Goal: Task Accomplishment & Management: Manage account settings

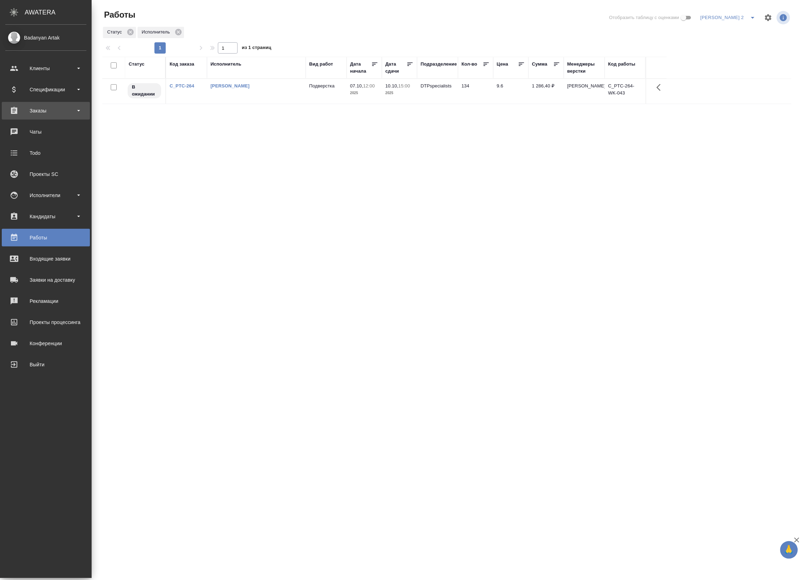
click at [16, 104] on div "Заказы" at bounding box center [46, 111] width 88 height 18
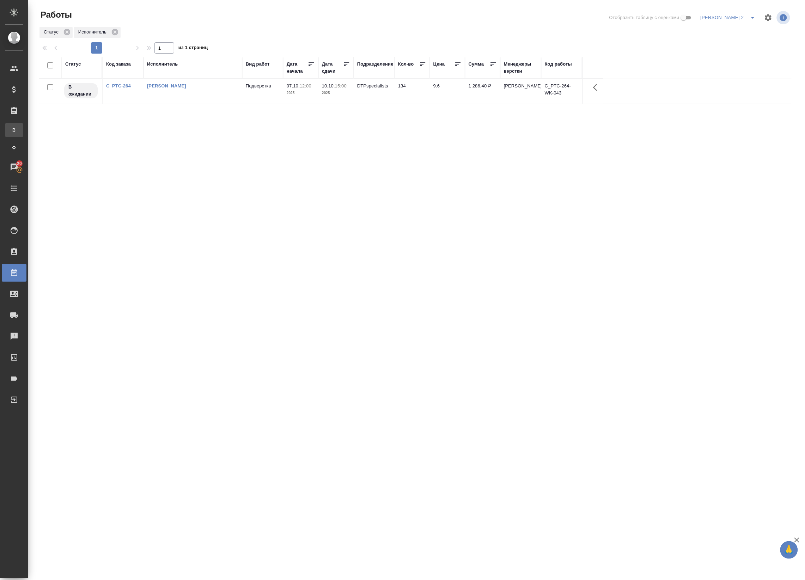
click at [45, 129] on div ".cls-1 fill:#fff; AWATERA Badanyan Artak Клиенты Спецификации Заказы В Все зака…" at bounding box center [402, 290] width 805 height 580
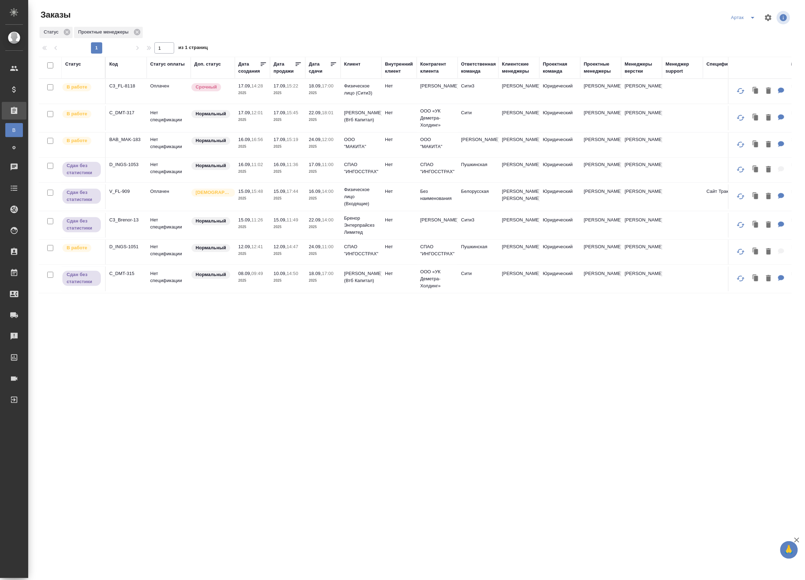
click at [333, 63] on icon at bounding box center [333, 64] width 5 height 4
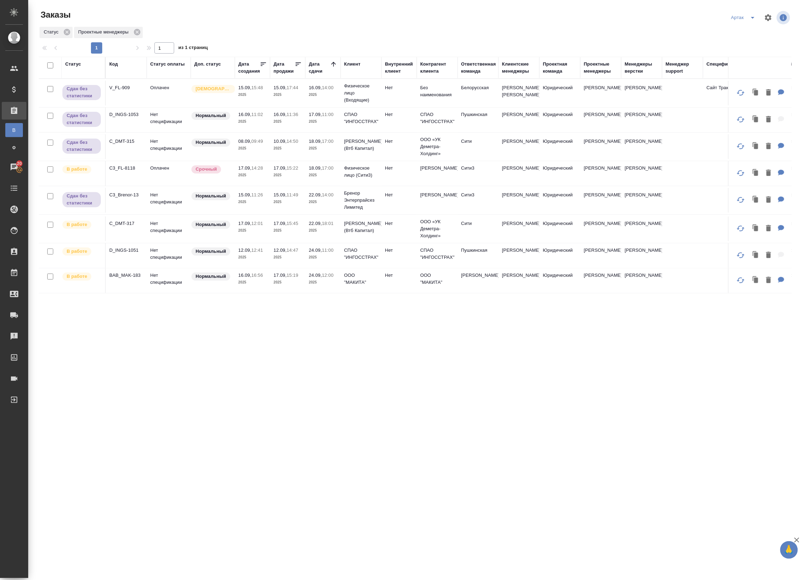
click at [319, 179] on p "2025" at bounding box center [323, 175] width 28 height 7
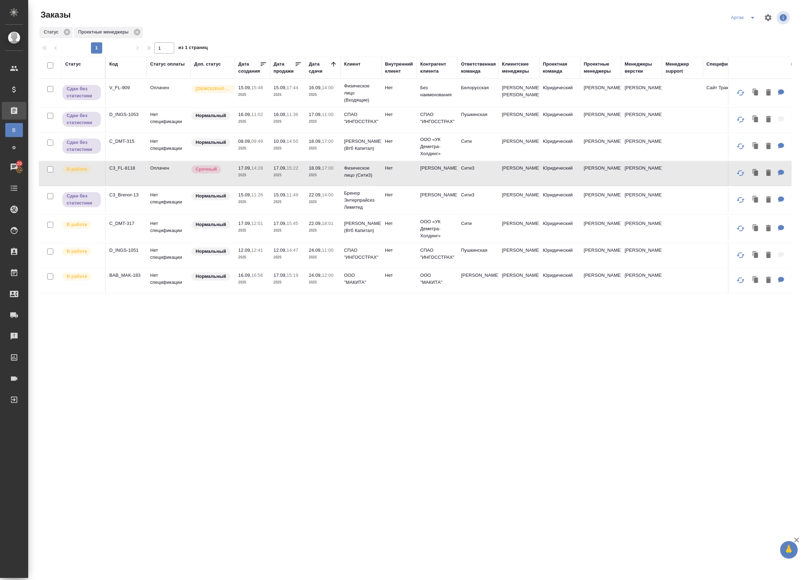
click at [319, 179] on p "2025" at bounding box center [323, 175] width 28 height 7
click at [280, 241] on td "17.09, 15:45 2025" at bounding box center [287, 228] width 35 height 25
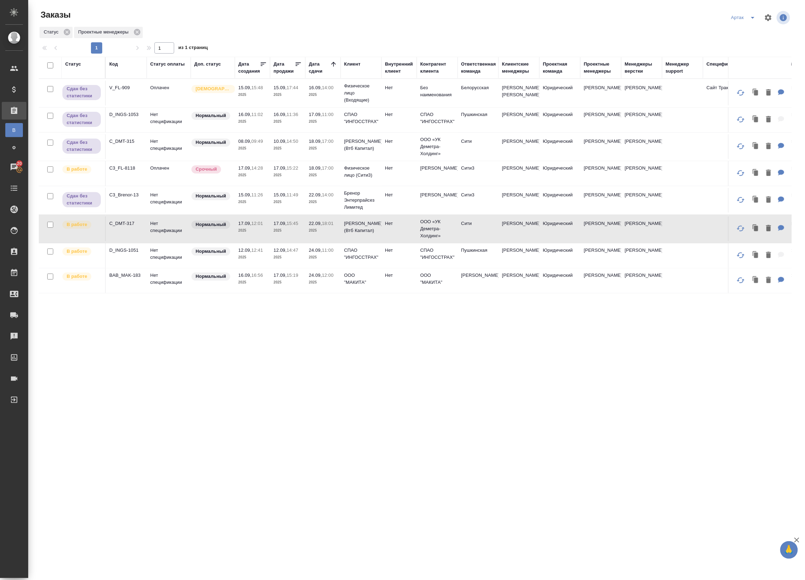
click at [290, 261] on p "2025" at bounding box center [288, 257] width 28 height 7
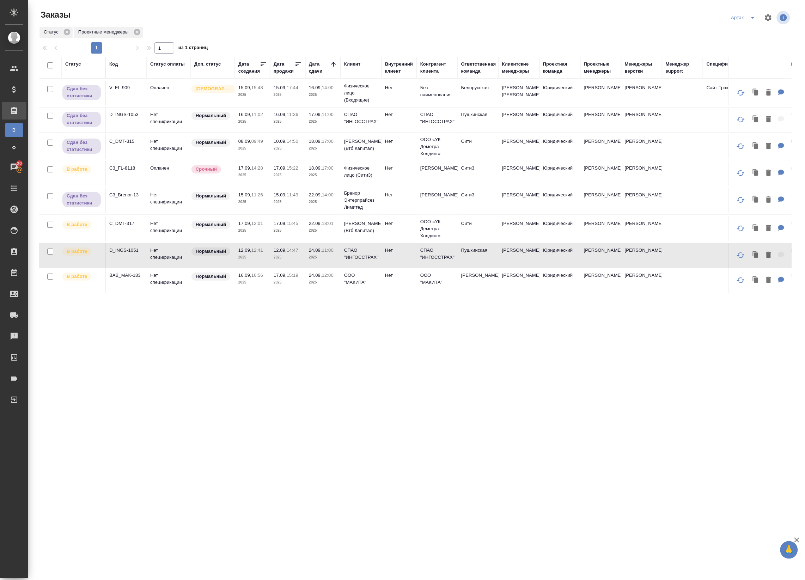
click at [302, 293] on td "17.09, 15:19 2025" at bounding box center [287, 280] width 35 height 25
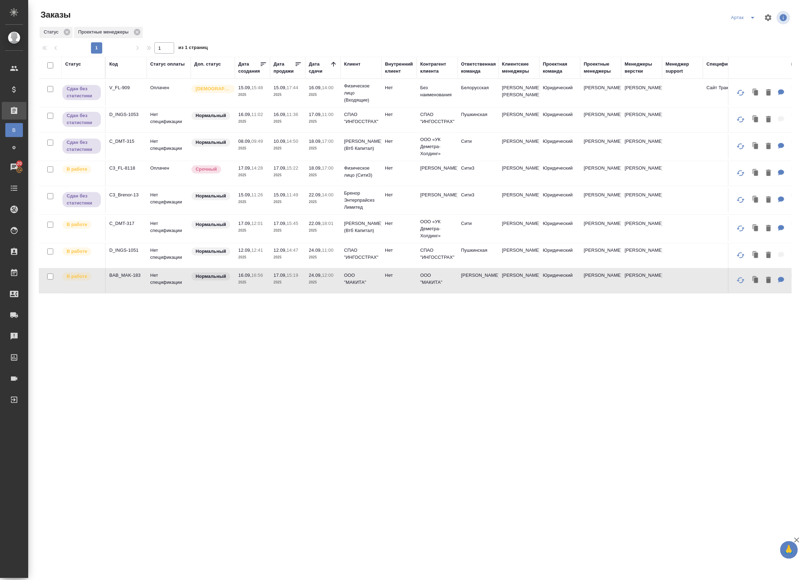
click at [293, 234] on p "2025" at bounding box center [288, 230] width 28 height 7
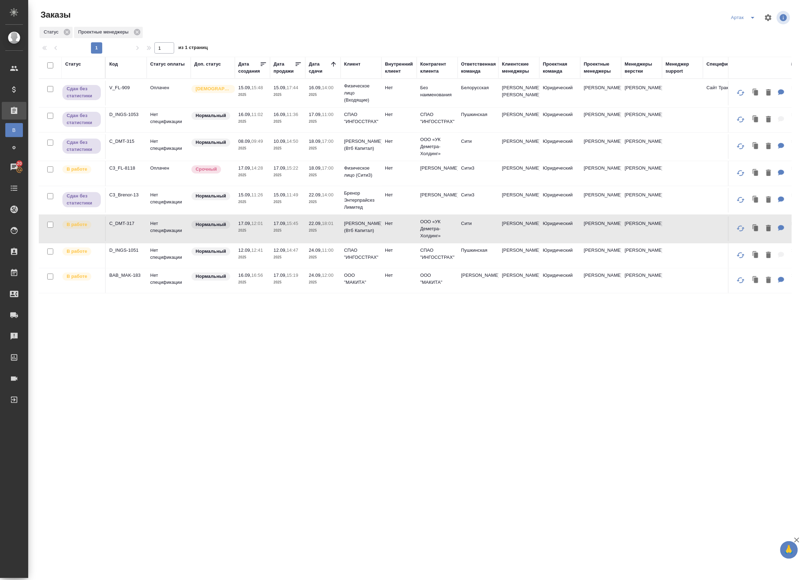
click at [293, 171] on p "15:22" at bounding box center [293, 167] width 12 height 5
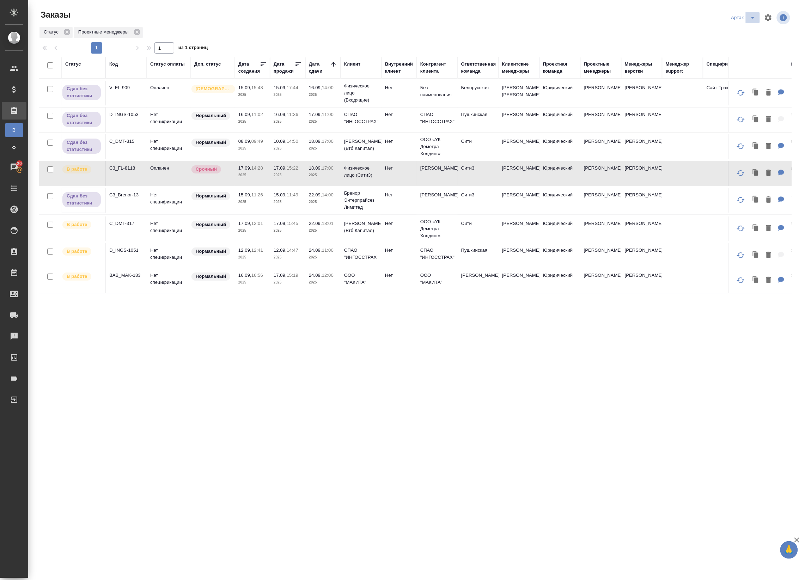
click at [753, 16] on icon "split button" at bounding box center [752, 17] width 8 height 8
click at [741, 30] on li "leagal" at bounding box center [745, 31] width 30 height 11
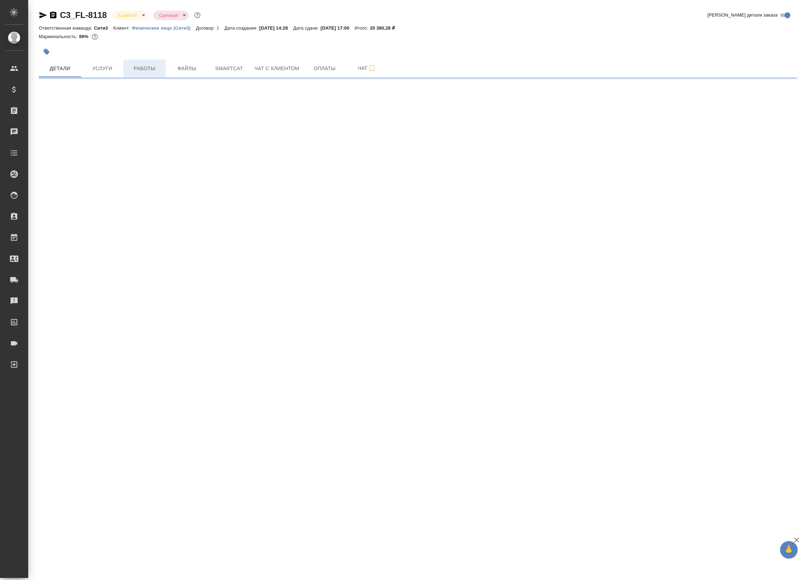
select select "RU"
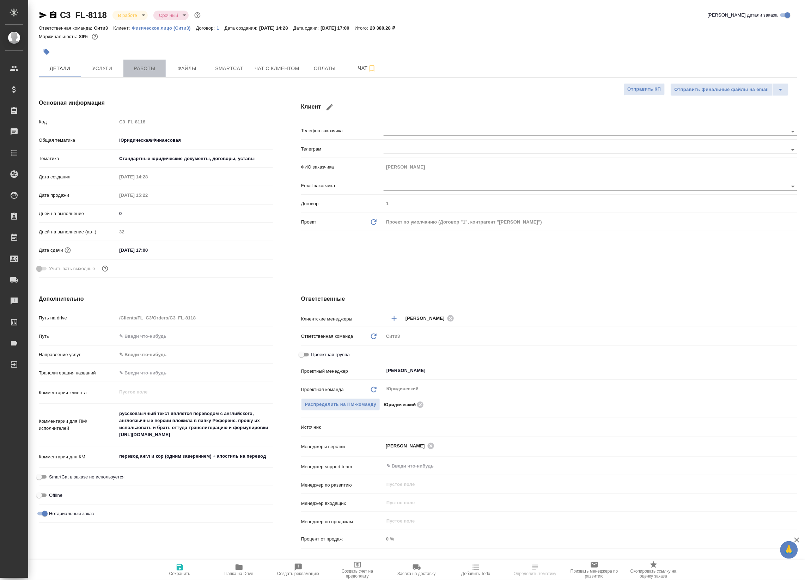
click at [149, 74] on button "Работы" at bounding box center [144, 69] width 42 height 18
type textarea "x"
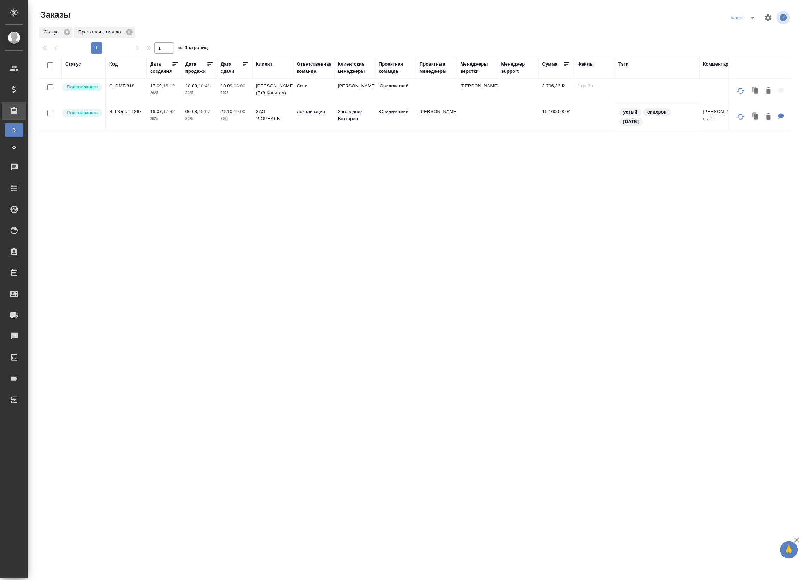
click at [449, 97] on td at bounding box center [436, 91] width 41 height 25
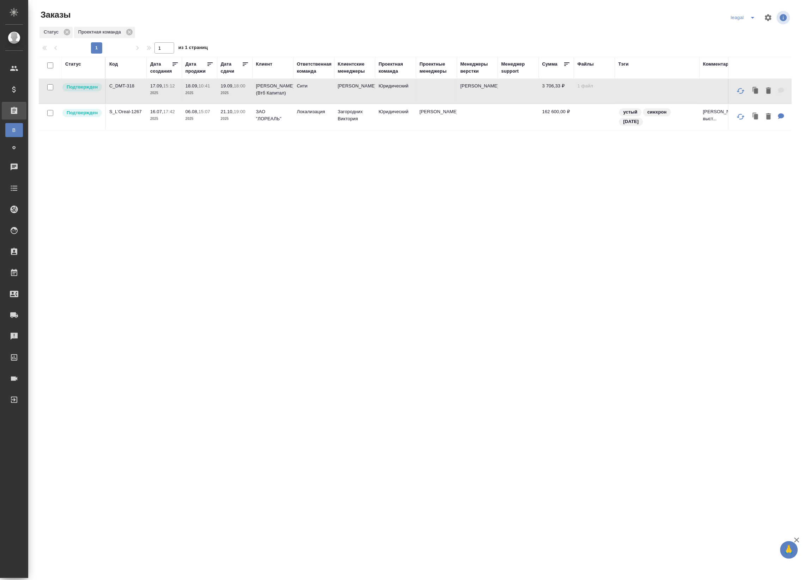
click at [449, 97] on td at bounding box center [436, 91] width 41 height 25
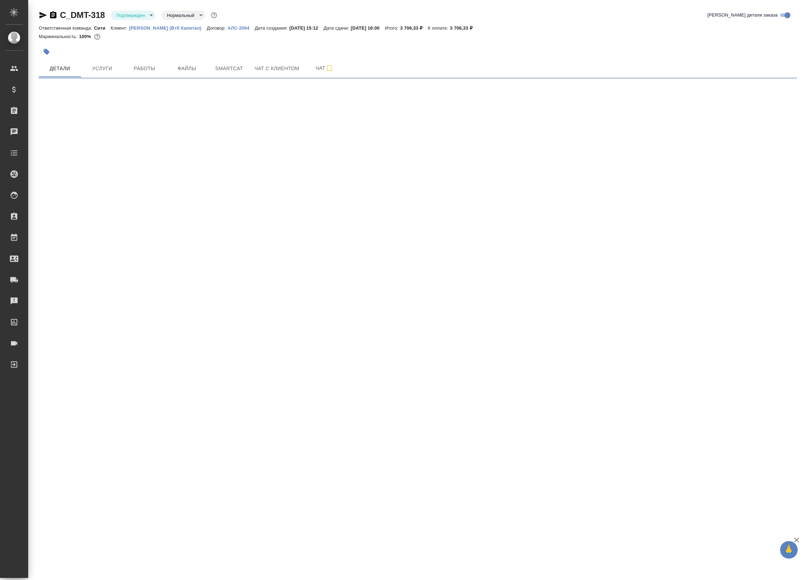
select select "RU"
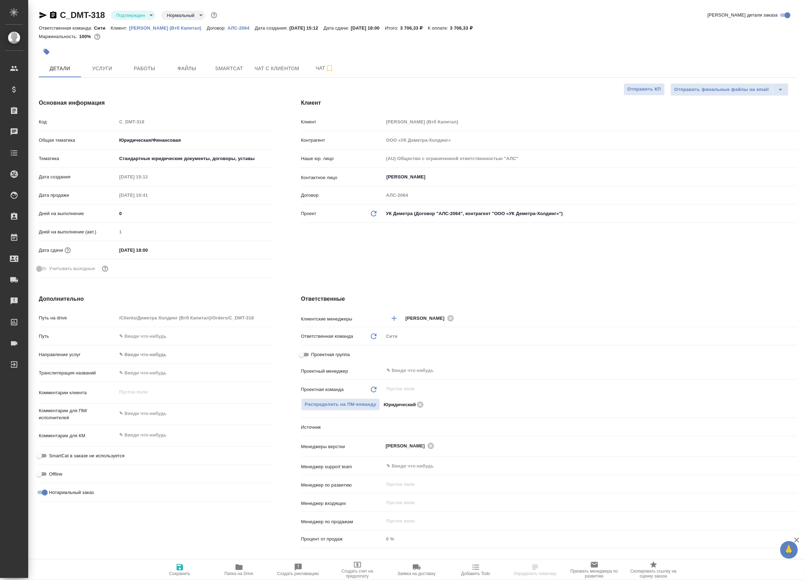
type textarea "x"
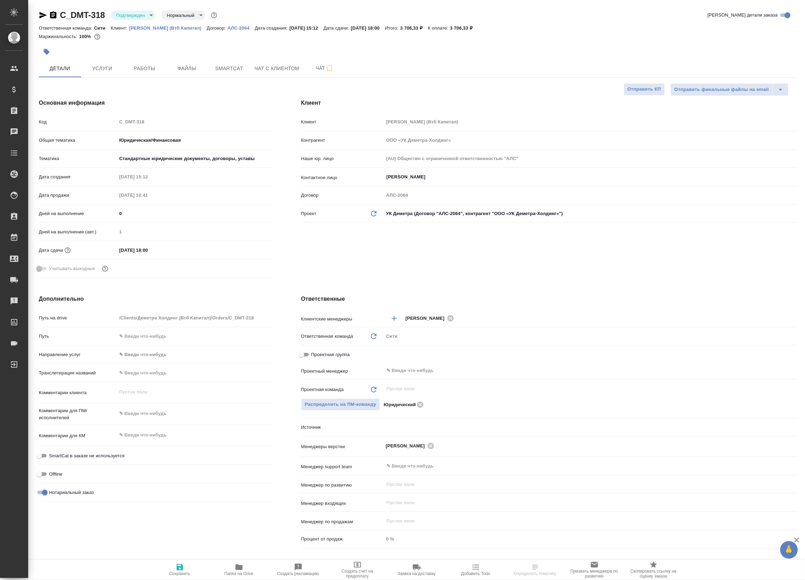
type textarea "x"
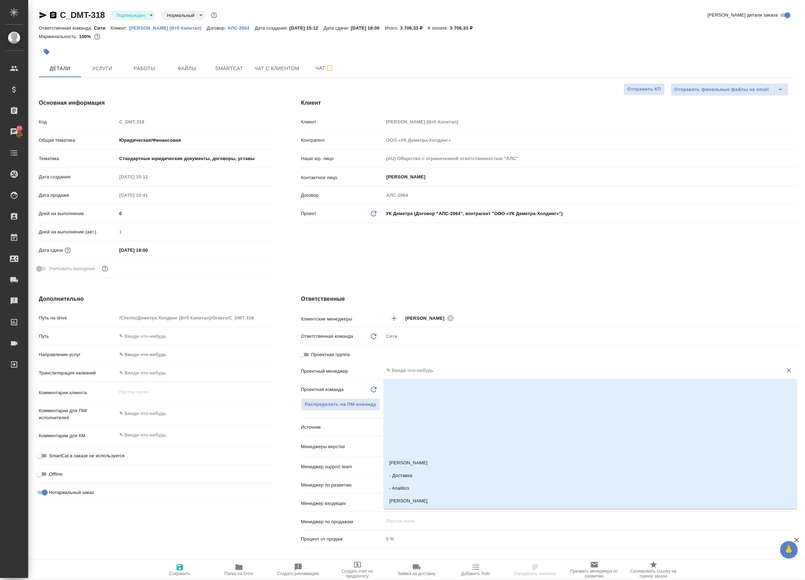
click at [403, 367] on input "text" at bounding box center [579, 370] width 386 height 8
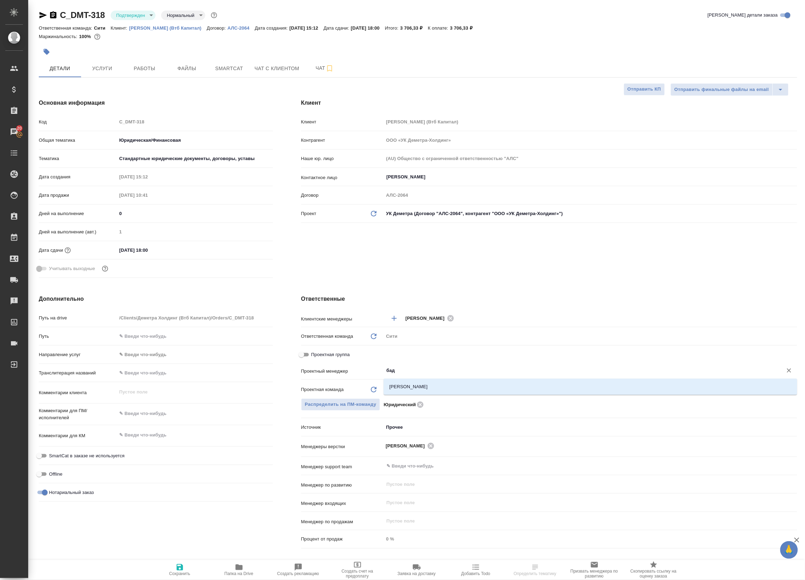
type input "бада"
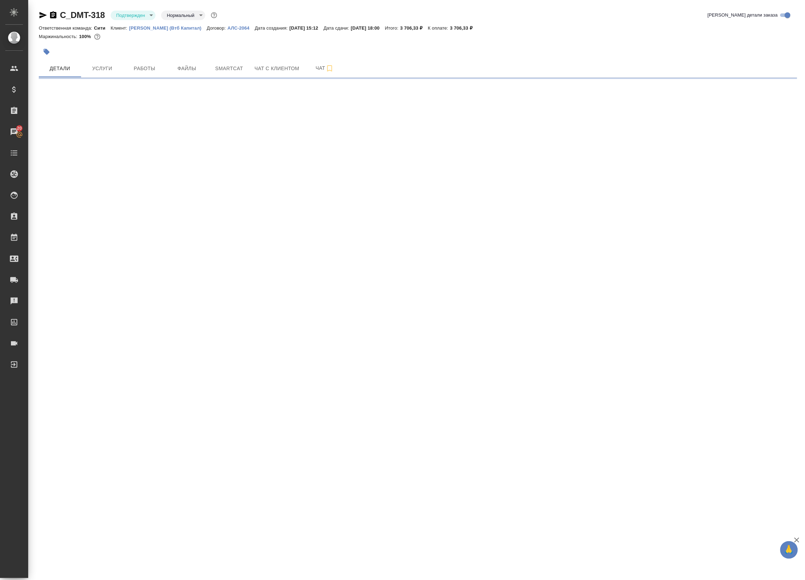
select select "RU"
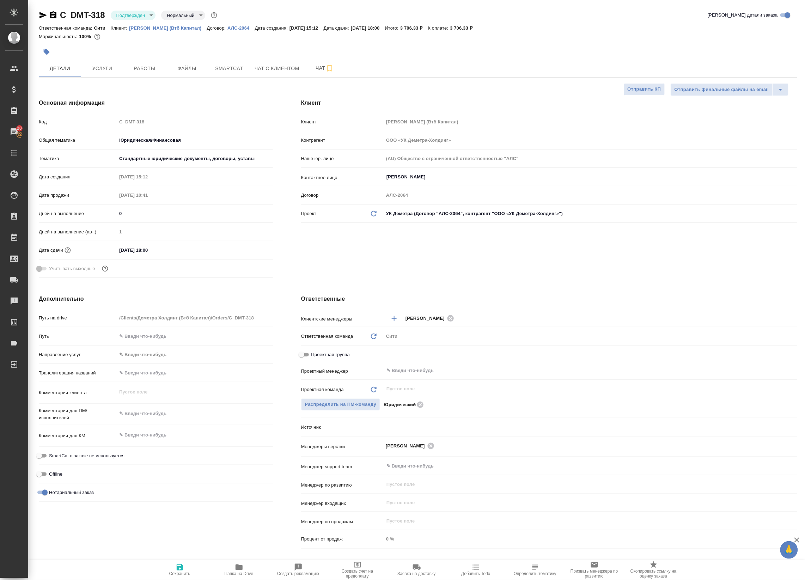
type textarea "x"
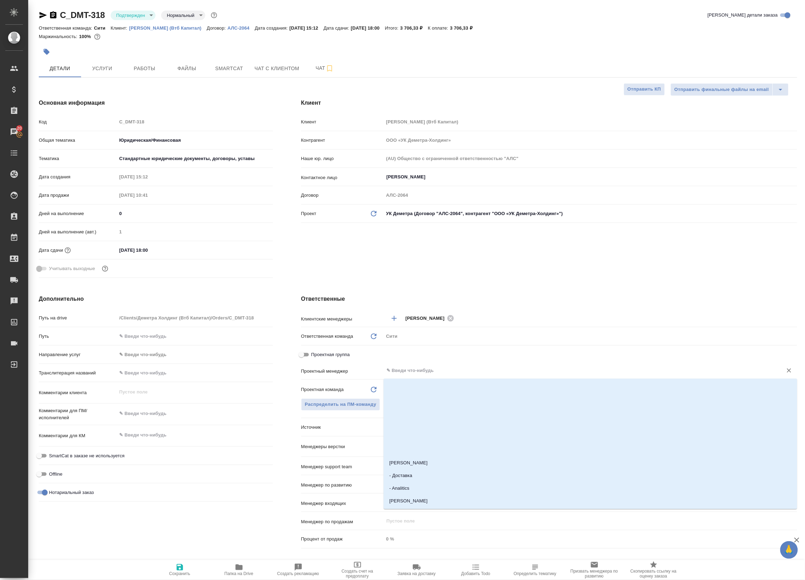
click at [403, 367] on input "text" at bounding box center [579, 370] width 386 height 8
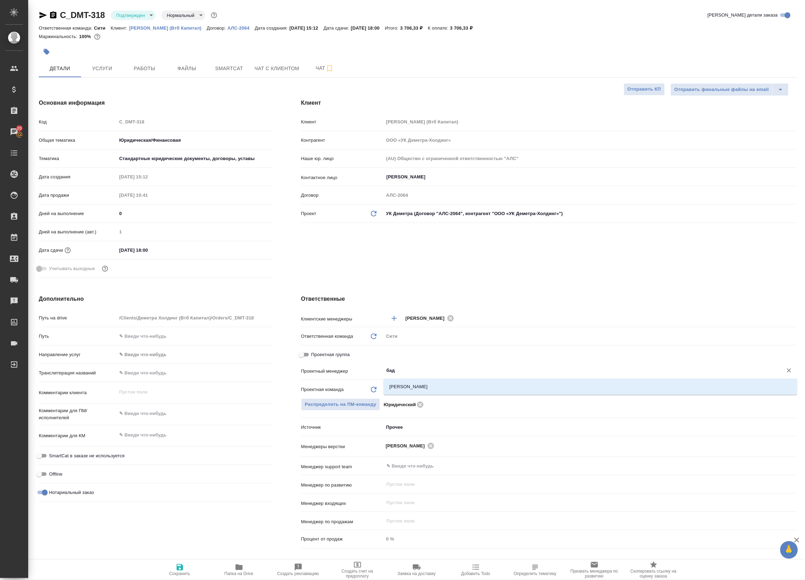
type input "бада"
click at [416, 384] on li "Баданян Артак" at bounding box center [589, 386] width 413 height 13
type textarea "x"
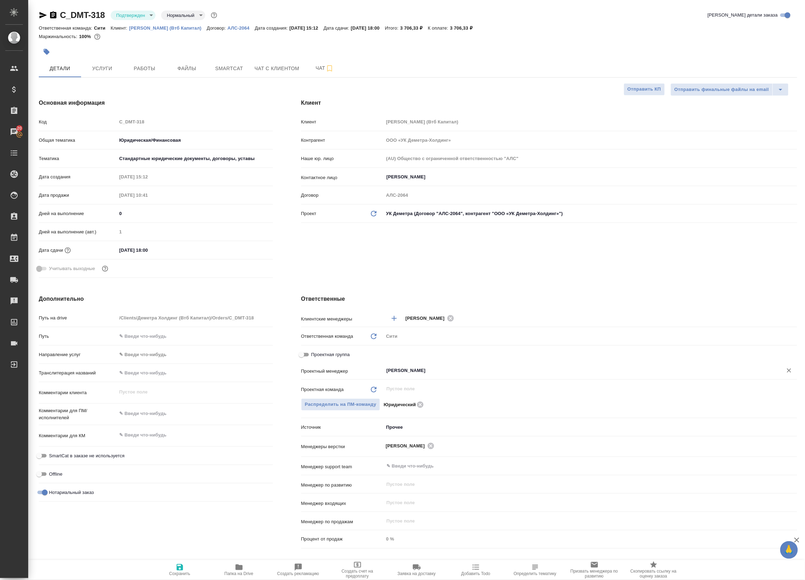
type input "Баданян Артак"
click at [177, 574] on span "Сохранить" at bounding box center [179, 573] width 21 height 5
type textarea "x"
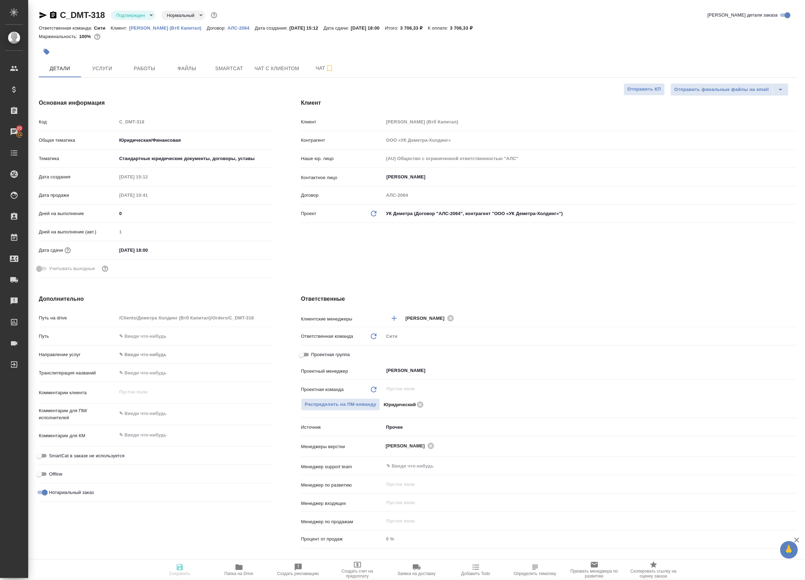
type textarea "x"
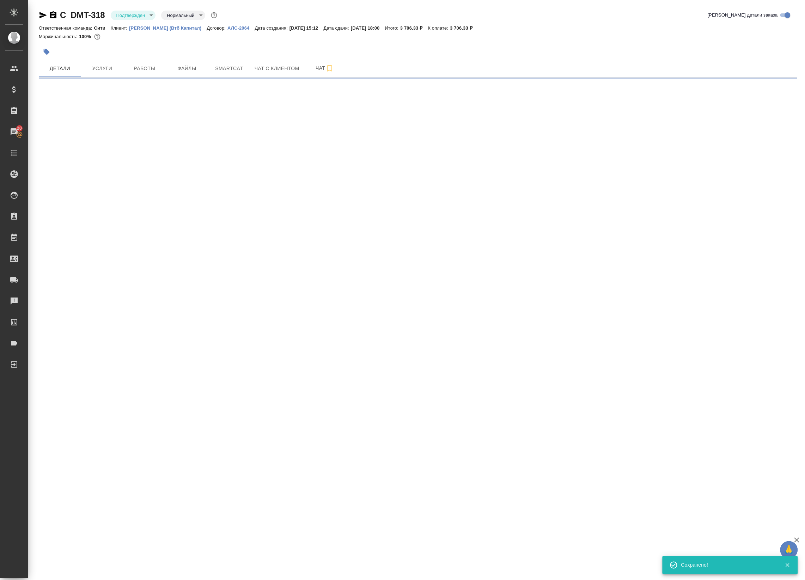
select select "RU"
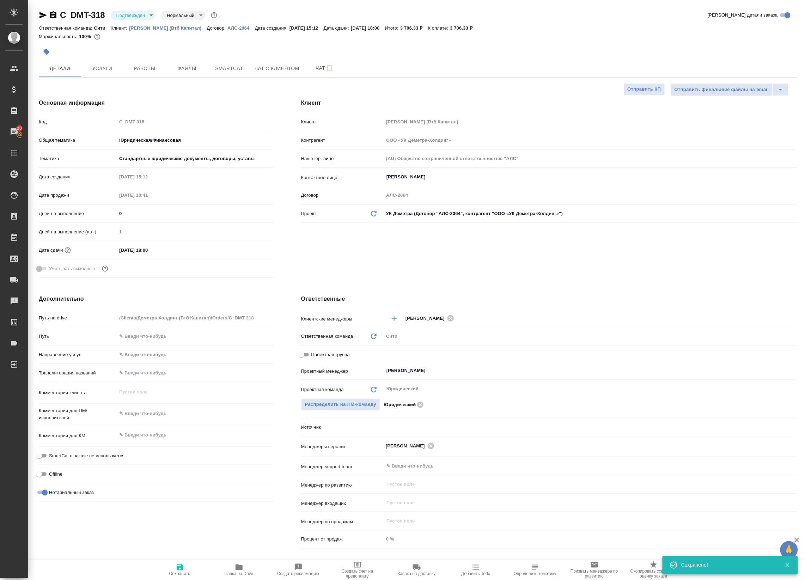
type textarea "x"
click at [146, 65] on span "Работы" at bounding box center [145, 68] width 34 height 9
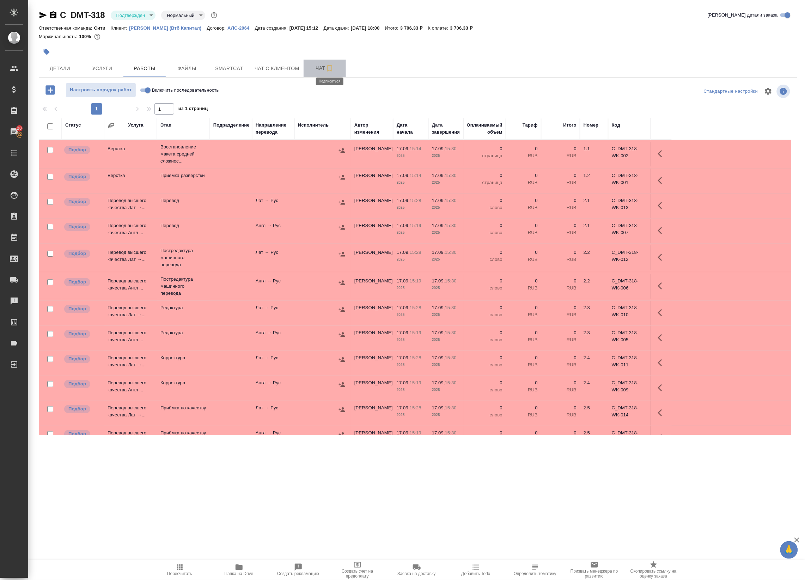
click at [327, 69] on icon "button" at bounding box center [329, 68] width 5 height 6
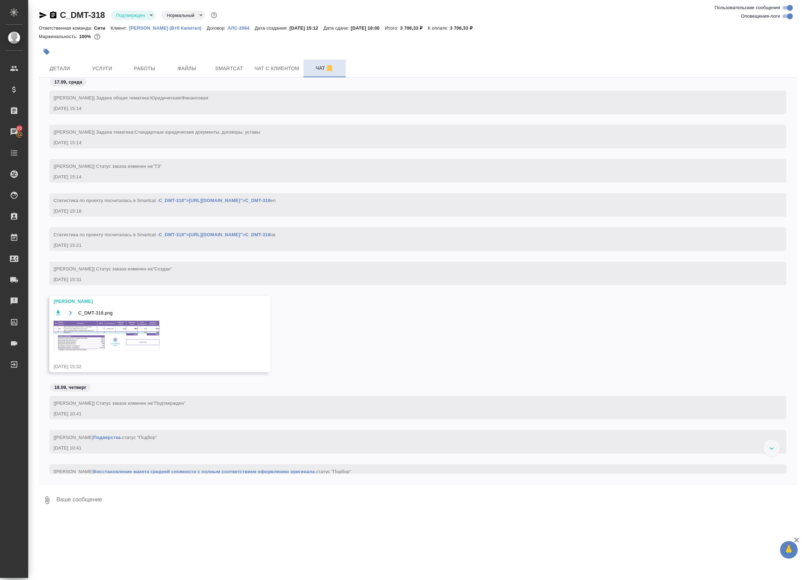
click at [87, 343] on img at bounding box center [107, 336] width 106 height 30
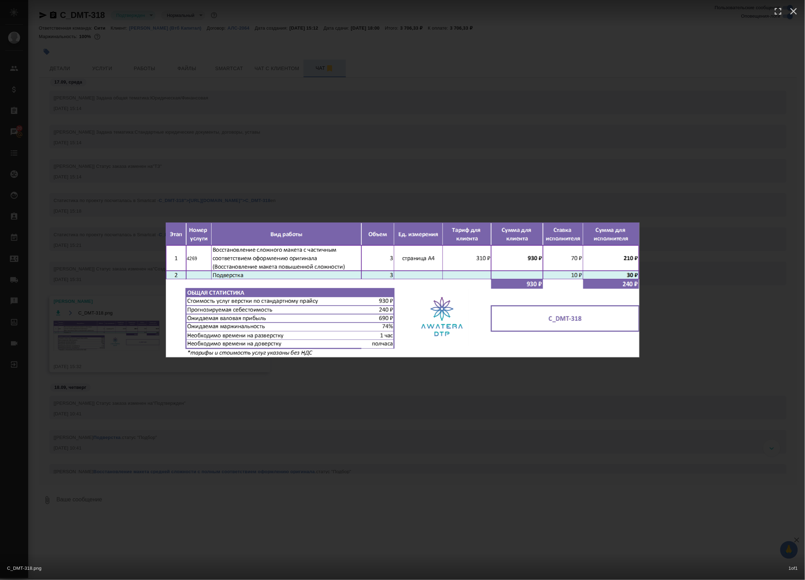
click at [279, 155] on div "C_DMT-318.png 1 of 1" at bounding box center [402, 290] width 805 height 580
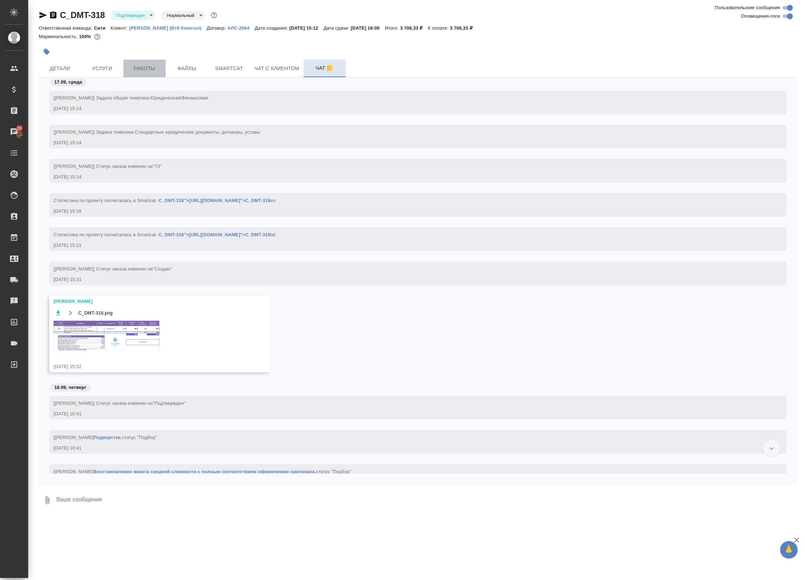
click at [139, 64] on span "Работы" at bounding box center [145, 68] width 34 height 9
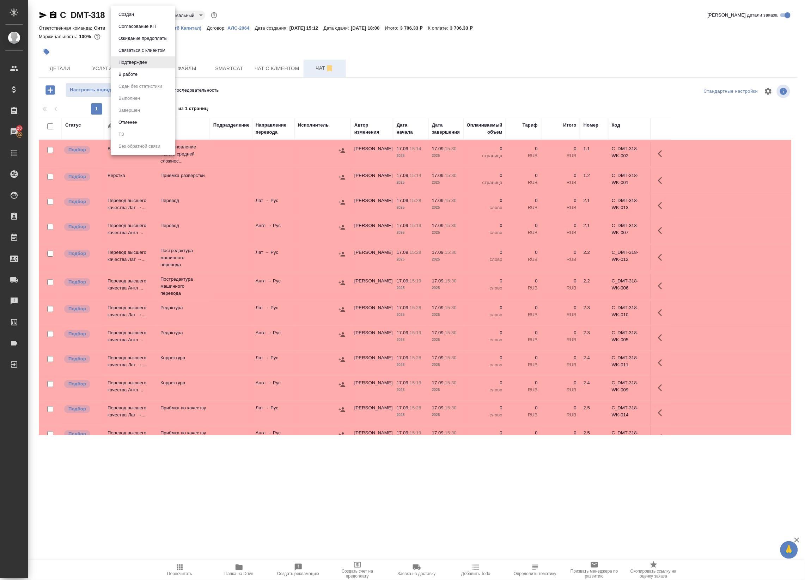
click at [140, 17] on body "🙏 .cls-1 fill:#fff; AWATERA Badanyan Artak Клиенты Спецификации Заказы 20 Чаты …" at bounding box center [402, 290] width 805 height 580
click at [146, 76] on li "В работе" at bounding box center [143, 74] width 65 height 12
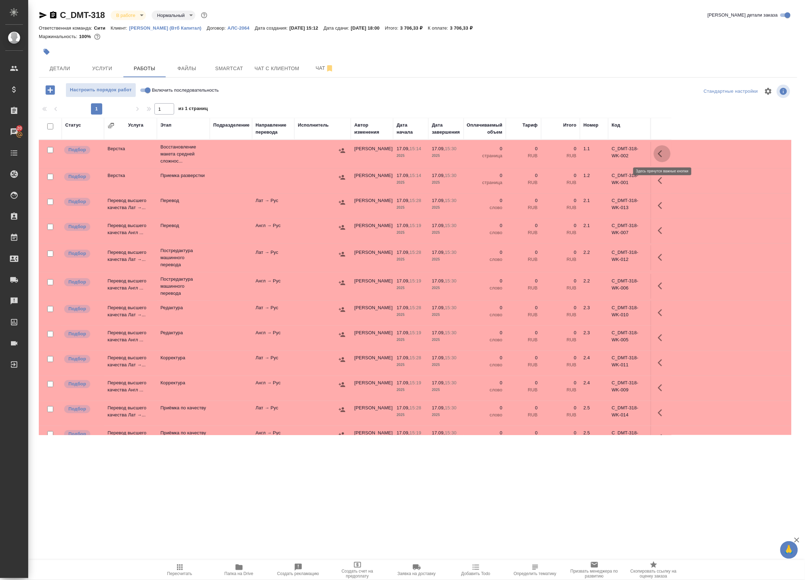
click at [660, 156] on icon "button" at bounding box center [662, 153] width 8 height 8
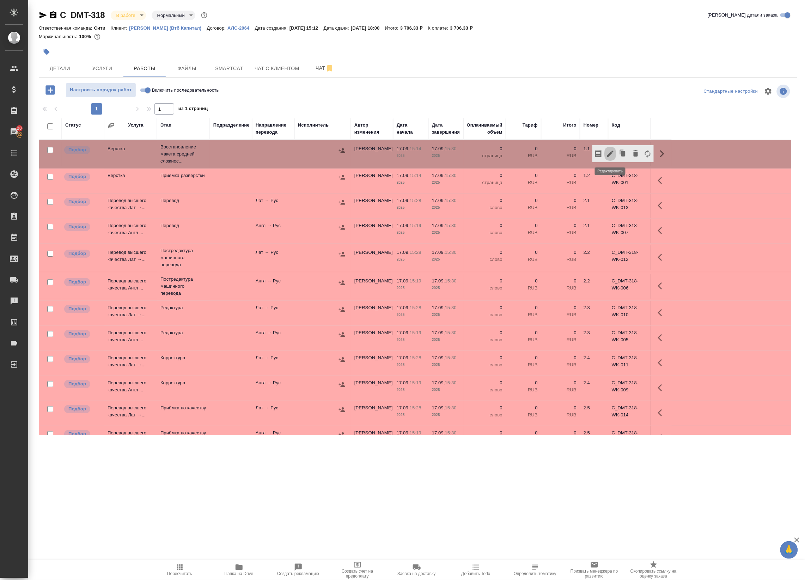
click at [610, 153] on icon "button" at bounding box center [610, 154] width 6 height 6
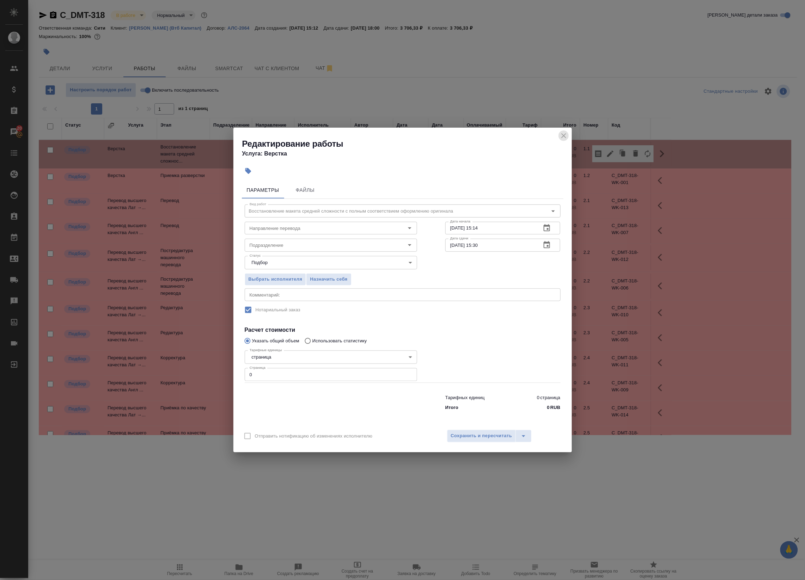
click at [564, 135] on icon "close" at bounding box center [563, 135] width 8 height 8
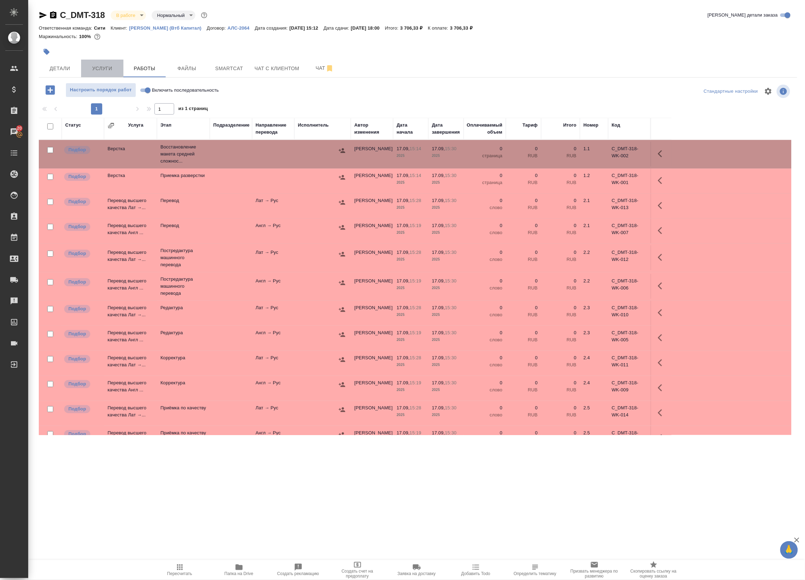
click at [113, 69] on span "Услуги" at bounding box center [102, 68] width 34 height 9
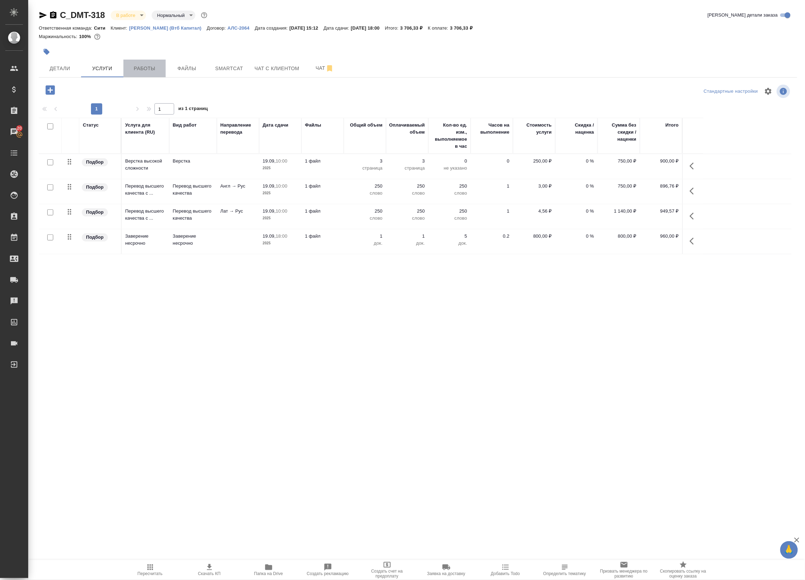
click at [147, 68] on span "Работы" at bounding box center [145, 68] width 34 height 9
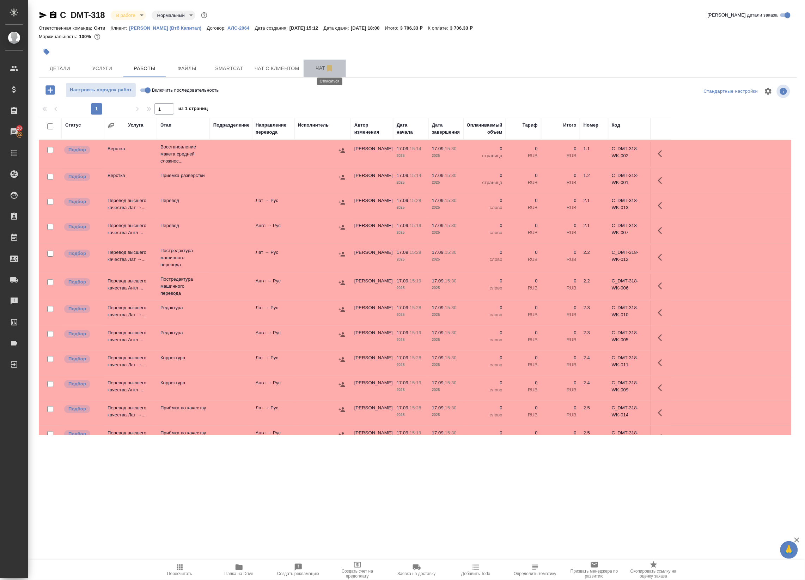
click at [333, 68] on icon "button" at bounding box center [329, 68] width 8 height 8
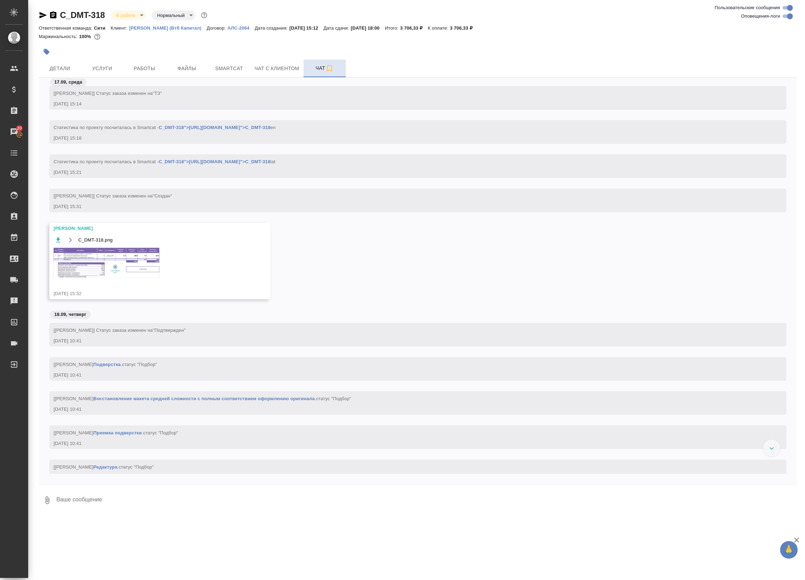
scroll to position [70, 0]
click at [121, 249] on div "C_DMT-318.png" at bounding box center [150, 263] width 192 height 51
click at [131, 261] on img at bounding box center [107, 265] width 106 height 30
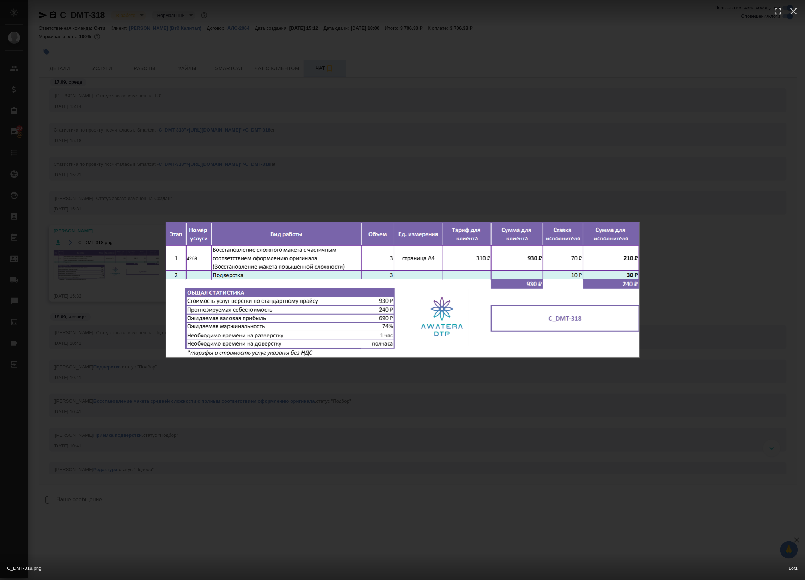
click at [131, 261] on div "C_DMT-318.png 1 of 1" at bounding box center [402, 290] width 805 height 580
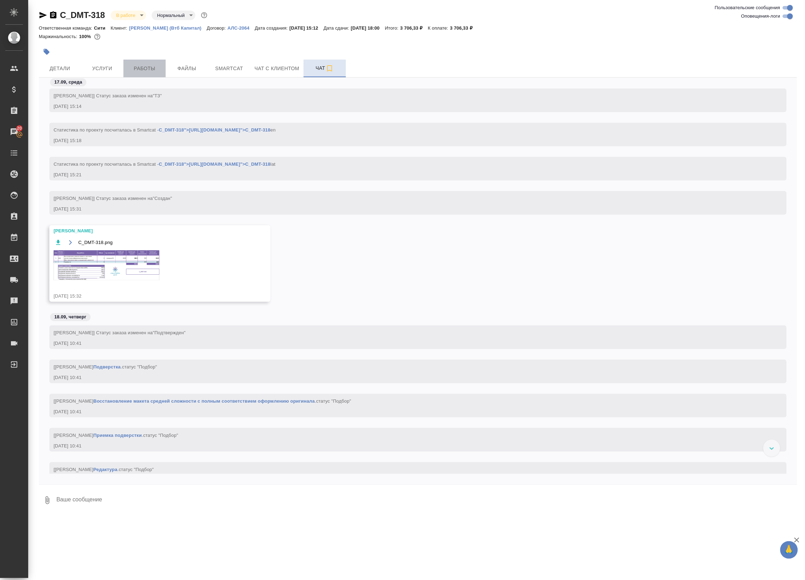
click at [134, 75] on button "Работы" at bounding box center [144, 69] width 42 height 18
click at [135, 72] on span "Работы" at bounding box center [145, 68] width 34 height 9
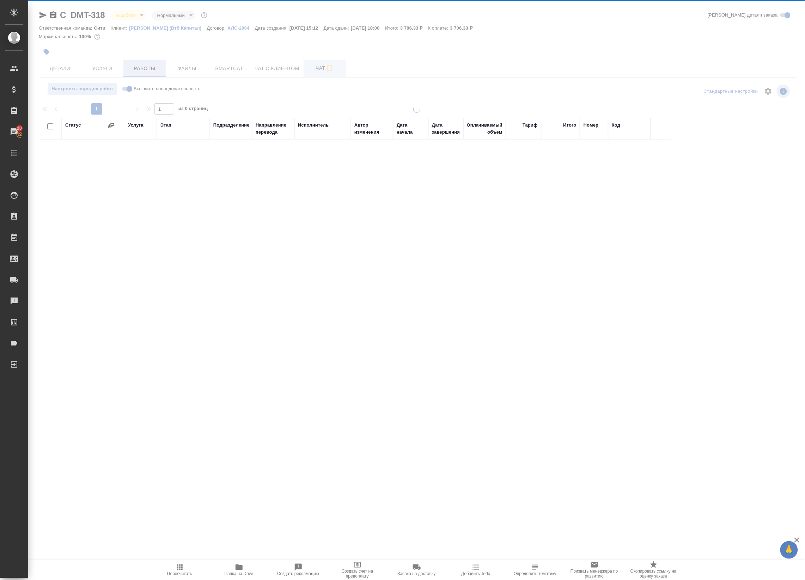
click at [135, 72] on div at bounding box center [416, 226] width 776 height 453
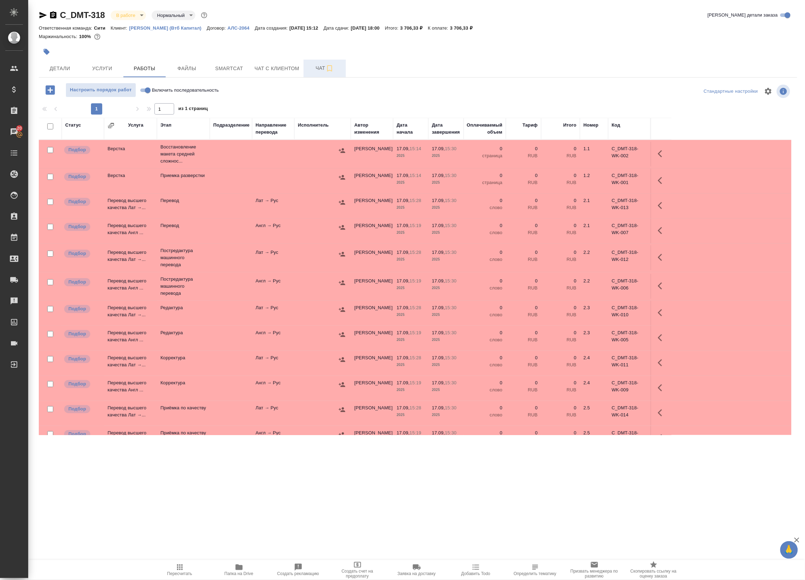
click at [48, 150] on input "checkbox" at bounding box center [50, 150] width 6 height 6
checkbox input "true"
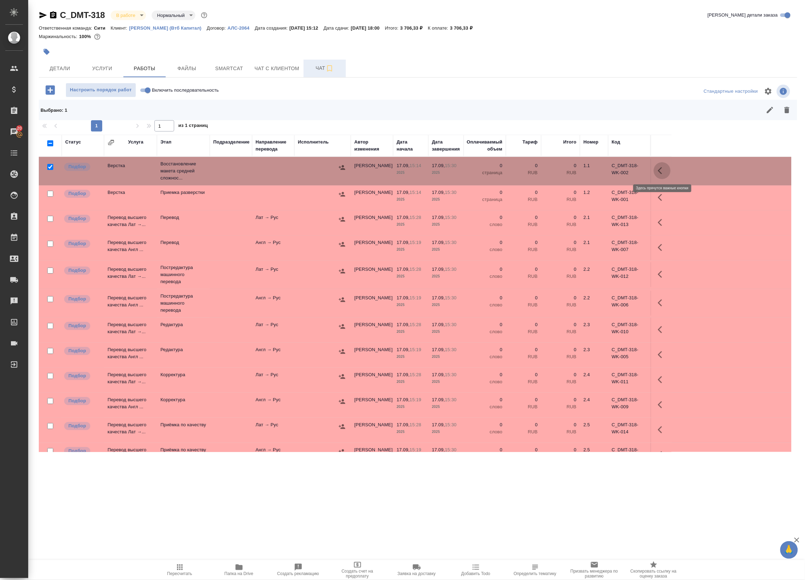
click at [660, 167] on icon "button" at bounding box center [662, 170] width 8 height 8
click at [612, 173] on icon "button" at bounding box center [610, 170] width 8 height 8
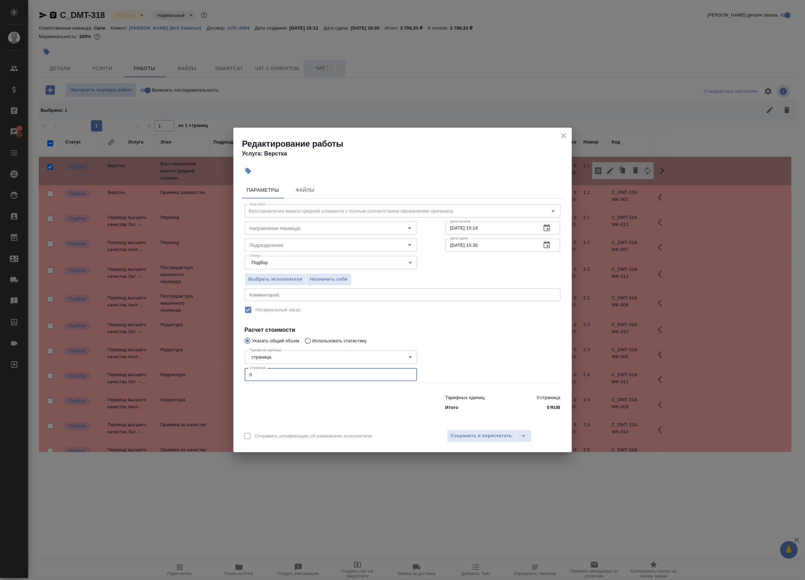
drag, startPoint x: 295, startPoint y: 380, endPoint x: 106, endPoint y: 408, distance: 190.7
click at [106, 408] on div "Редактирование работы Услуга: Верстка Параметры Файлы Вид работ Восстановление …" at bounding box center [402, 290] width 805 height 580
type input "3"
click at [294, 293] on textarea at bounding box center [403, 294] width 306 height 5
type textarea "под нот"
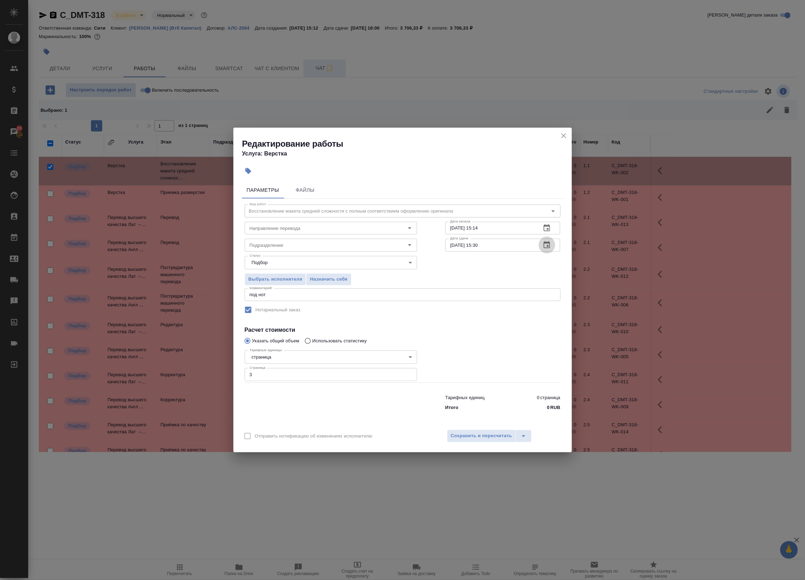
click at [545, 244] on icon "button" at bounding box center [546, 245] width 8 height 8
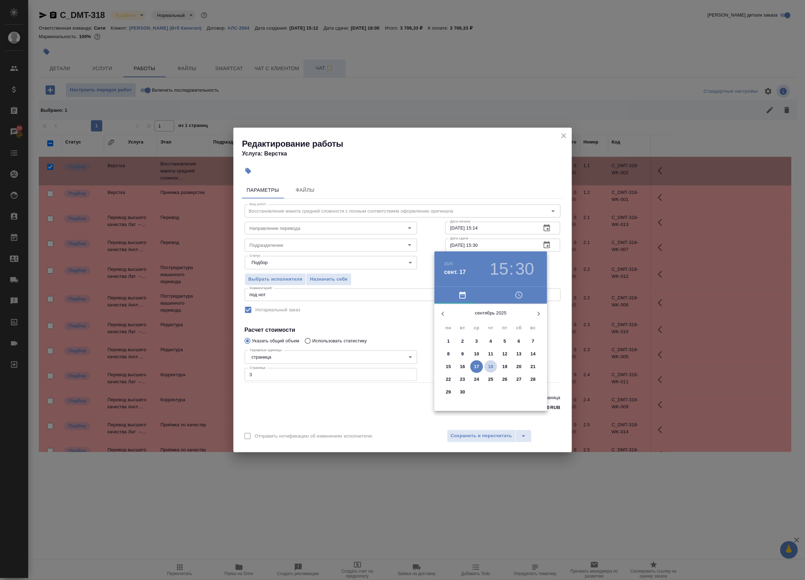
click at [490, 368] on p "18" at bounding box center [490, 366] width 5 height 7
click at [490, 321] on div at bounding box center [491, 359] width 92 height 92
click at [489, 319] on div at bounding box center [491, 359] width 92 height 92
type input "18.09.2025 12:00"
click at [556, 248] on div at bounding box center [402, 290] width 805 height 580
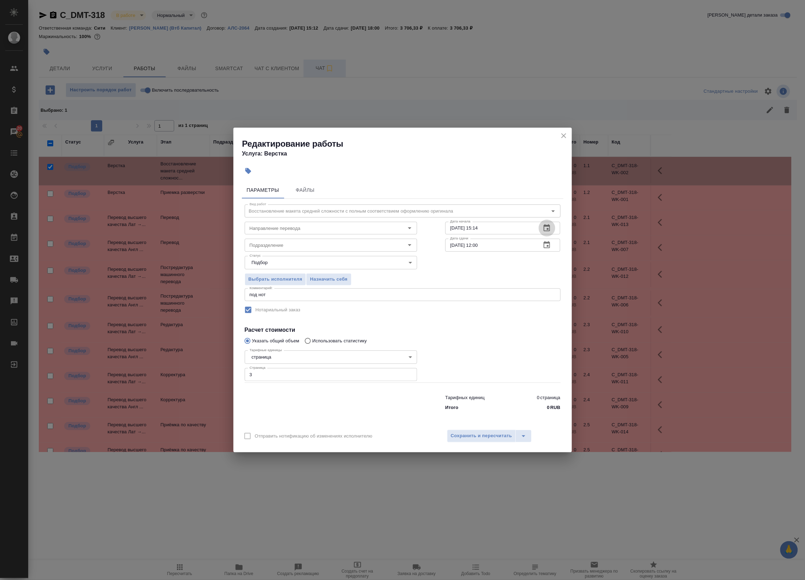
click at [551, 227] on icon "button" at bounding box center [546, 228] width 8 height 8
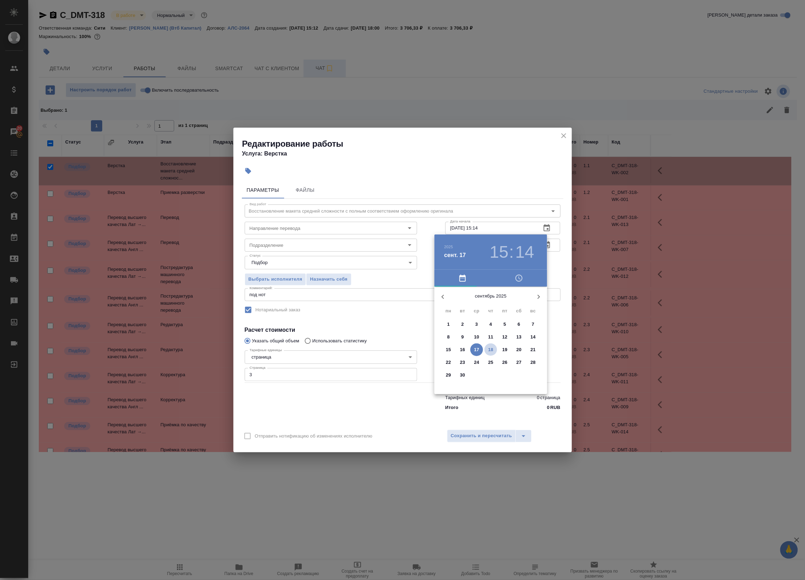
click at [490, 350] on p "18" at bounding box center [490, 349] width 5 height 7
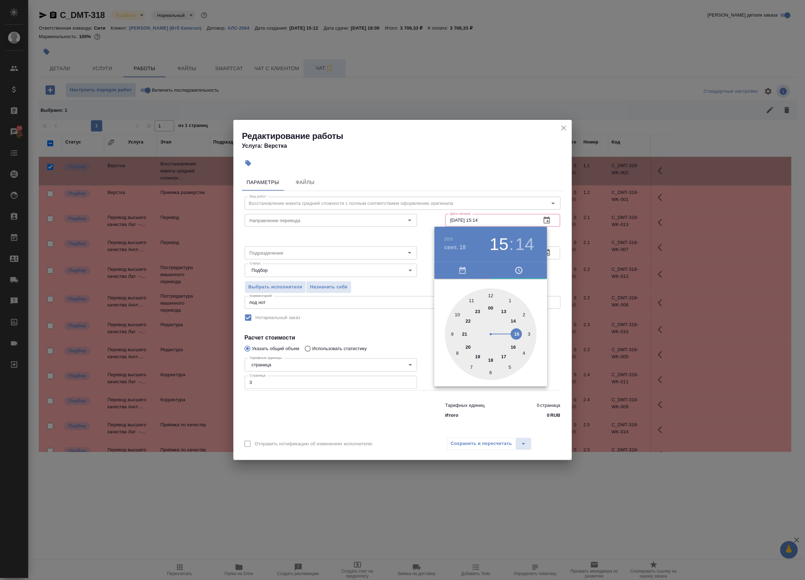
click at [457, 314] on div at bounding box center [491, 334] width 92 height 92
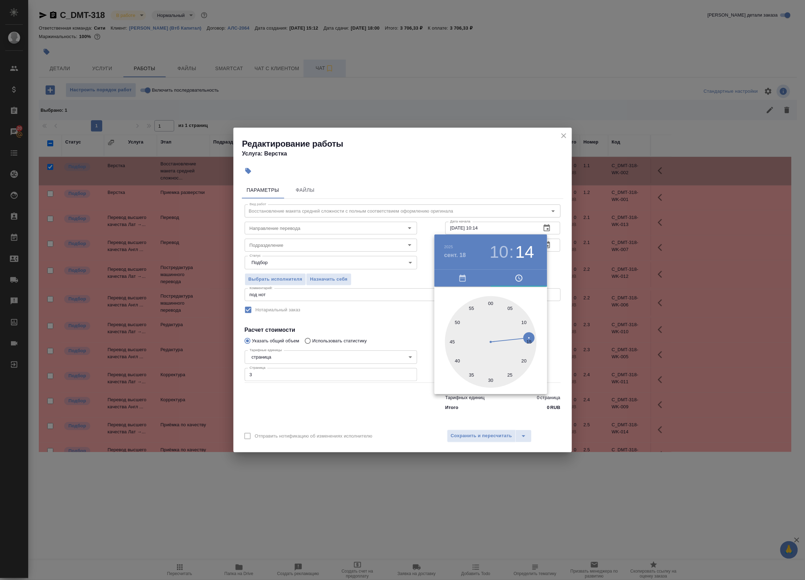
click at [473, 308] on div at bounding box center [491, 342] width 92 height 92
type input "18.09.2025 10:55"
click at [558, 265] on div at bounding box center [402, 290] width 805 height 580
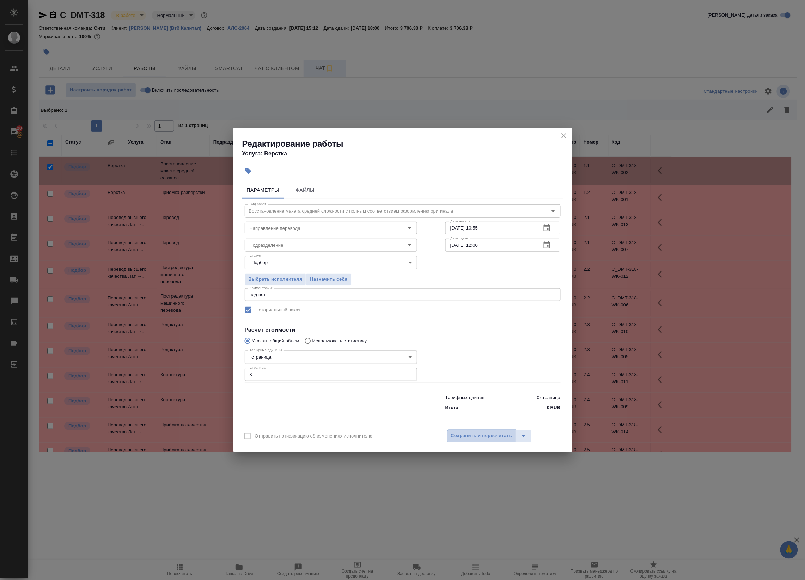
click at [494, 435] on span "Сохранить и пересчитать" at bounding box center [481, 436] width 61 height 8
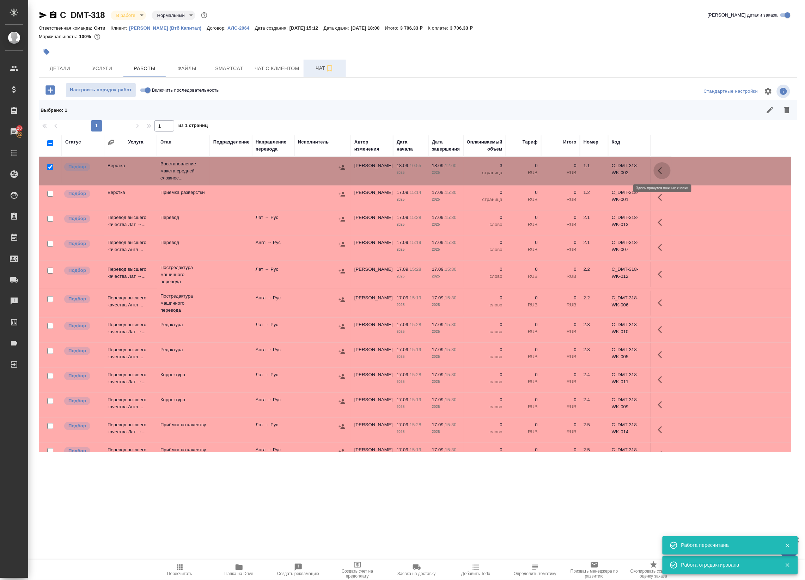
click at [663, 171] on icon "button" at bounding box center [662, 170] width 8 height 8
click at [612, 175] on icon "button" at bounding box center [610, 170] width 8 height 8
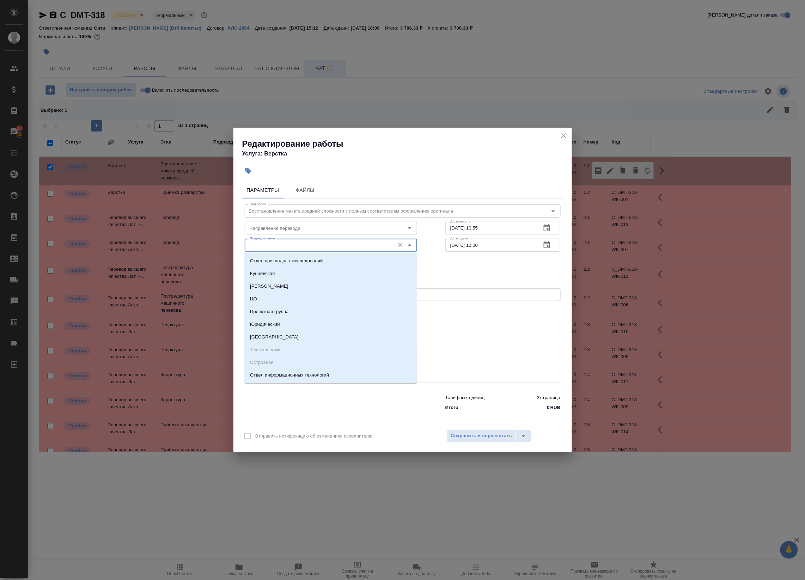
click at [328, 247] on input "Подразделение" at bounding box center [319, 245] width 145 height 8
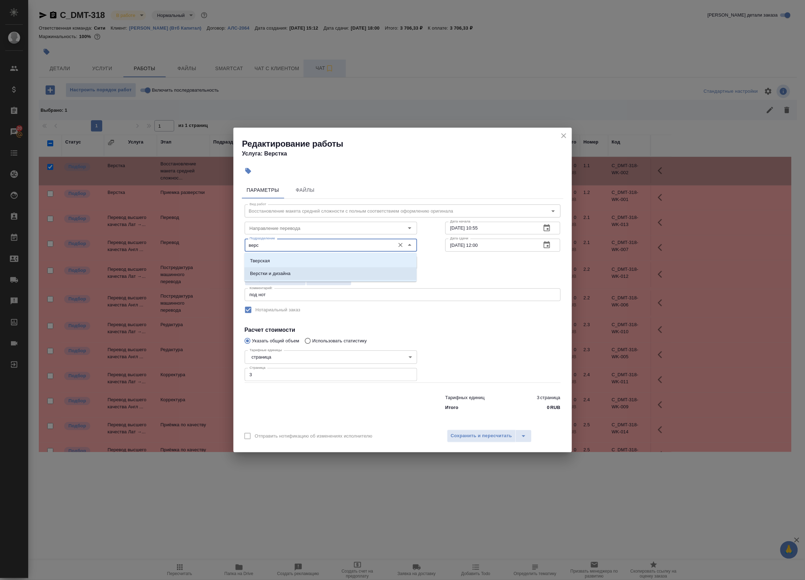
click at [319, 272] on li "Верстки и дизайна" at bounding box center [330, 273] width 172 height 13
type input "Верстки и дизайна"
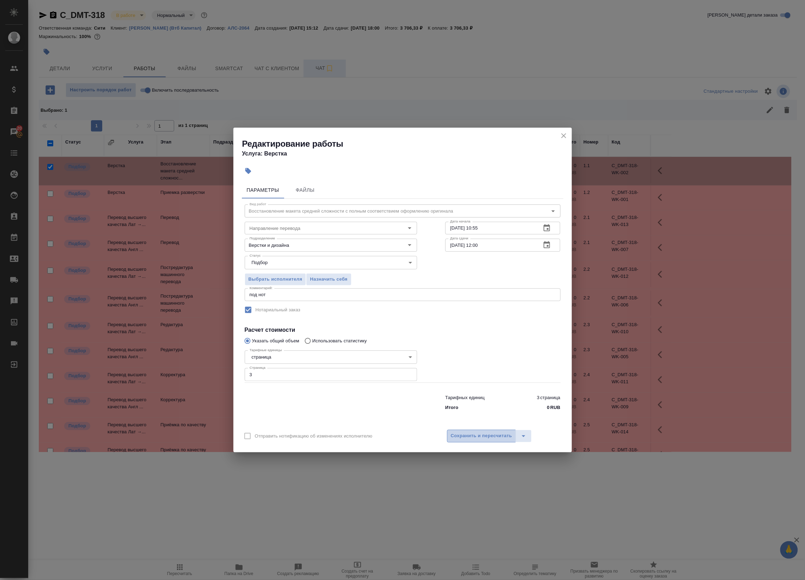
click at [489, 432] on span "Сохранить и пересчитать" at bounding box center [481, 436] width 61 height 8
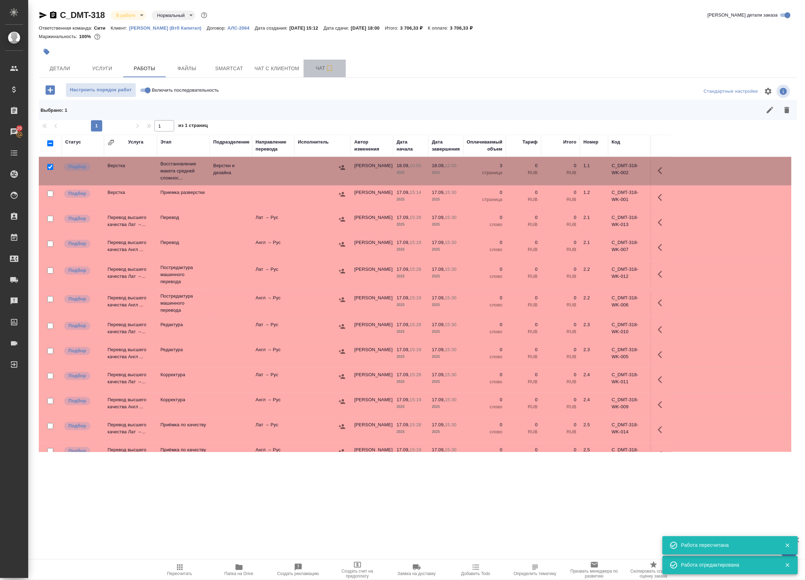
click at [322, 64] on span "Чат" at bounding box center [325, 68] width 34 height 9
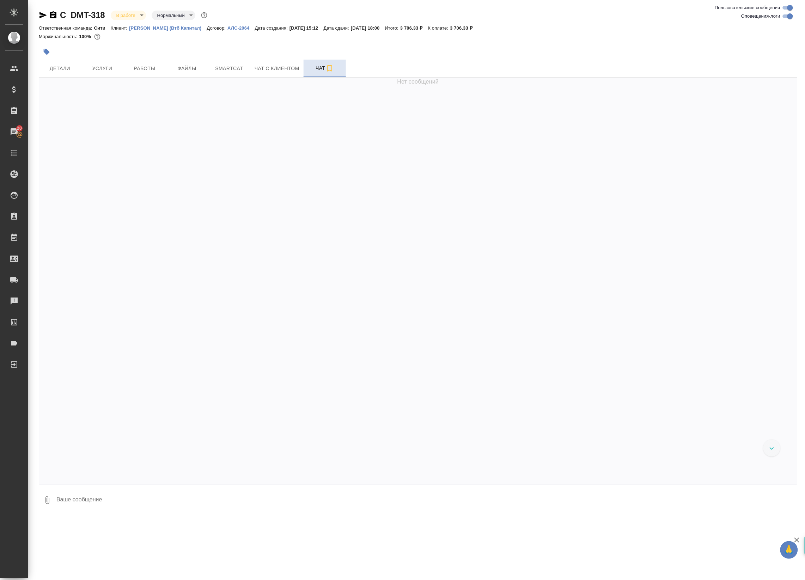
scroll to position [628, 0]
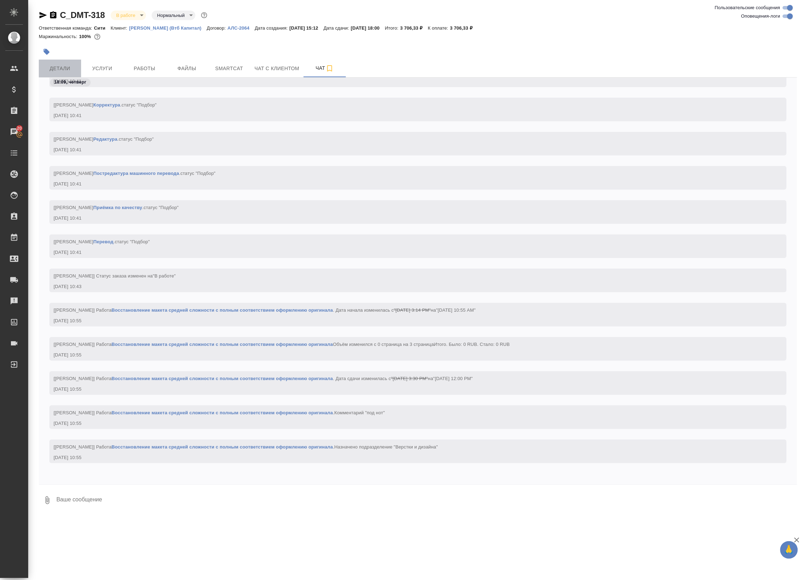
click at [50, 66] on span "Детали" at bounding box center [60, 68] width 34 height 9
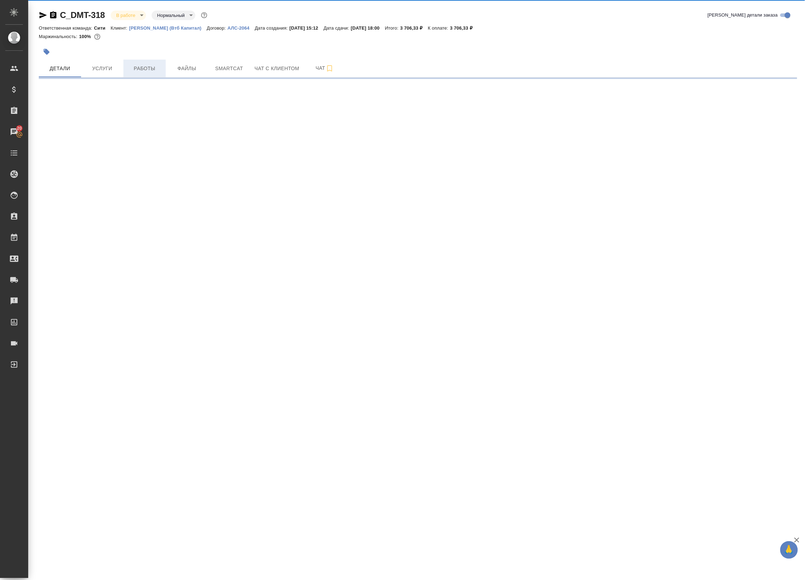
select select "RU"
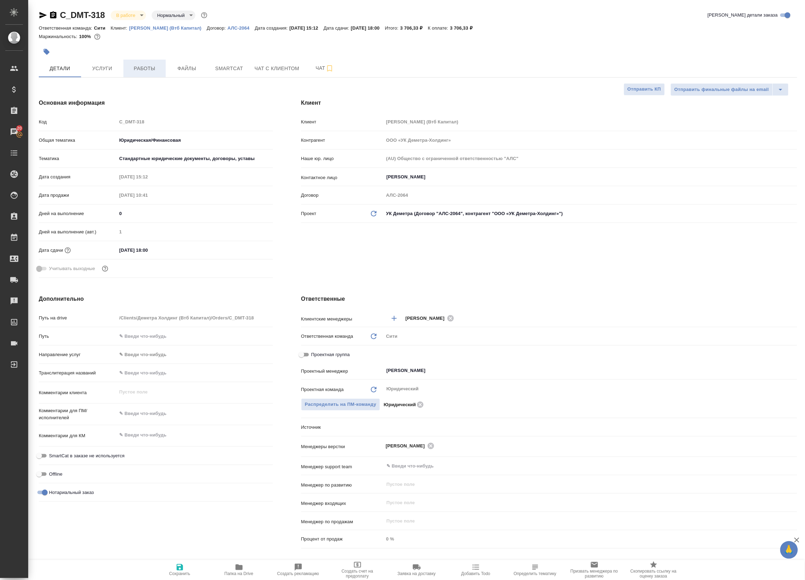
type textarea "x"
click at [139, 77] on button "Работы" at bounding box center [144, 69] width 42 height 18
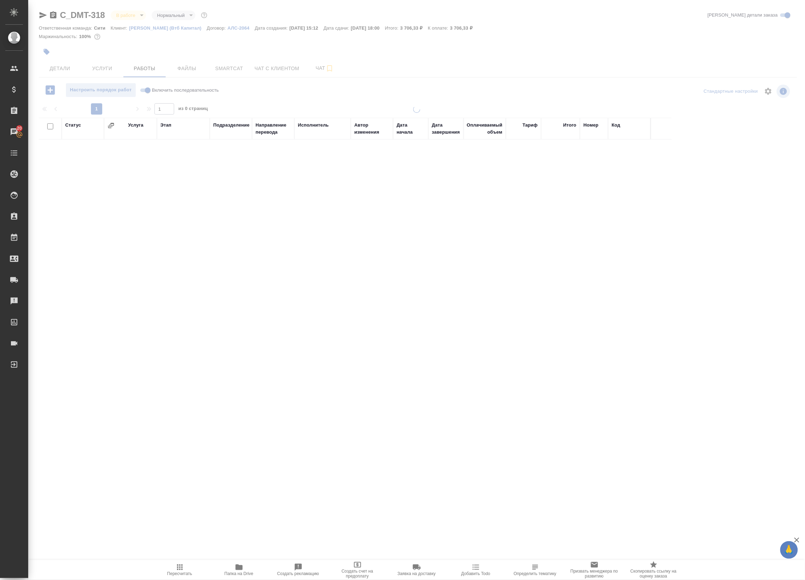
click at [108, 65] on span "Услуги" at bounding box center [102, 68] width 34 height 9
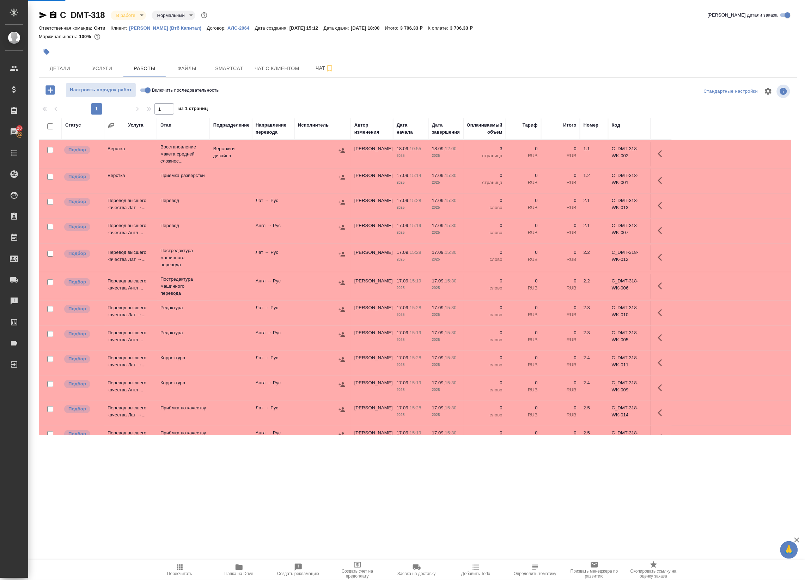
click at [108, 65] on span "Услуги" at bounding box center [102, 68] width 34 height 9
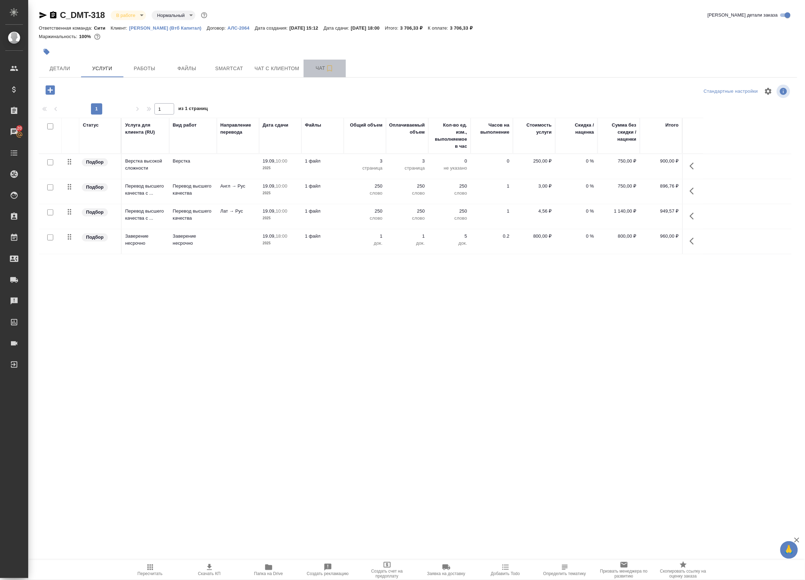
click at [318, 66] on span "Чат" at bounding box center [325, 68] width 34 height 9
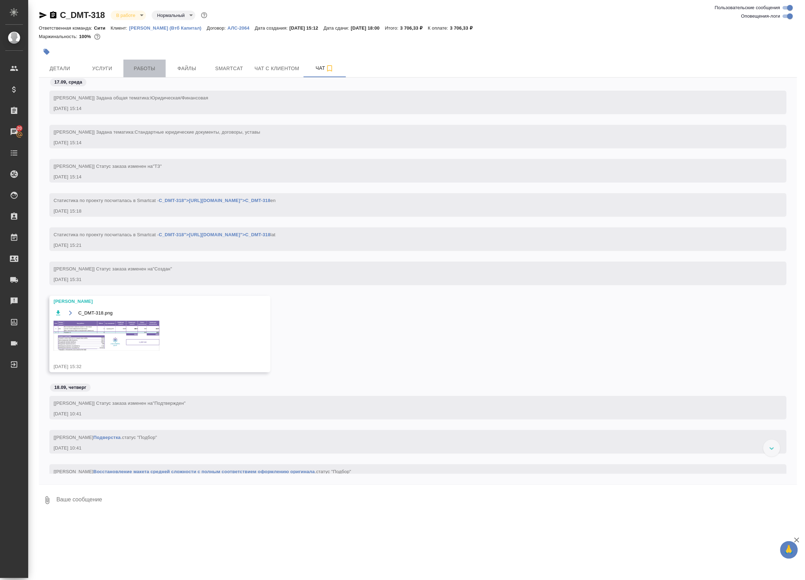
click at [154, 71] on span "Работы" at bounding box center [145, 68] width 34 height 9
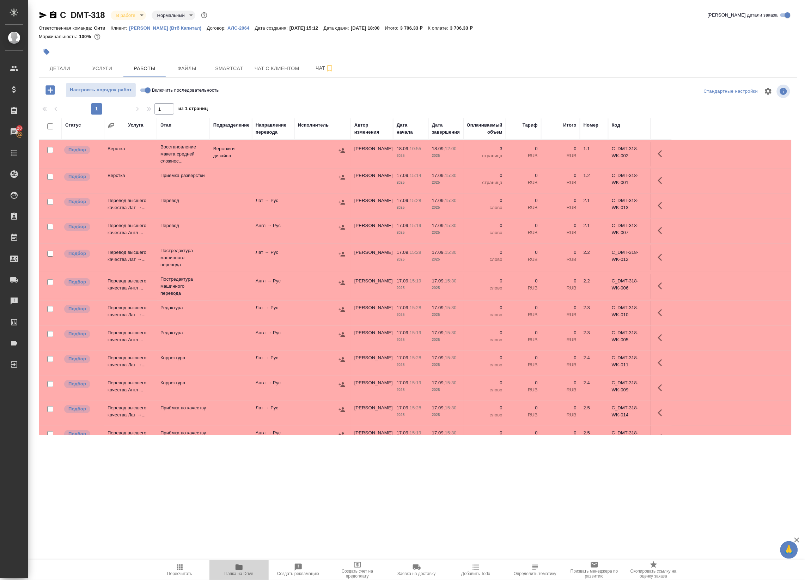
click at [246, 575] on span "Папка на Drive" at bounding box center [239, 573] width 29 height 5
click at [661, 154] on icon "button" at bounding box center [662, 153] width 8 height 8
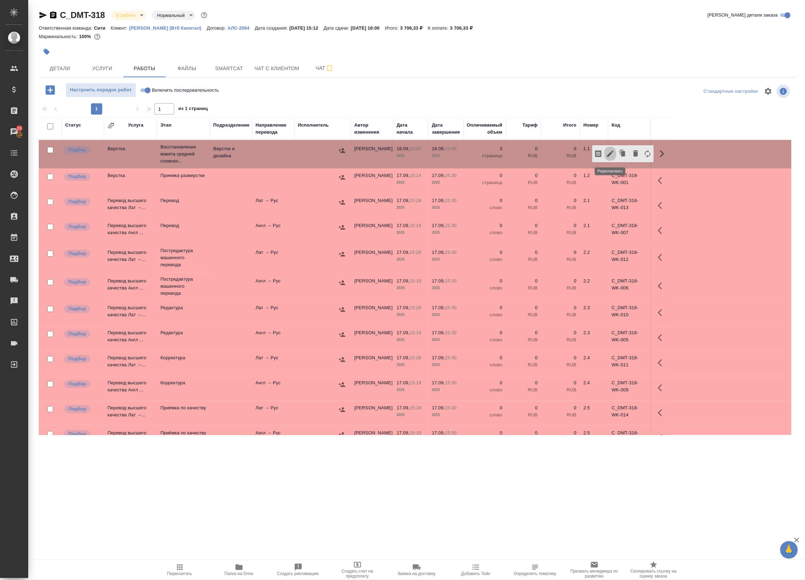
click at [608, 150] on icon "button" at bounding box center [610, 153] width 8 height 8
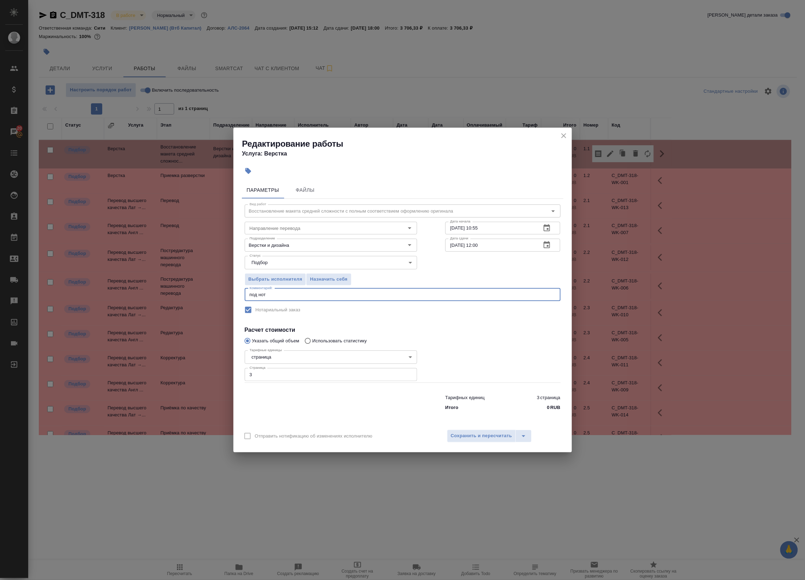
click at [336, 297] on textarea "под нот" at bounding box center [403, 294] width 306 height 5
click at [268, 222] on div "Направление перевода" at bounding box center [331, 228] width 172 height 13
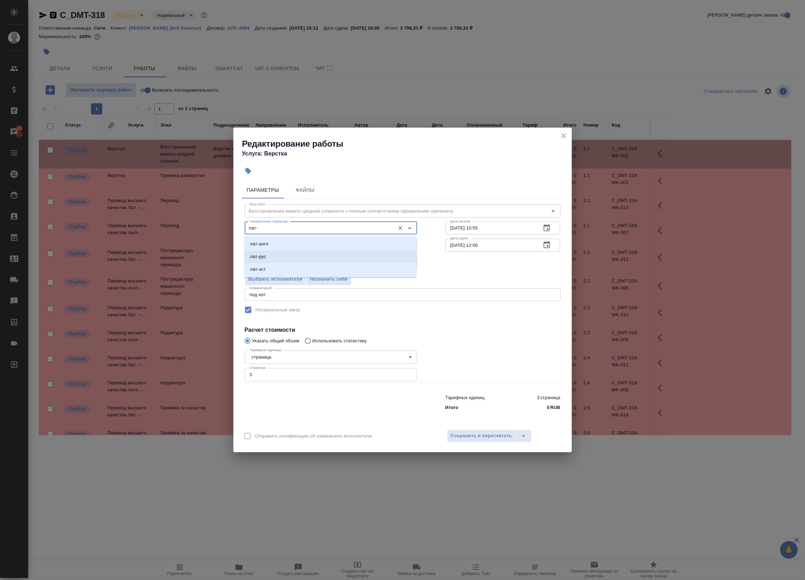
click at [285, 261] on li "лат-рус" at bounding box center [330, 256] width 172 height 13
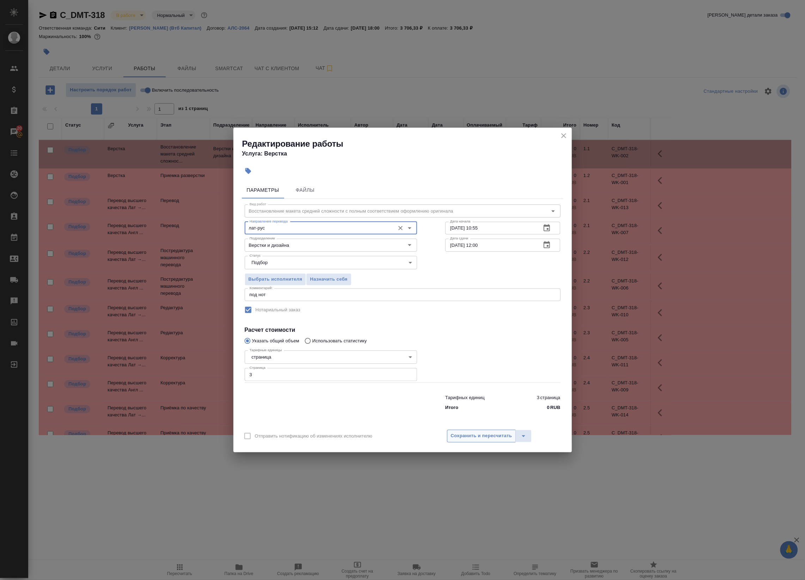
type input "лат-рус"
click at [469, 435] on span "Сохранить и пересчитать" at bounding box center [481, 436] width 61 height 8
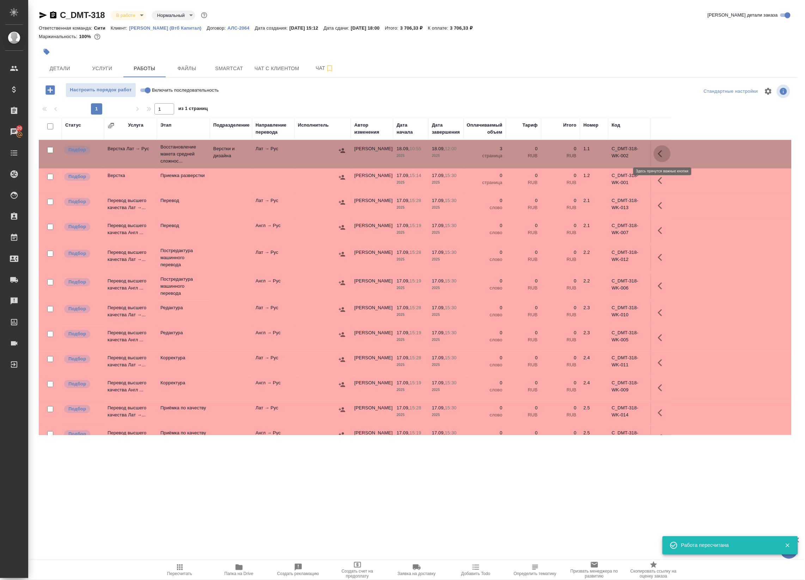
click at [660, 152] on icon "button" at bounding box center [660, 153] width 4 height 7
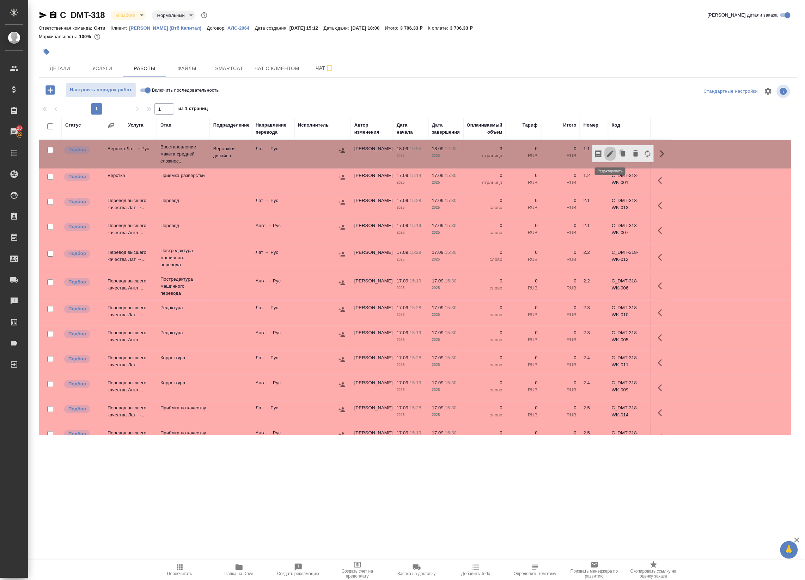
click at [612, 153] on icon "button" at bounding box center [610, 154] width 6 height 6
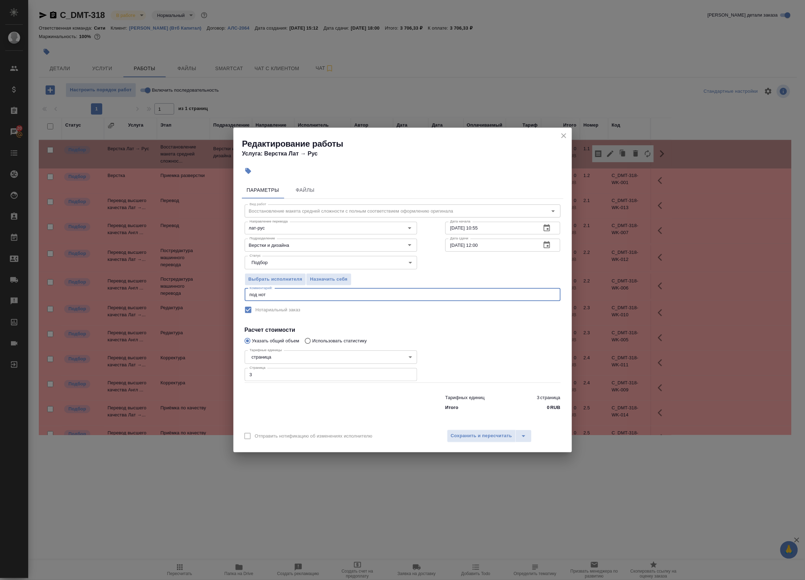
click at [368, 296] on textarea "под нот" at bounding box center [403, 294] width 306 height 5
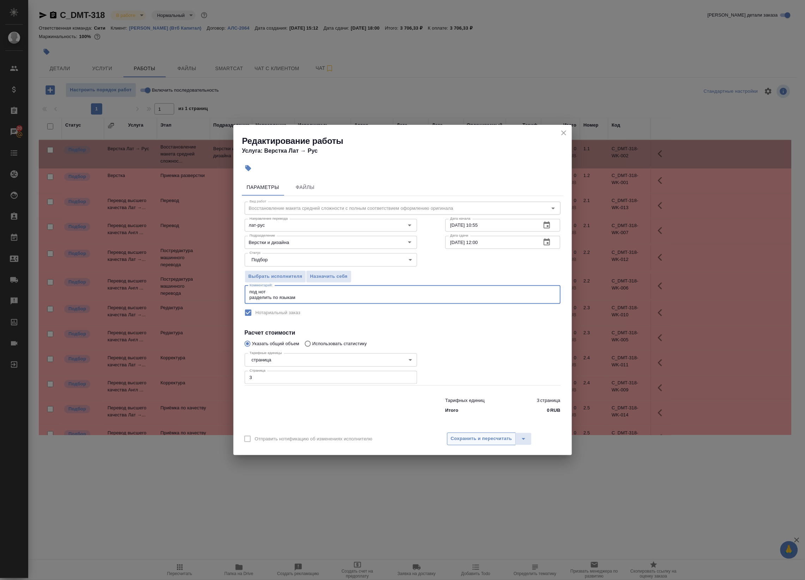
type textarea "под нот разделить по языкам"
click at [477, 439] on span "Сохранить и пересчитать" at bounding box center [481, 439] width 61 height 8
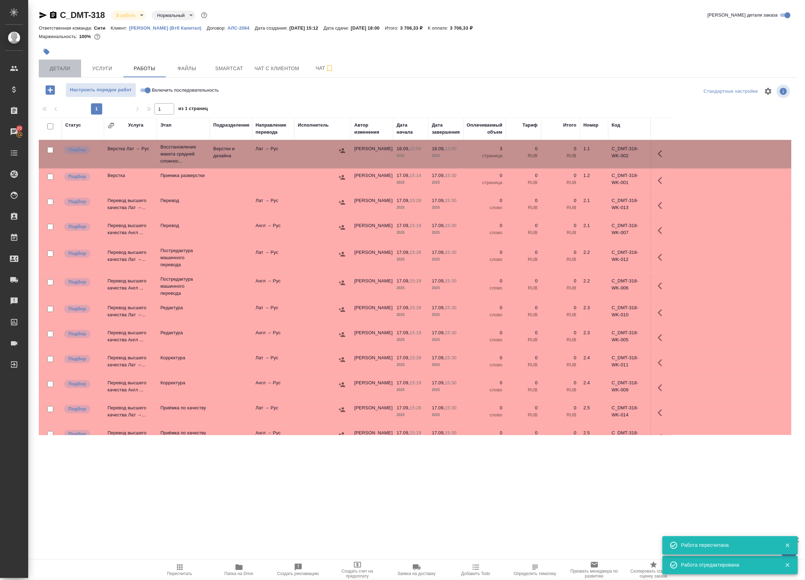
click at [65, 71] on span "Детали" at bounding box center [60, 68] width 34 height 9
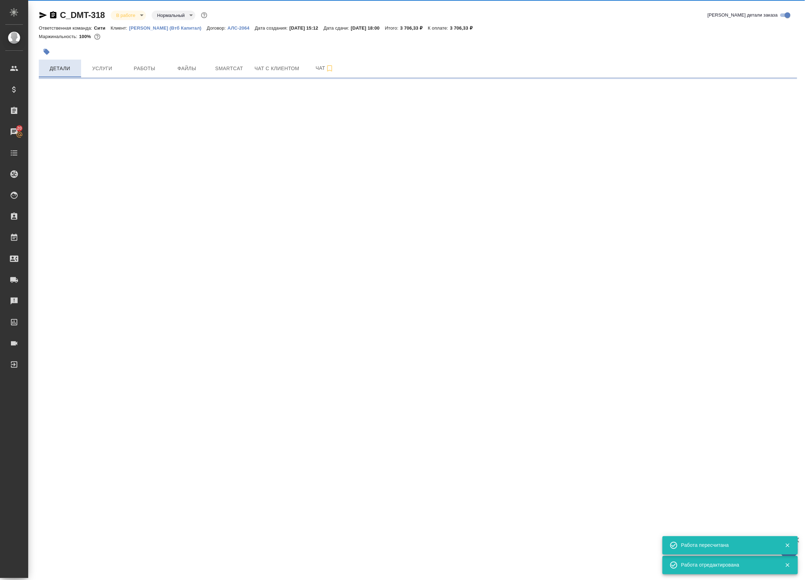
select select "RU"
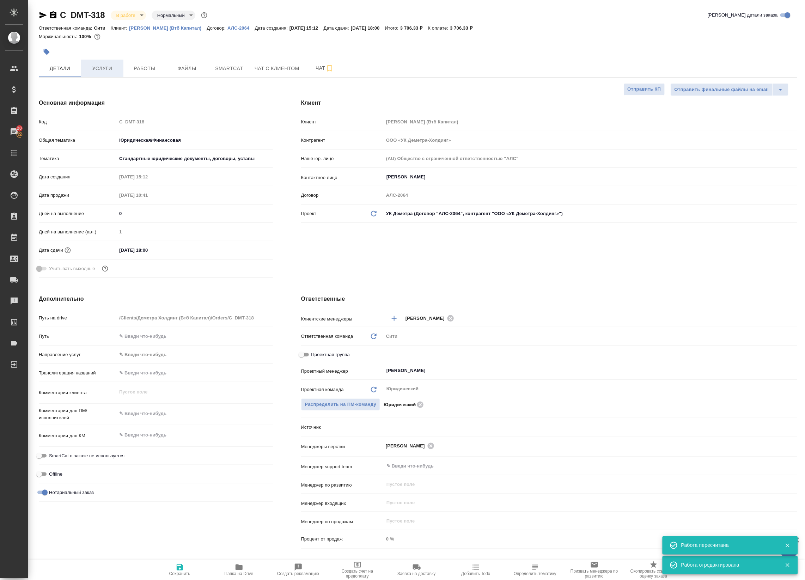
type textarea "x"
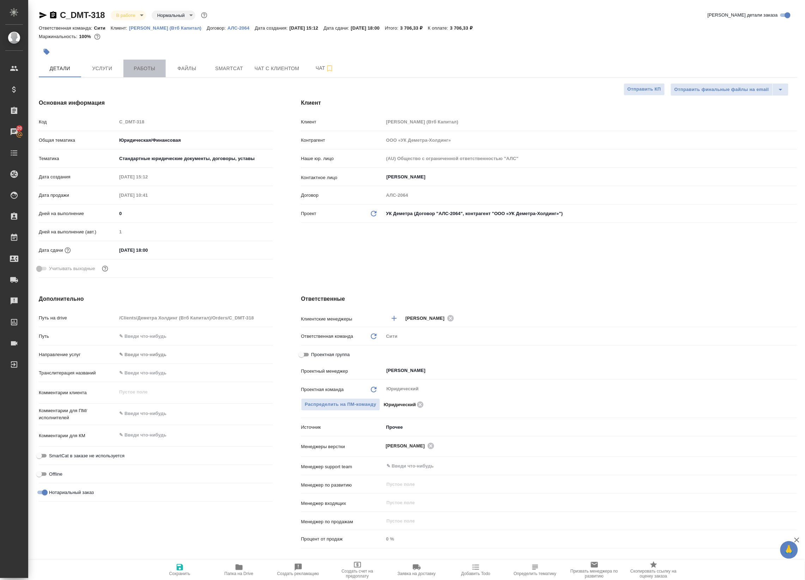
click at [139, 71] on span "Работы" at bounding box center [145, 68] width 34 height 9
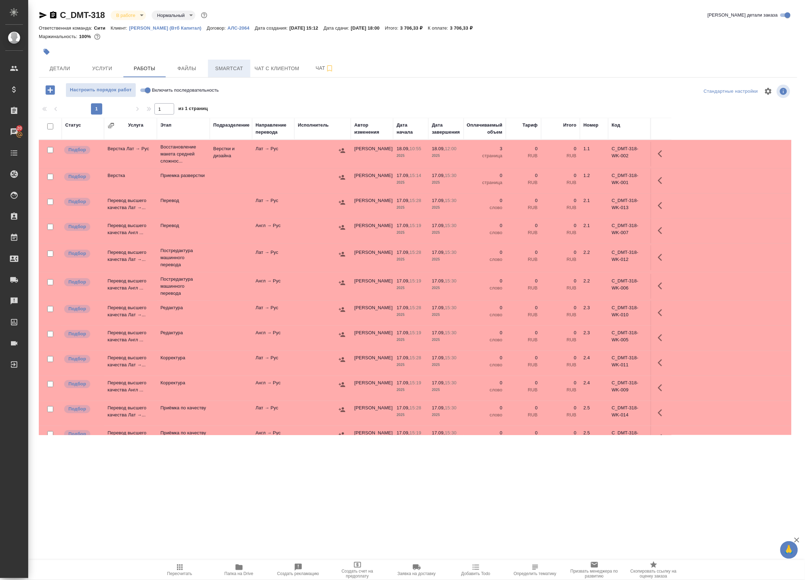
click at [241, 66] on span "Smartcat" at bounding box center [229, 68] width 34 height 9
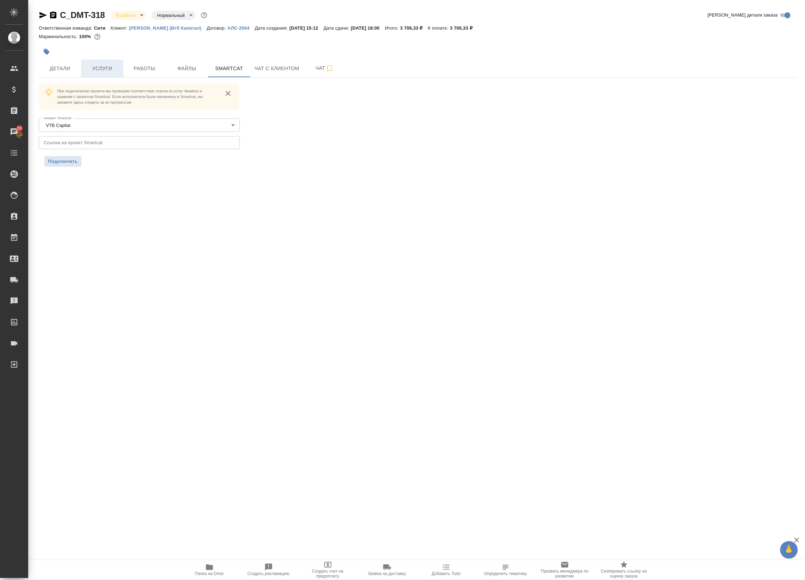
click at [105, 69] on span "Услуги" at bounding box center [102, 68] width 34 height 9
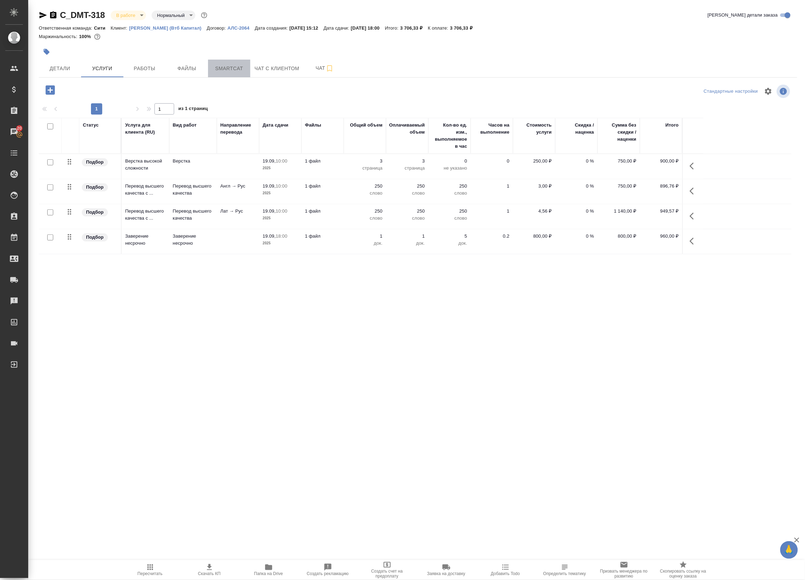
click at [224, 70] on span "Smartcat" at bounding box center [229, 68] width 34 height 9
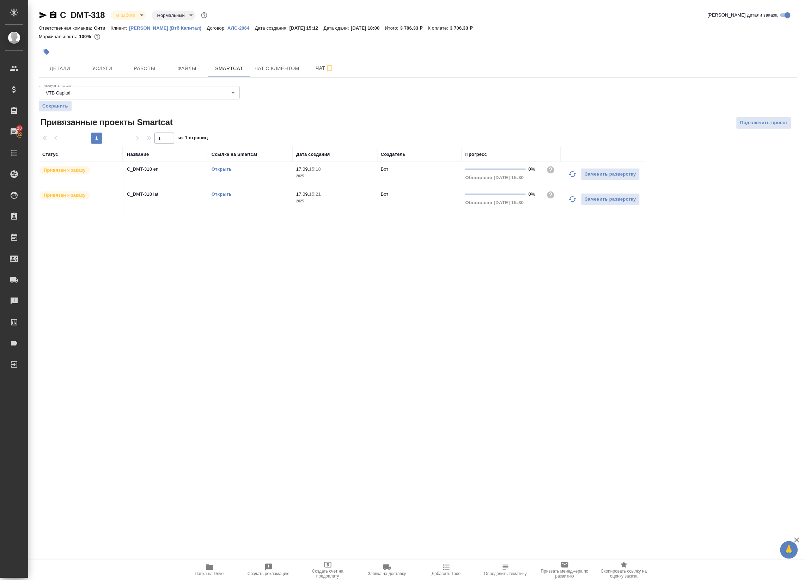
click at [225, 171] on link "Открыть" at bounding box center [221, 168] width 20 height 5
click at [155, 67] on span "Работы" at bounding box center [145, 68] width 34 height 9
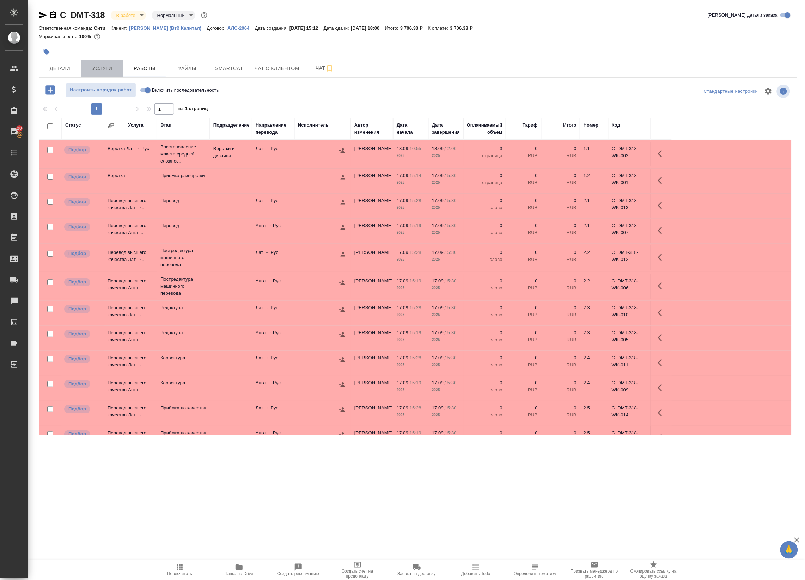
click at [110, 67] on span "Услуги" at bounding box center [102, 68] width 34 height 9
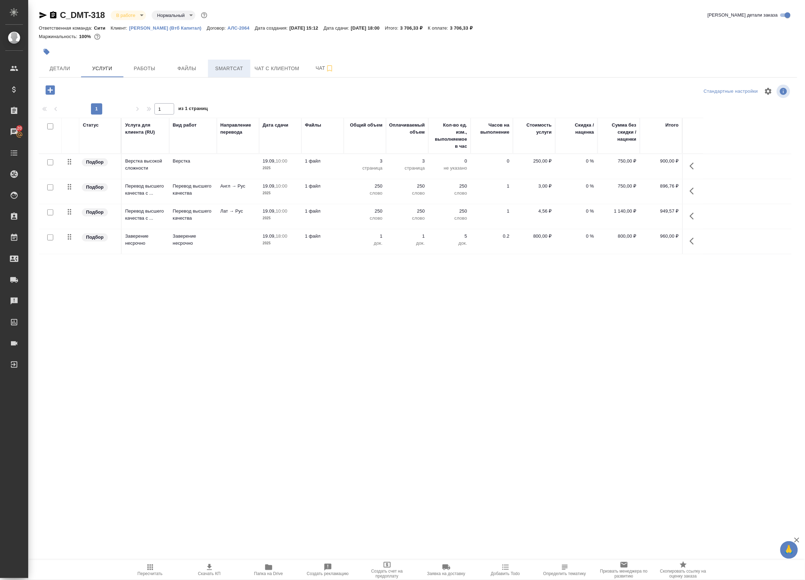
click at [230, 66] on span "Smartcat" at bounding box center [229, 68] width 34 height 9
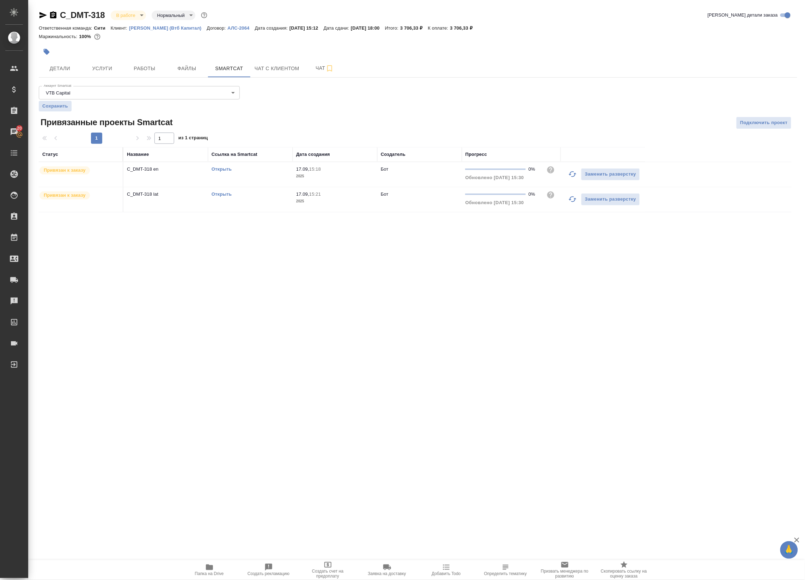
click at [219, 195] on link "Открыть" at bounding box center [221, 193] width 20 height 5
click at [156, 64] on span "Работы" at bounding box center [145, 68] width 34 height 9
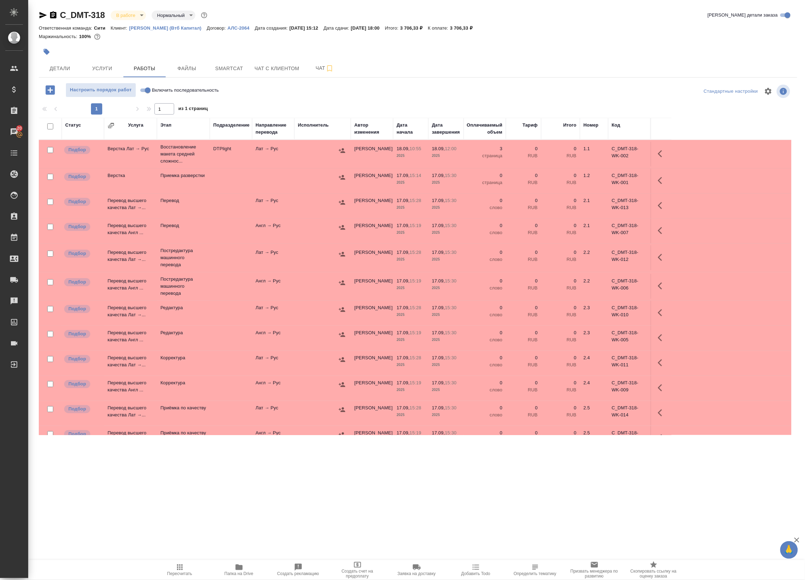
click at [660, 260] on icon "button" at bounding box center [660, 257] width 4 height 7
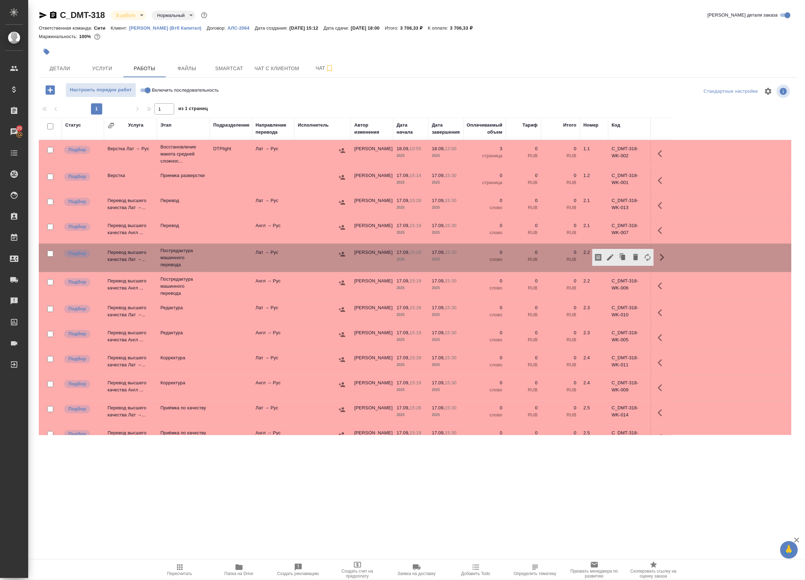
click at [607, 257] on icon "button" at bounding box center [610, 257] width 8 height 8
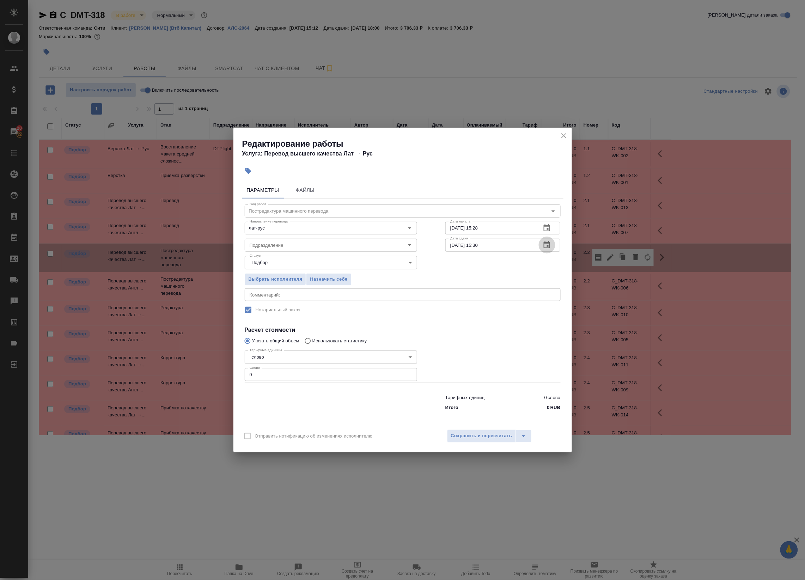
click at [545, 241] on icon "button" at bounding box center [546, 245] width 8 height 8
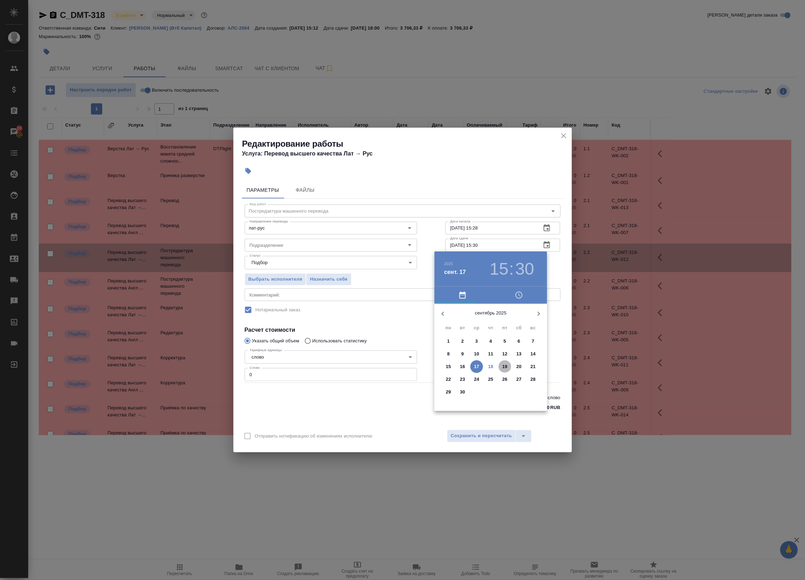
click at [508, 365] on span "19" at bounding box center [504, 366] width 13 height 7
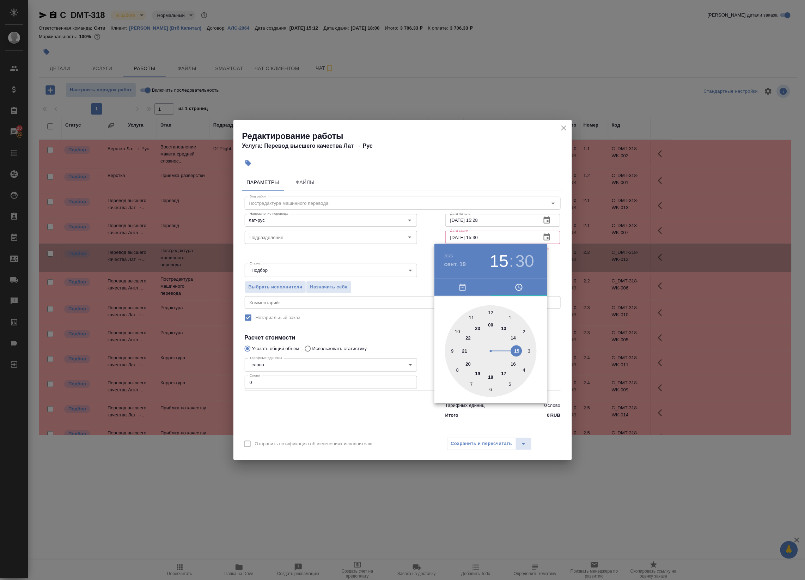
click at [452, 349] on div at bounding box center [491, 351] width 92 height 92
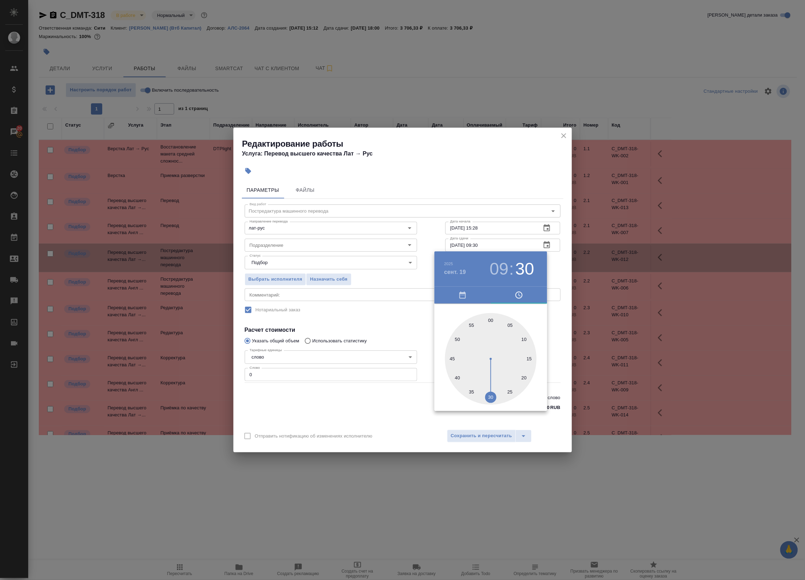
click at [491, 318] on div at bounding box center [491, 359] width 92 height 92
type input "19.09.2025 09:00"
click at [543, 273] on div "2025 сент. 19 09 : 00" at bounding box center [490, 268] width 113 height 35
click at [556, 260] on div at bounding box center [402, 290] width 805 height 580
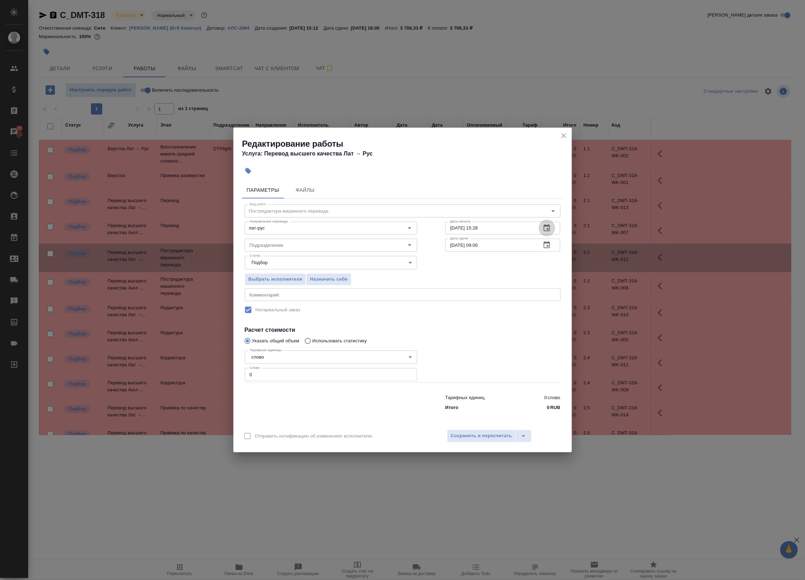
click at [548, 230] on icon "button" at bounding box center [546, 228] width 8 height 8
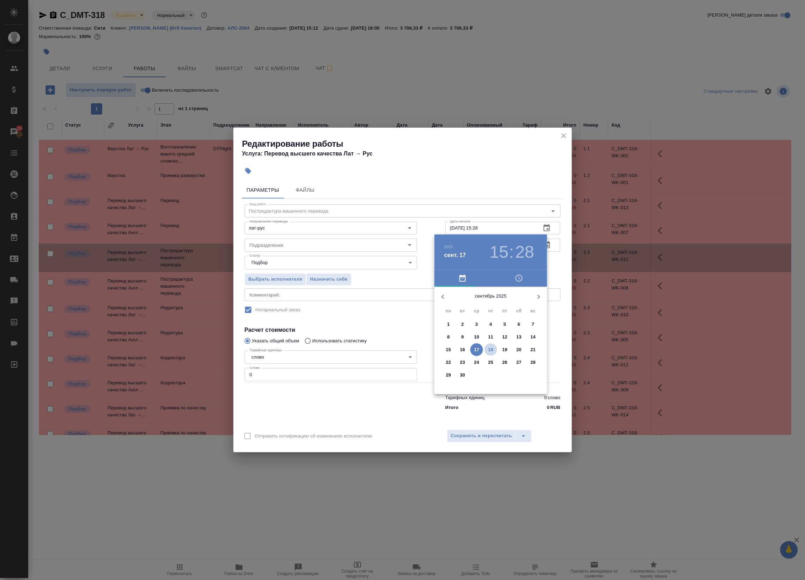
click at [493, 348] on p "18" at bounding box center [490, 349] width 5 height 7
click at [493, 302] on div at bounding box center [491, 342] width 92 height 92
click at [499, 247] on h3 "12" at bounding box center [499, 252] width 19 height 20
click at [512, 306] on div at bounding box center [491, 342] width 92 height 92
click at [498, 259] on h3 "01" at bounding box center [499, 252] width 19 height 20
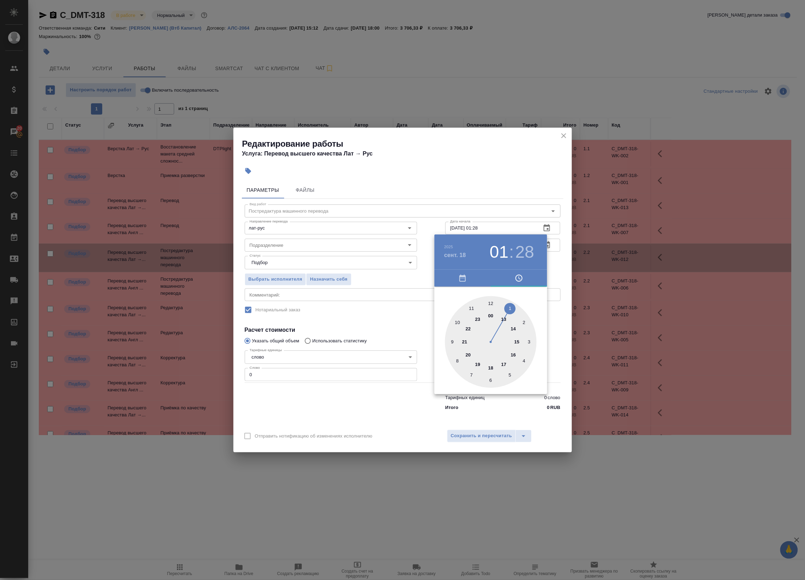
click at [502, 318] on div at bounding box center [491, 342] width 92 height 92
click at [492, 300] on div at bounding box center [491, 342] width 92 height 92
type input "18.09.2025 13:00"
click at [552, 256] on div at bounding box center [402, 290] width 805 height 580
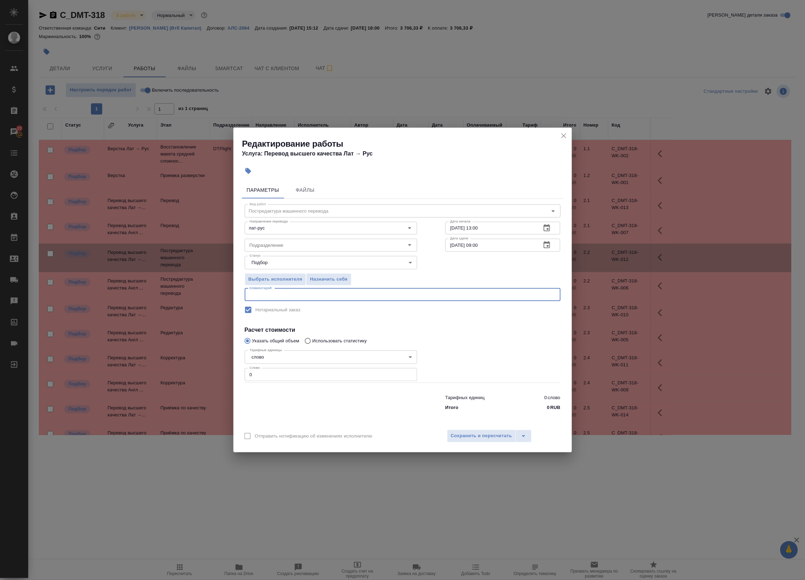
click at [376, 292] on textarea at bounding box center [403, 294] width 306 height 5
drag, startPoint x: 266, startPoint y: 289, endPoint x: 158, endPoint y: 286, distance: 108.6
click at [158, 286] on div "Редактирование работы Услуга: Перевод высшего качества Лат → Рус Параметры Файл…" at bounding box center [402, 290] width 805 height 580
drag, startPoint x: 158, startPoint y: 286, endPoint x: 259, endPoint y: 299, distance: 102.3
click at [259, 299] on div "75 x Комментарий:" at bounding box center [403, 294] width 316 height 13
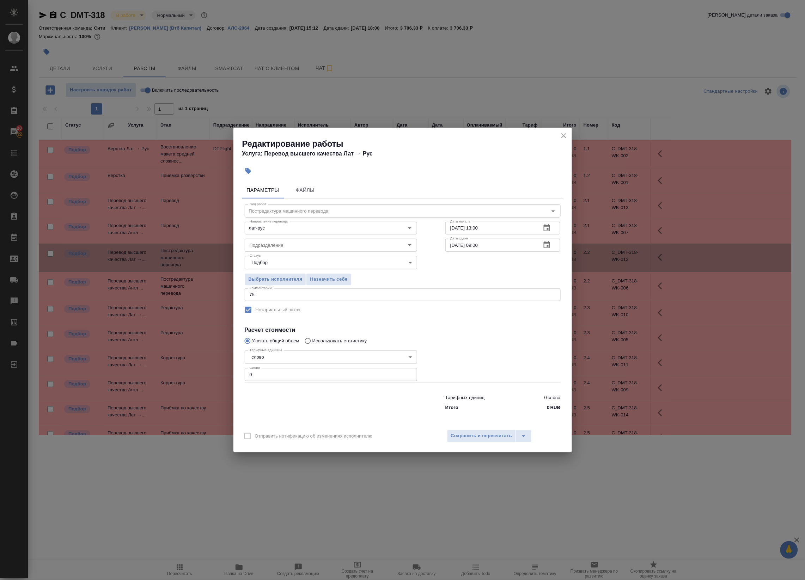
click at [259, 299] on div "75 x Комментарий:" at bounding box center [403, 294] width 316 height 13
drag, startPoint x: 259, startPoint y: 299, endPoint x: 234, endPoint y: 297, distance: 25.1
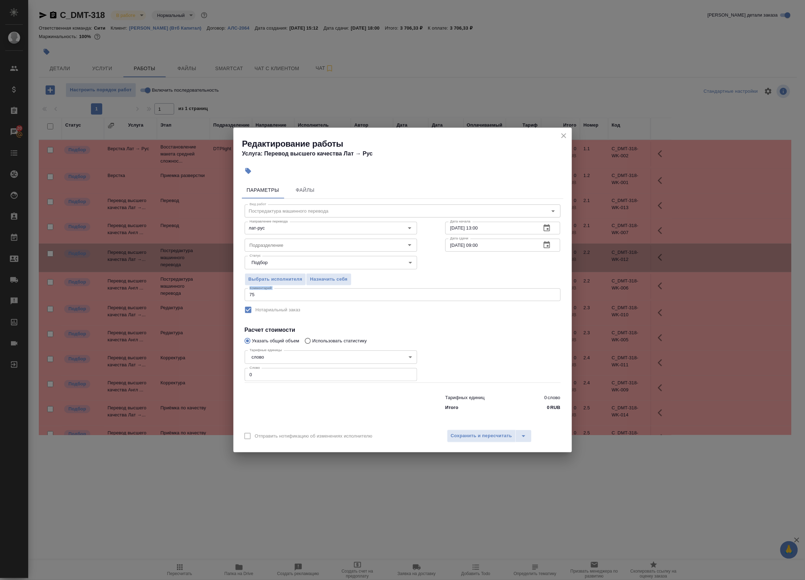
click at [234, 297] on div "Параметры Файлы Вид работ Постредактура машинного перевода Вид работ Направлени…" at bounding box center [402, 302] width 338 height 246
drag, startPoint x: 234, startPoint y: 297, endPoint x: 258, endPoint y: 297, distance: 23.3
click at [258, 297] on textarea "75" at bounding box center [403, 294] width 306 height 5
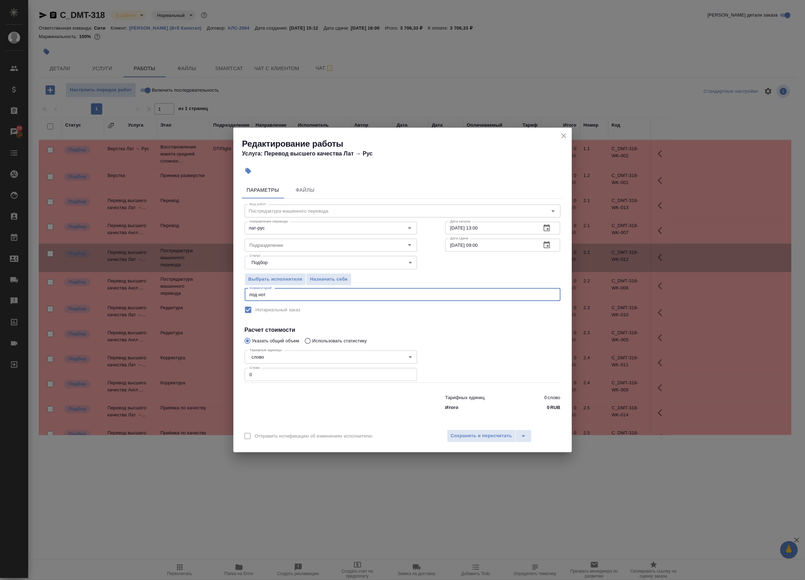
type textarea "под нот"
click at [256, 374] on input "0" at bounding box center [331, 374] width 172 height 13
type input "7"
type input "100"
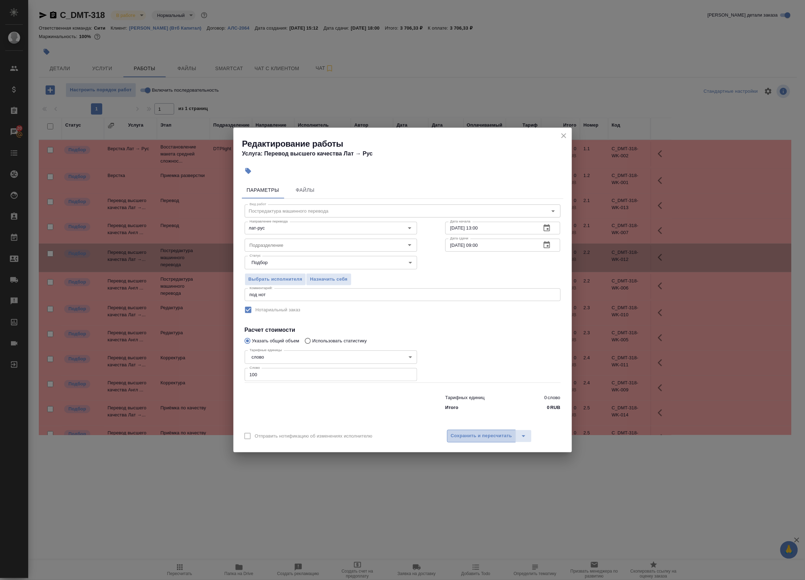
click at [468, 434] on span "Сохранить и пересчитать" at bounding box center [481, 436] width 61 height 8
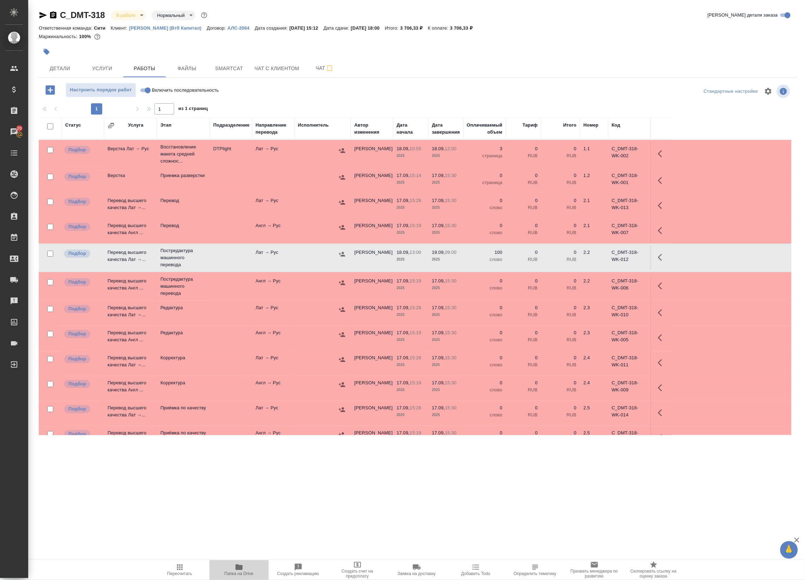
click at [240, 578] on button "Папка на Drive" at bounding box center [238, 570] width 59 height 20
click at [661, 261] on icon "button" at bounding box center [662, 257] width 8 height 8
click at [609, 255] on icon "button" at bounding box center [610, 257] width 8 height 8
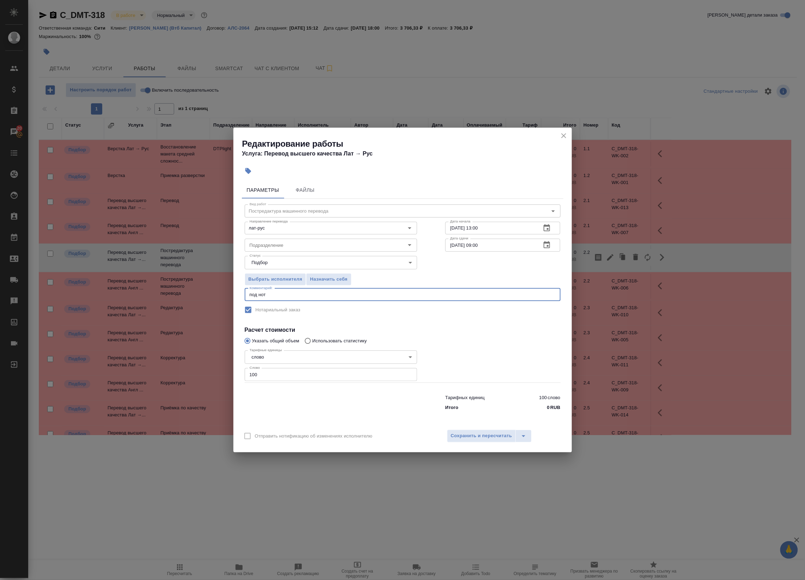
click at [358, 294] on textarea "под нот" at bounding box center [403, 294] width 306 height 5
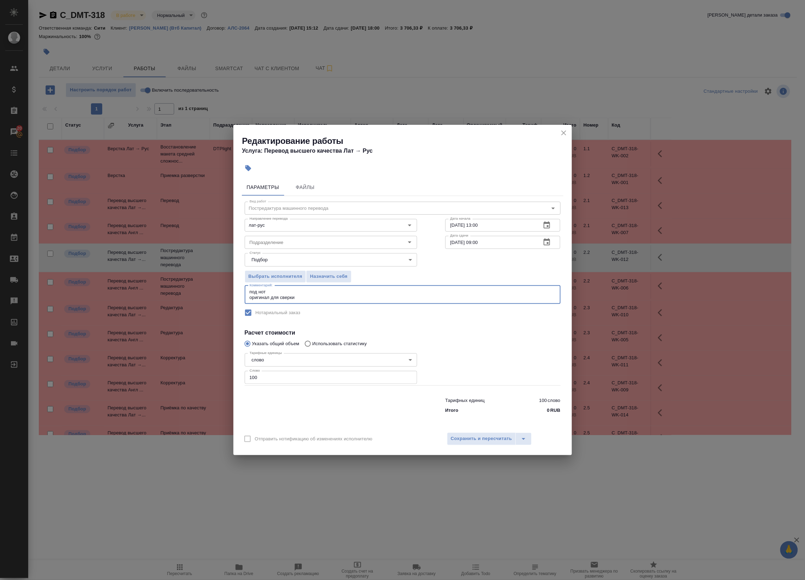
click at [319, 297] on textarea "под нот оригинал для сверки" at bounding box center [403, 294] width 306 height 11
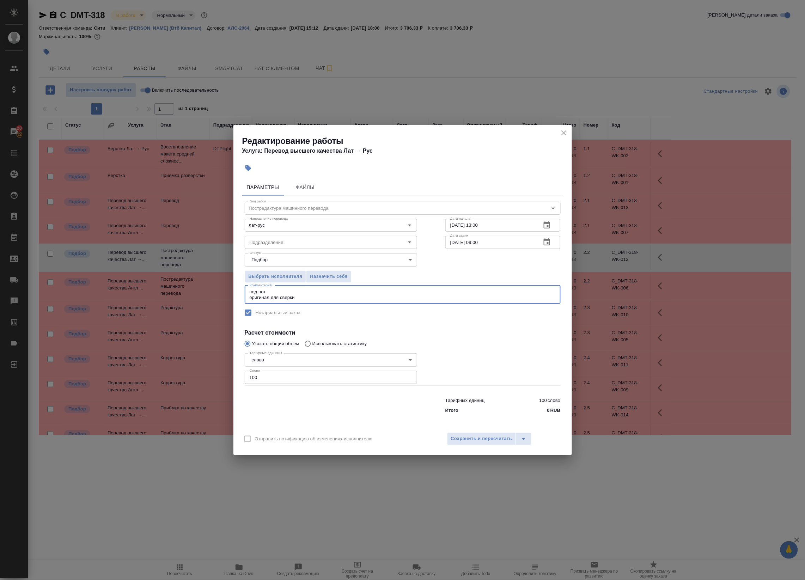
click at [319, 297] on textarea "под нот оригинал для сверки" at bounding box center [403, 294] width 306 height 11
paste textarea "https://drive.awatera.com/s/cjBBPG3sBi67AGK"
type textarea "под нот оригинал для сверки https://drive.awatera.com/s/cjBBPG3sBi67AGK"
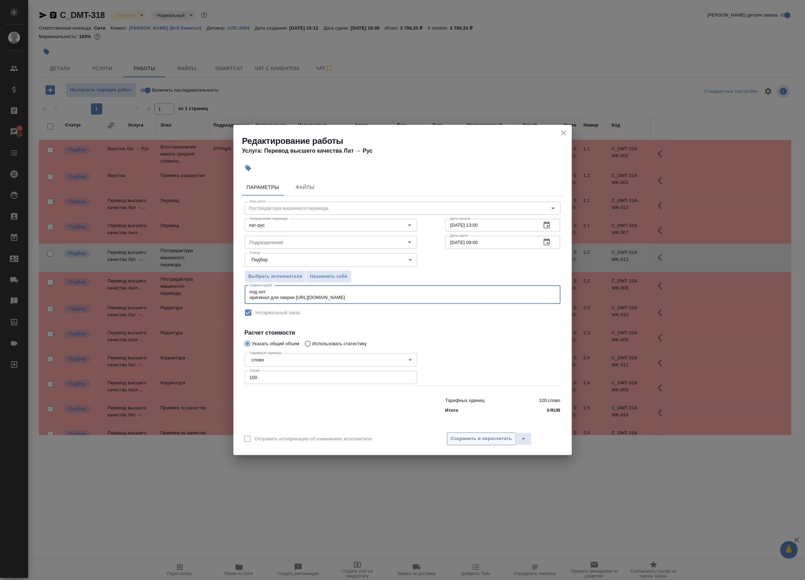
click at [469, 441] on span "Сохранить и пересчитать" at bounding box center [481, 439] width 61 height 8
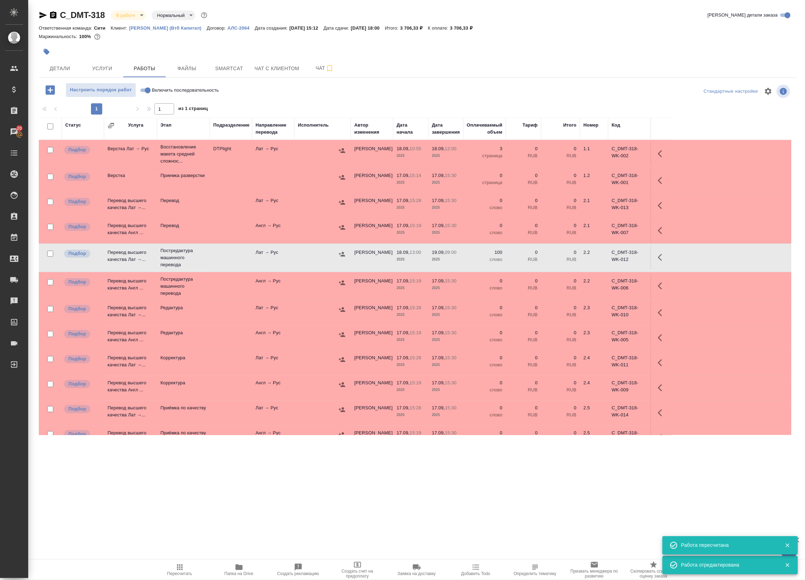
click at [341, 254] on icon "button" at bounding box center [342, 254] width 6 height 5
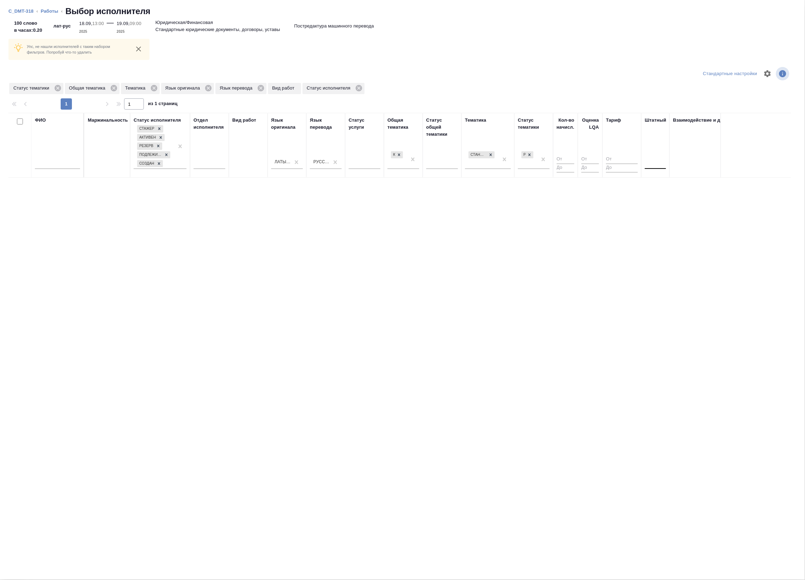
click at [649, 163] on input "text" at bounding box center [648, 161] width 1 height 5
click at [674, 183] on div "Нет" at bounding box center [698, 184] width 106 height 13
click at [537, 159] on div "Рекомендован" at bounding box center [527, 158] width 19 height 19
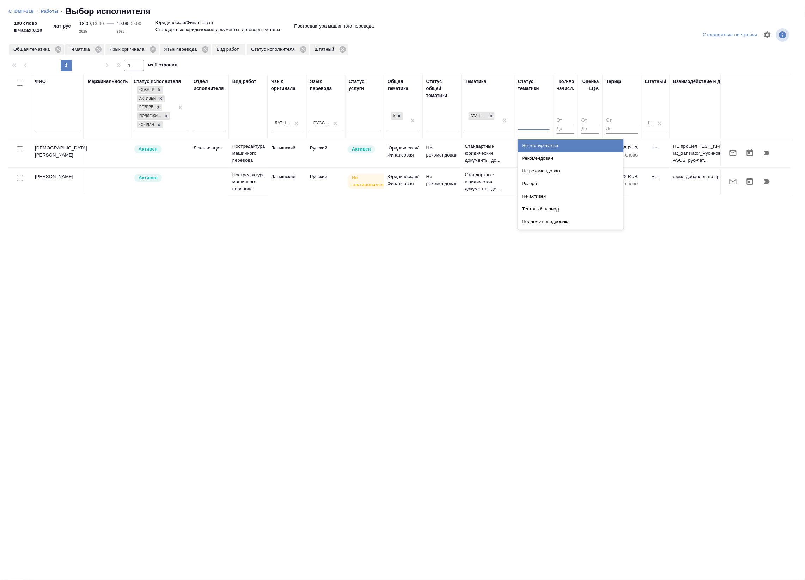
click at [54, 240] on div "ФИО Маржинальность Статус исполнителя Стажер Активен Резерв Подлежит внедрению …" at bounding box center [399, 250] width 782 height 352
click at [20, 149] on input "checkbox" at bounding box center [20, 149] width 6 height 6
checkbox input "true"
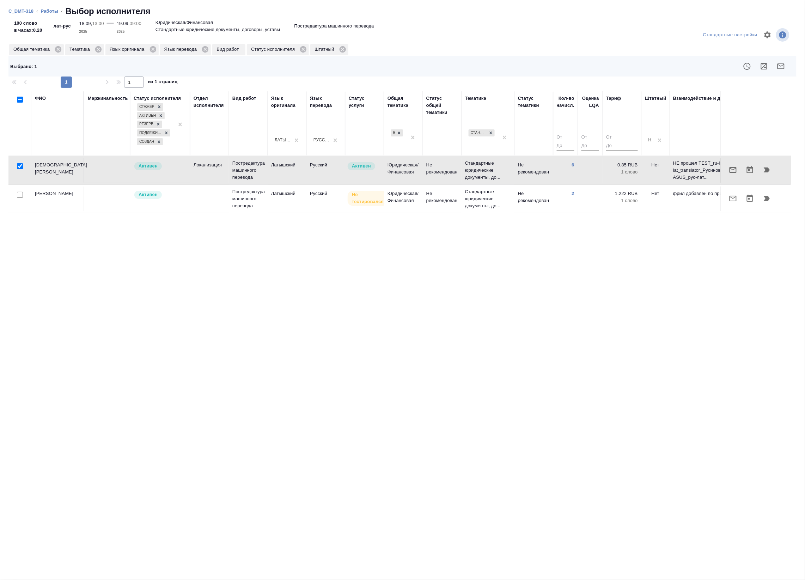
click at [20, 197] on input "checkbox" at bounding box center [20, 195] width 6 height 6
checkbox input "true"
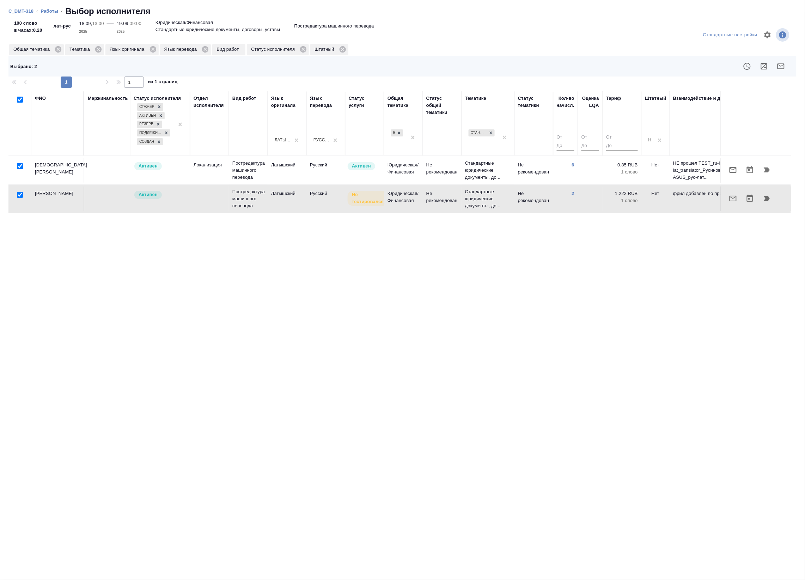
click at [781, 68] on icon "button" at bounding box center [780, 66] width 8 height 8
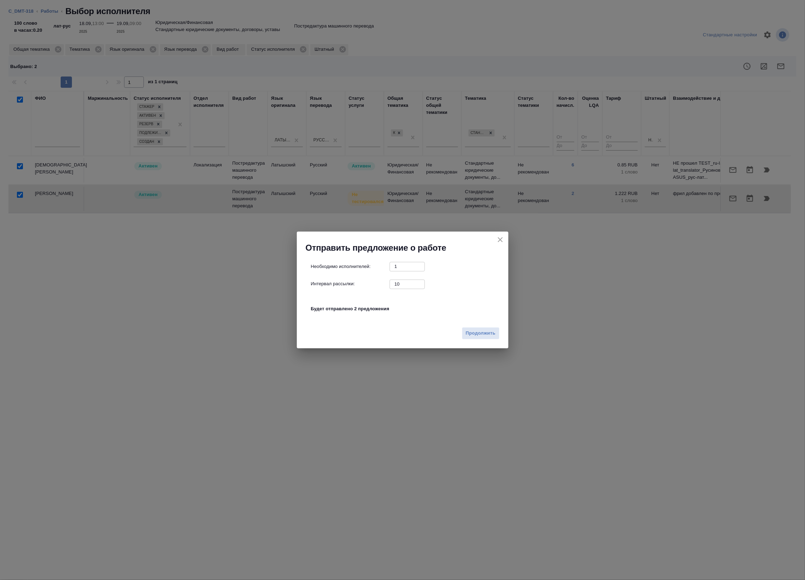
click at [405, 281] on input "10" at bounding box center [406, 284] width 35 height 9
type input "0"
click at [475, 334] on span "Продолжить" at bounding box center [481, 333] width 30 height 8
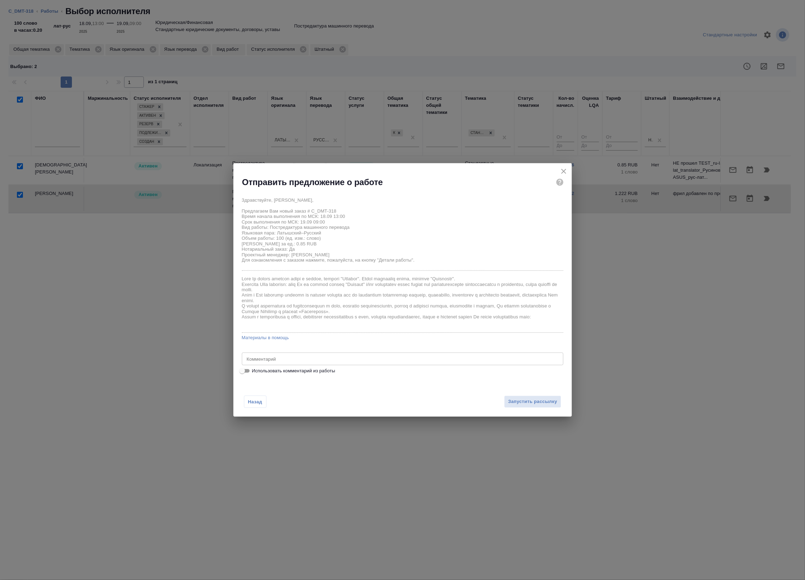
click at [240, 370] on input "Использовать комментарий из работы" at bounding box center [241, 371] width 25 height 8
checkbox input "true"
type textarea "под нот оригинал для сверки https://drive.awatera.com/s/cjBBPG3sBi67AGK"
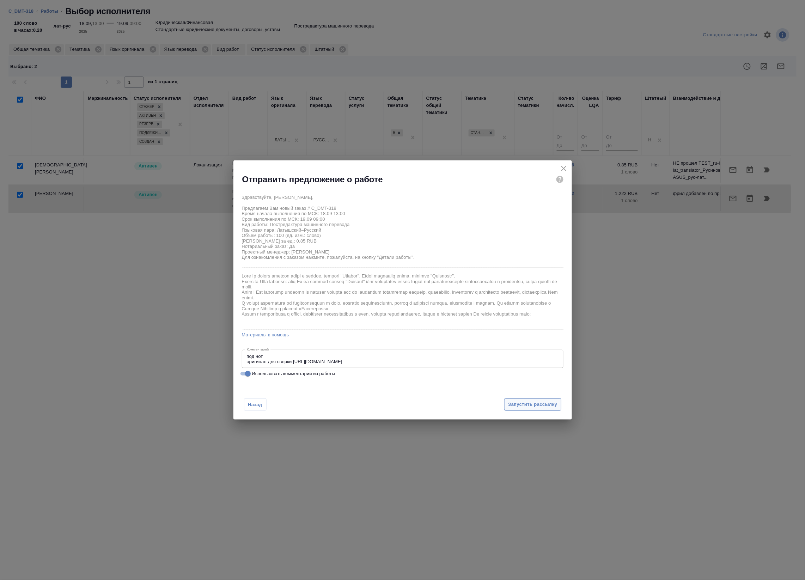
click at [519, 404] on span "Запустить рассылку" at bounding box center [532, 404] width 49 height 8
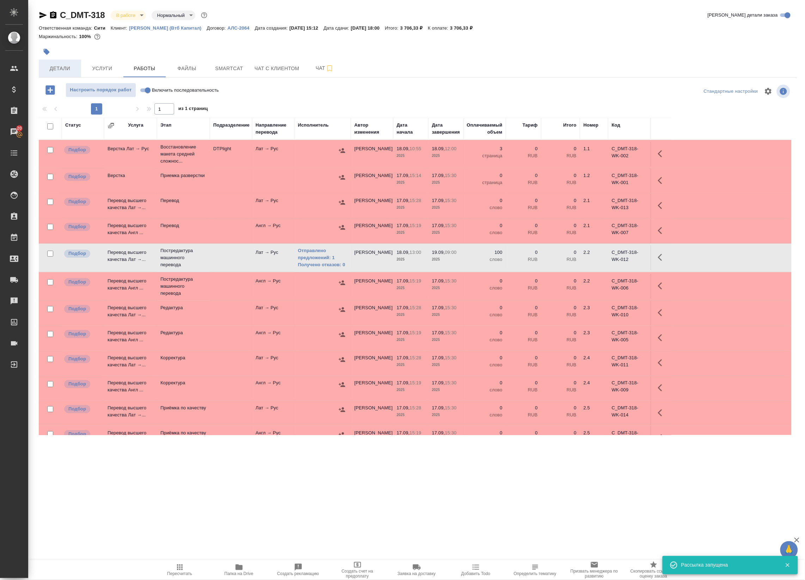
click at [53, 69] on span "Детали" at bounding box center [60, 68] width 34 height 9
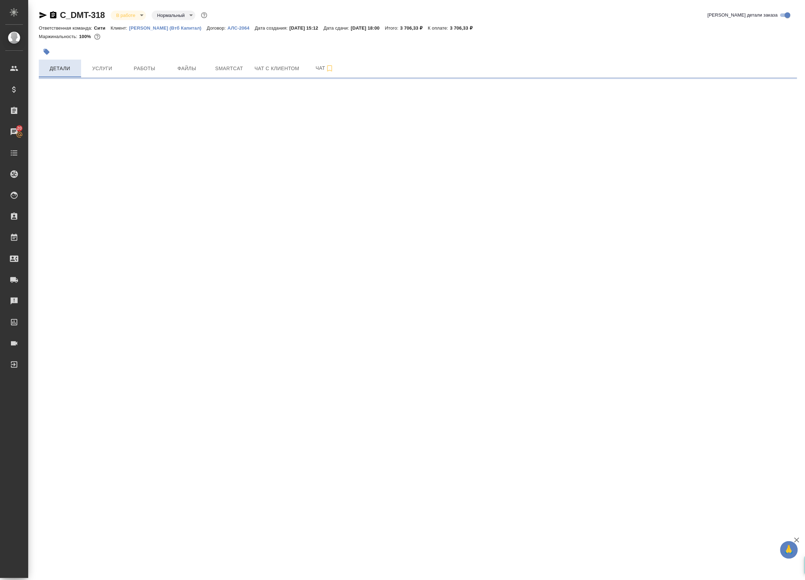
select select "RU"
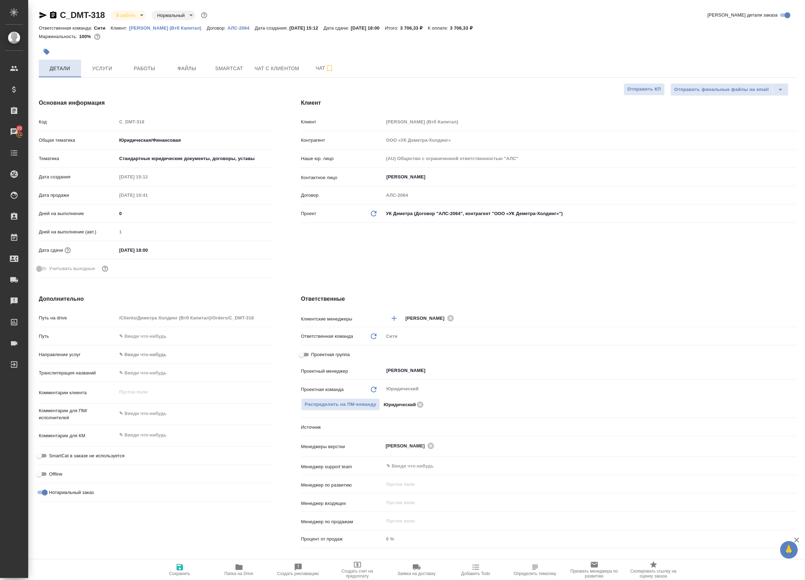
type textarea "x"
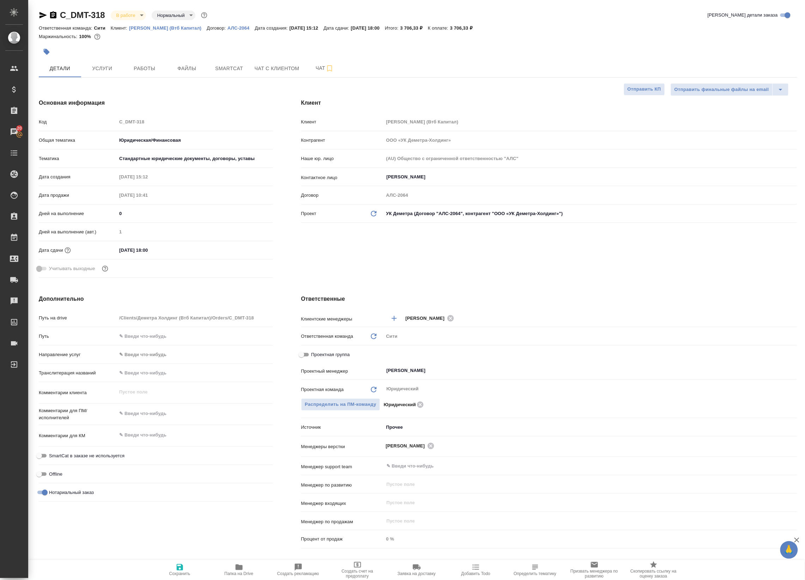
type textarea "x"
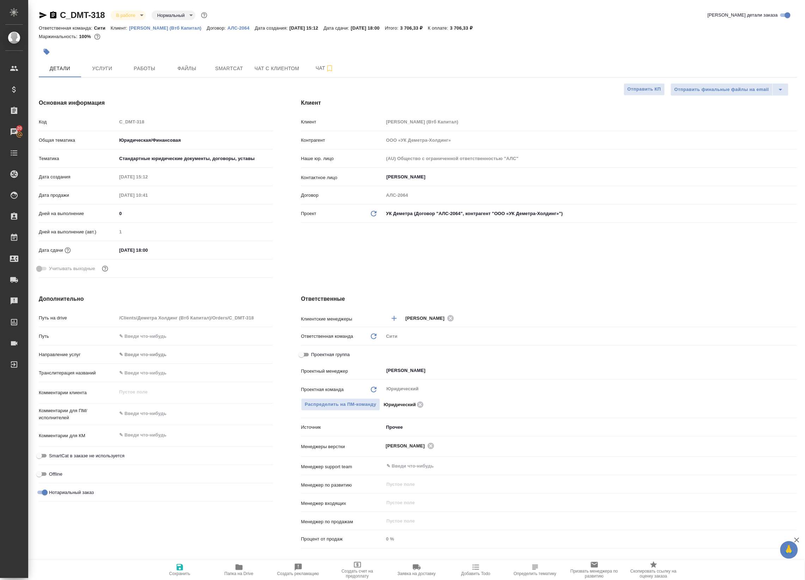
type textarea "x"
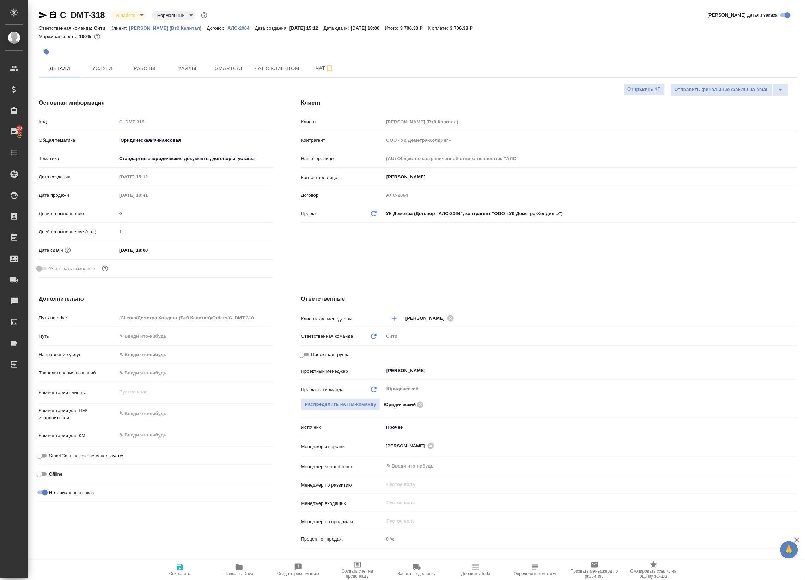
type textarea "x"
click at [138, 69] on span "Работы" at bounding box center [145, 68] width 34 height 9
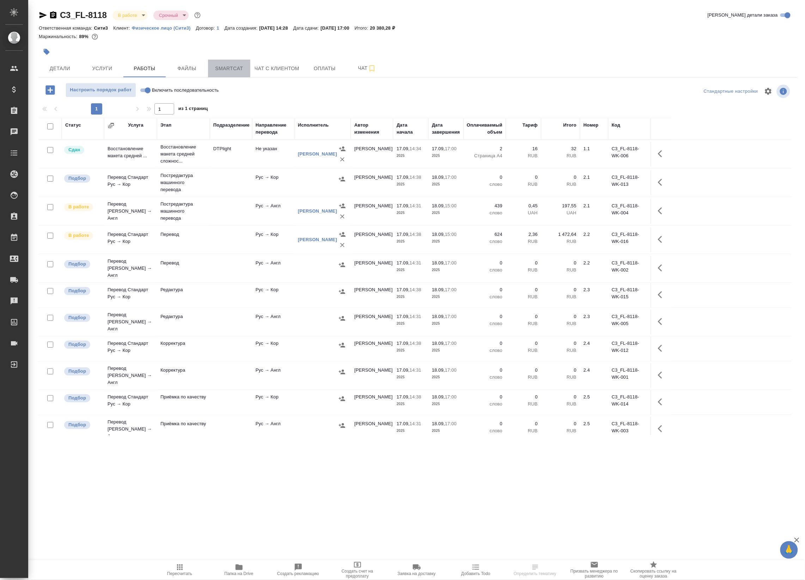
click at [239, 72] on span "Smartcat" at bounding box center [229, 68] width 34 height 9
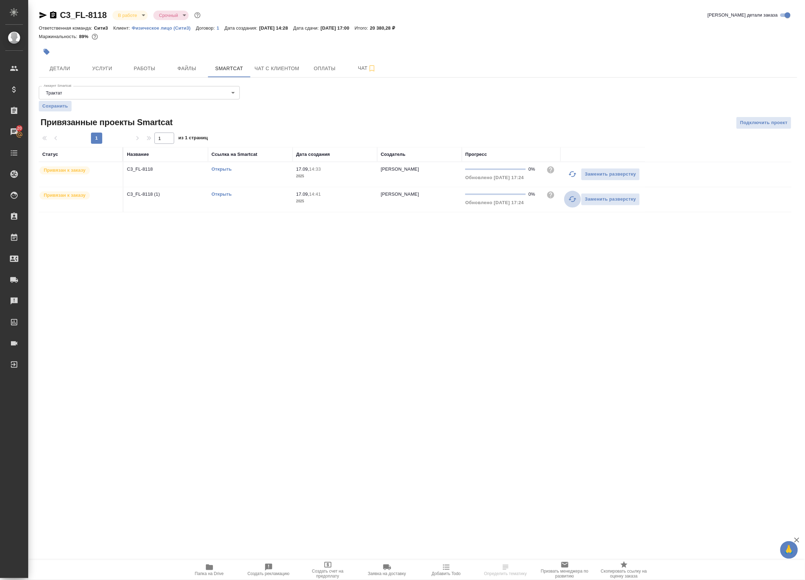
click at [571, 197] on icon "button" at bounding box center [573, 199] width 8 height 6
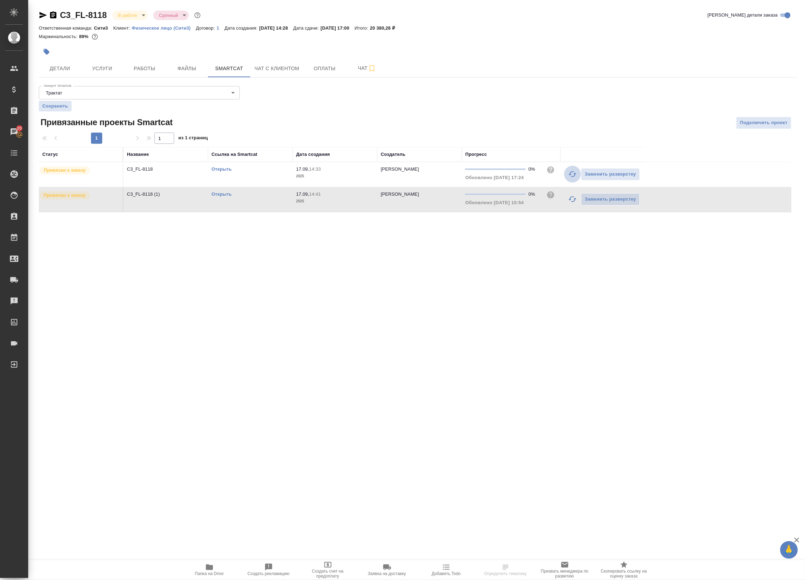
click at [569, 172] on icon "button" at bounding box center [572, 174] width 8 height 8
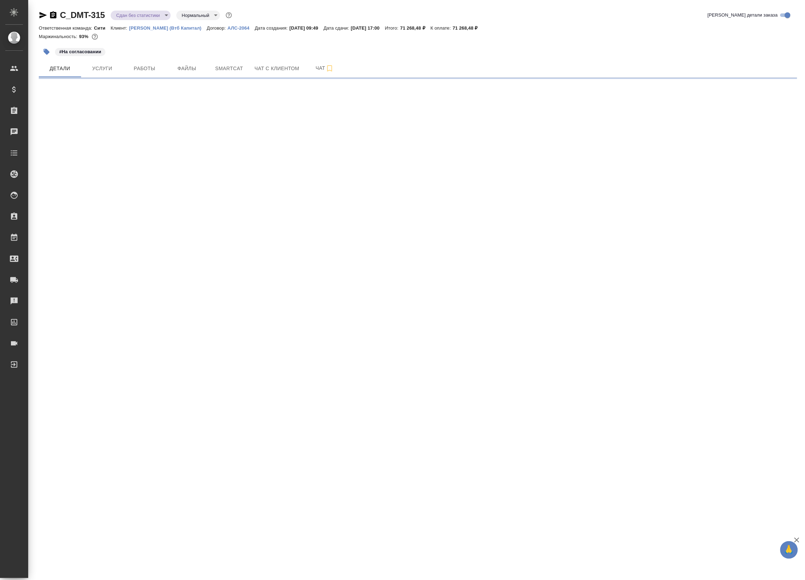
select select "RU"
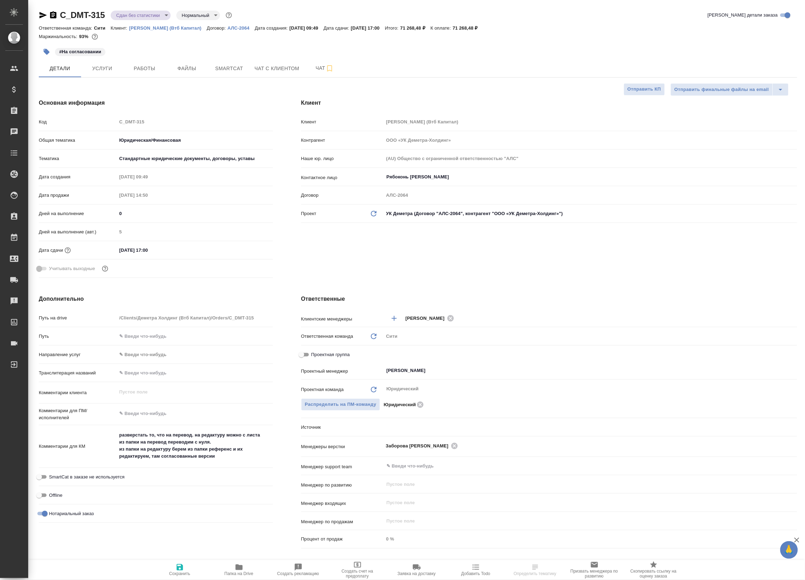
type textarea "x"
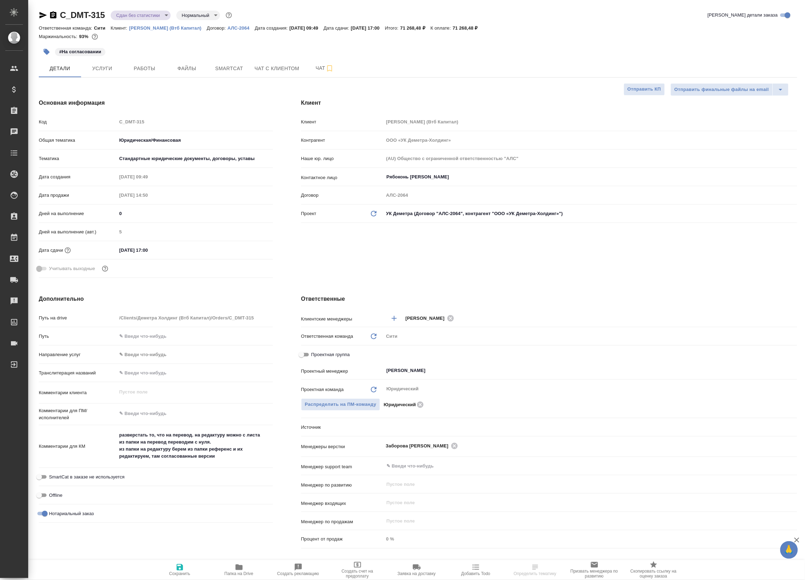
type textarea "x"
click at [137, 66] on span "Работы" at bounding box center [145, 68] width 34 height 9
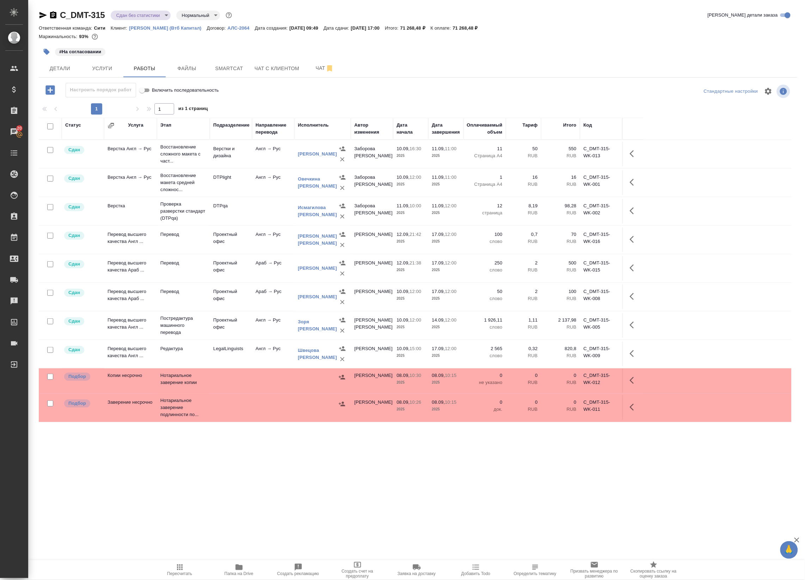
click at [287, 243] on td "Англ → Рус" at bounding box center [273, 239] width 42 height 25
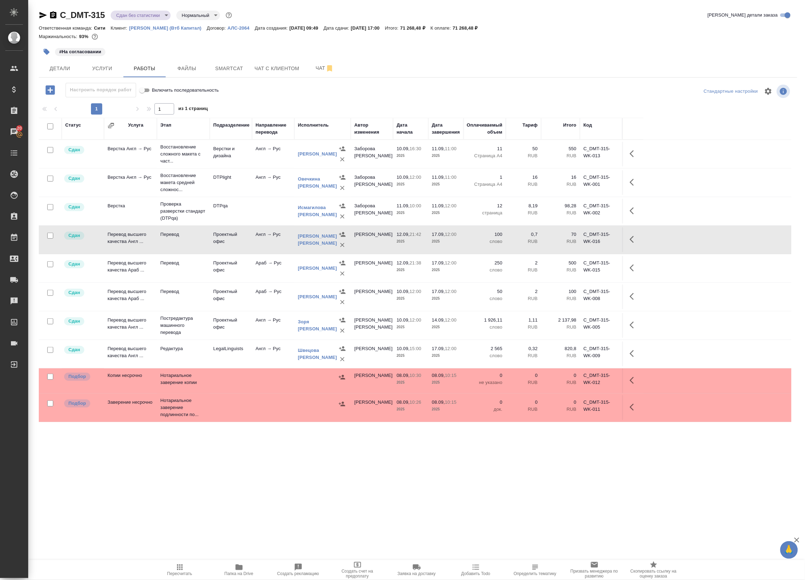
click at [199, 495] on div ".cls-1 fill:#fff; AWATERA Badanyan Artak Клиенты Спецификации Заказы 20 Чаты To…" at bounding box center [402, 290] width 805 height 580
click at [50, 90] on icon "button" at bounding box center [50, 90] width 12 height 12
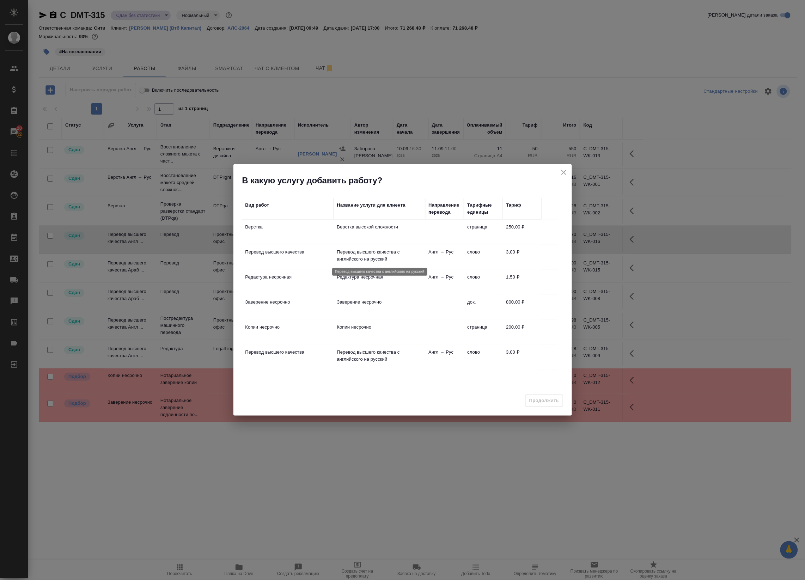
click at [388, 258] on p "Перевод высшего качества с английского на русский" at bounding box center [379, 255] width 85 height 14
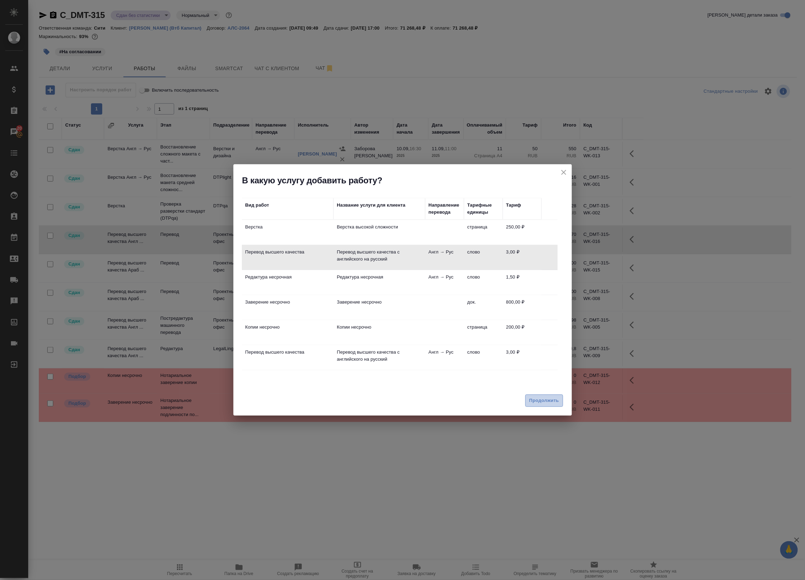
click at [551, 404] on span "Продолжить" at bounding box center [544, 401] width 30 height 8
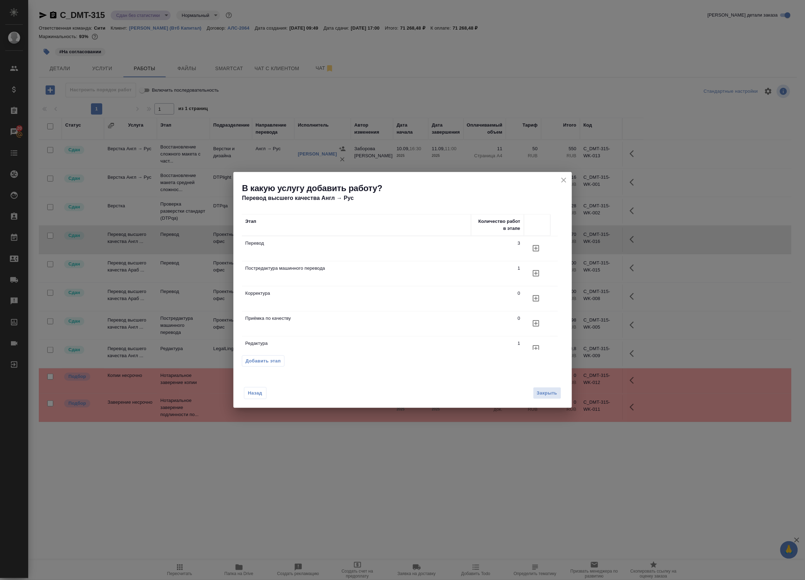
click at [538, 248] on icon "button" at bounding box center [536, 248] width 6 height 6
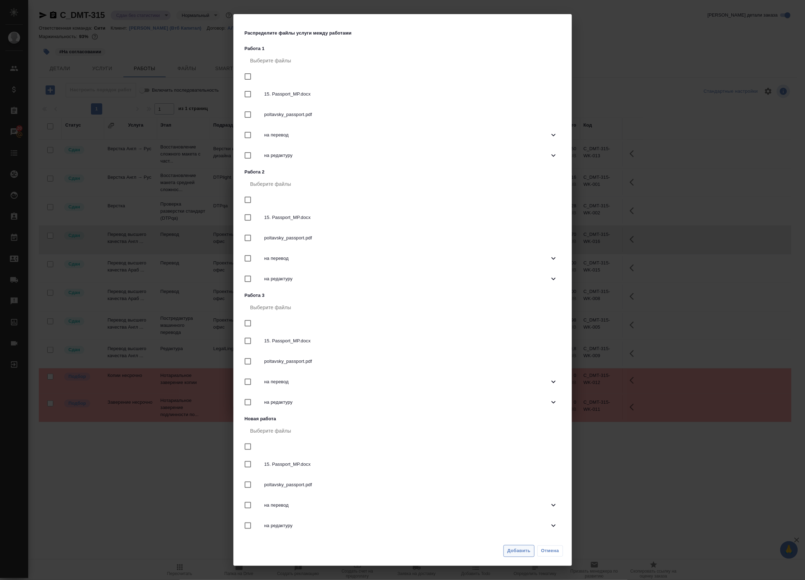
click at [518, 551] on span "Добавить" at bounding box center [518, 551] width 23 height 8
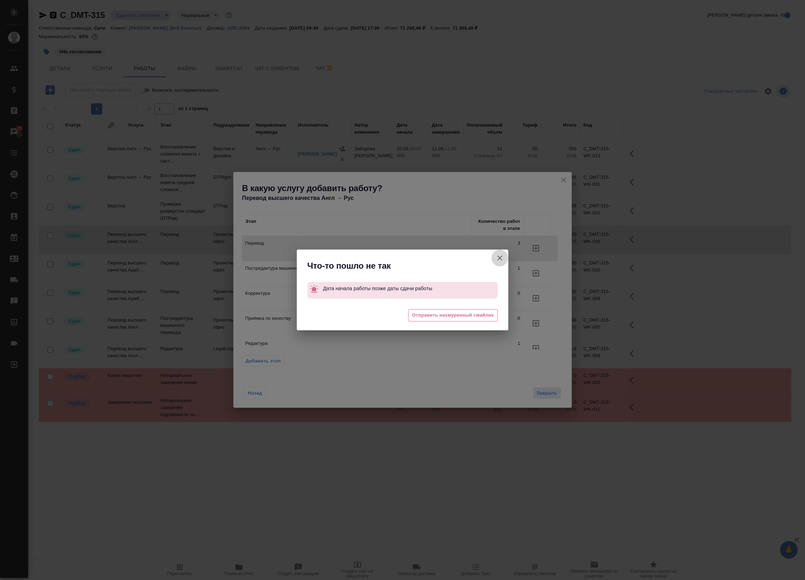
click at [499, 258] on icon "button" at bounding box center [499, 258] width 5 height 5
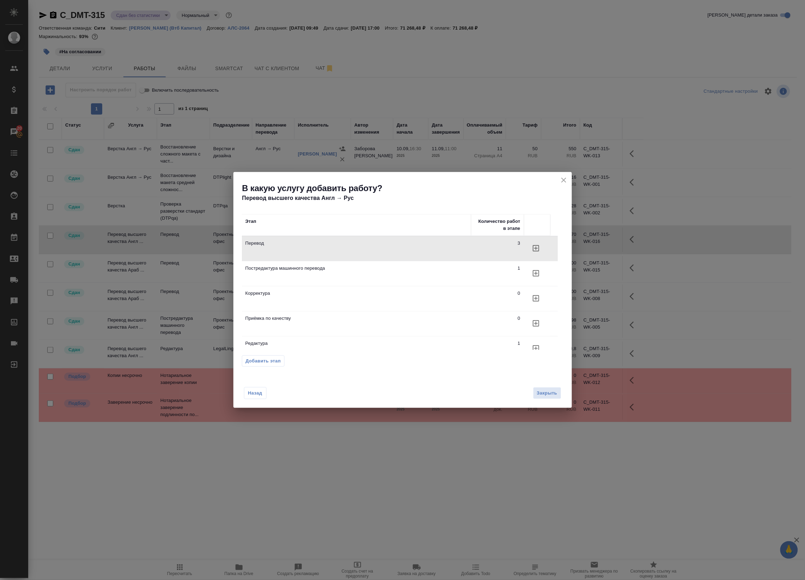
click at [563, 180] on icon "close" at bounding box center [563, 180] width 8 height 8
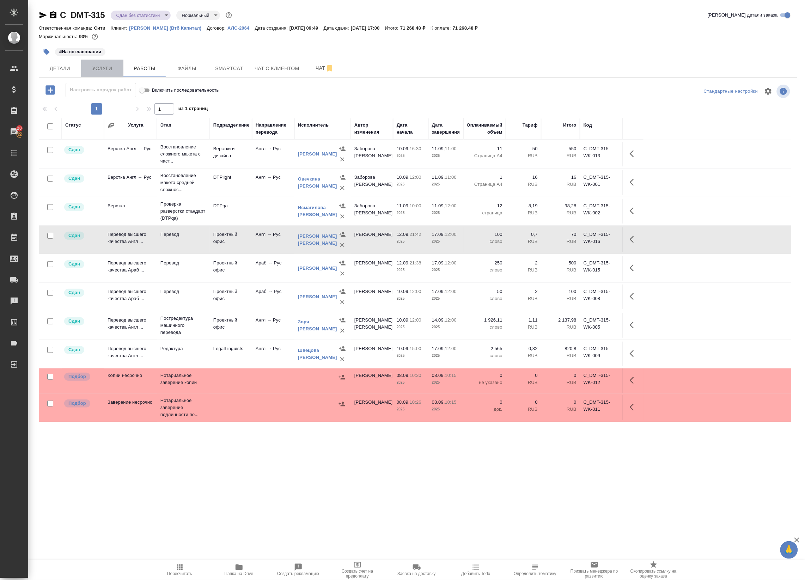
click at [100, 63] on button "Услуги" at bounding box center [102, 69] width 42 height 18
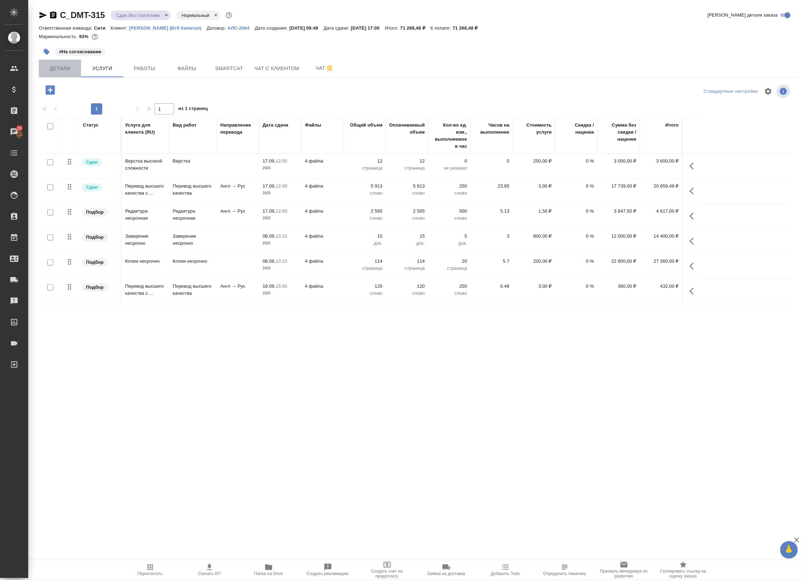
click at [64, 69] on span "Детали" at bounding box center [60, 68] width 34 height 9
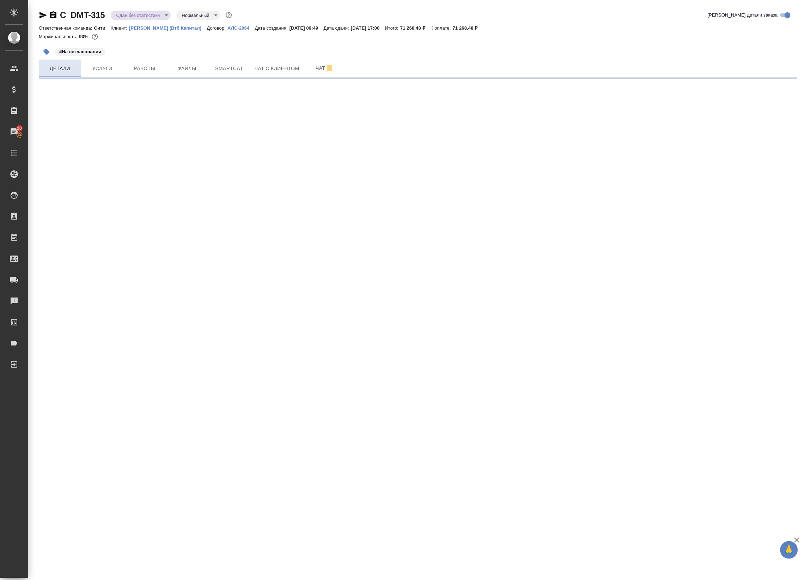
select select "RU"
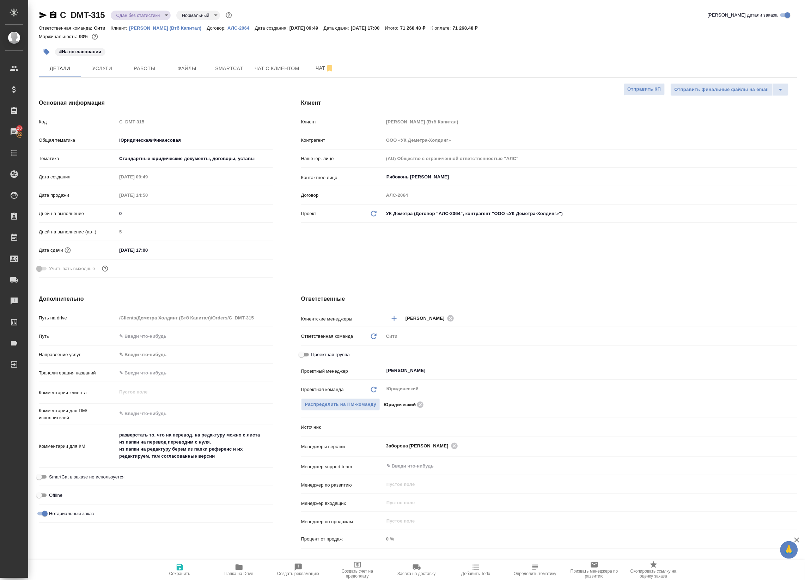
type textarea "x"
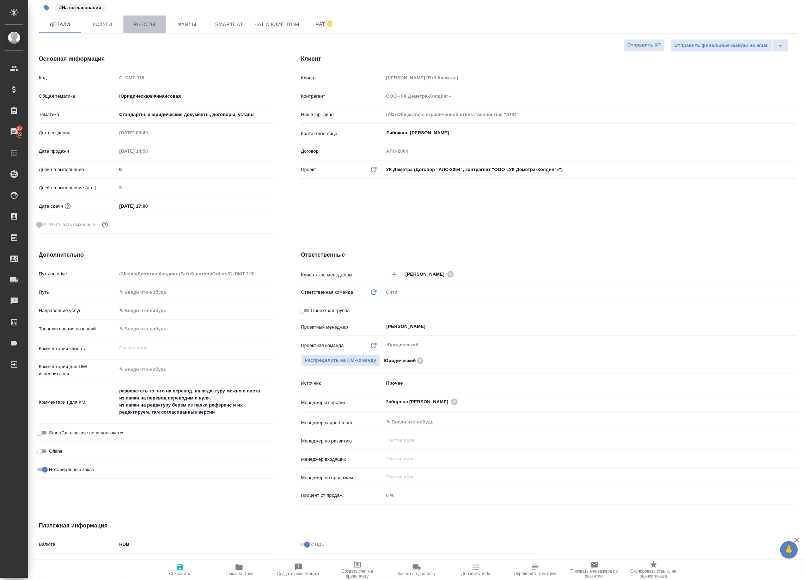
click at [147, 27] on span "Работы" at bounding box center [145, 24] width 34 height 9
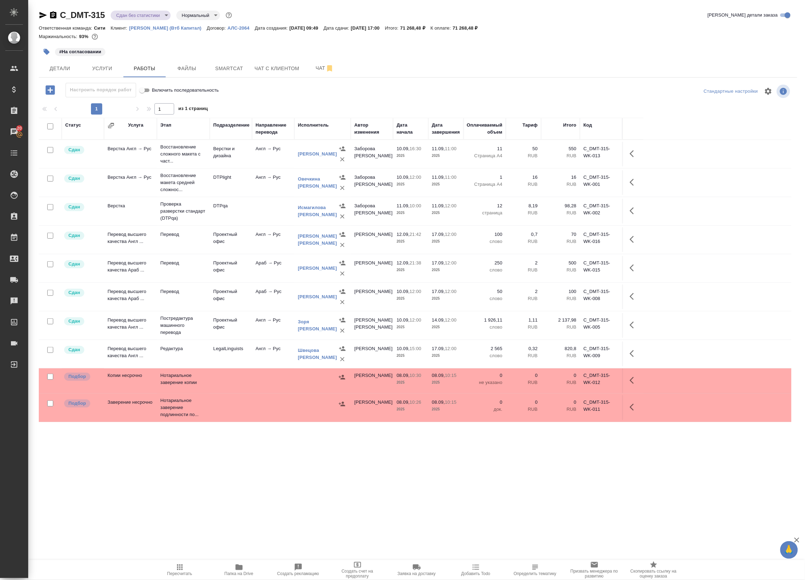
click at [50, 90] on icon "button" at bounding box center [50, 90] width 12 height 12
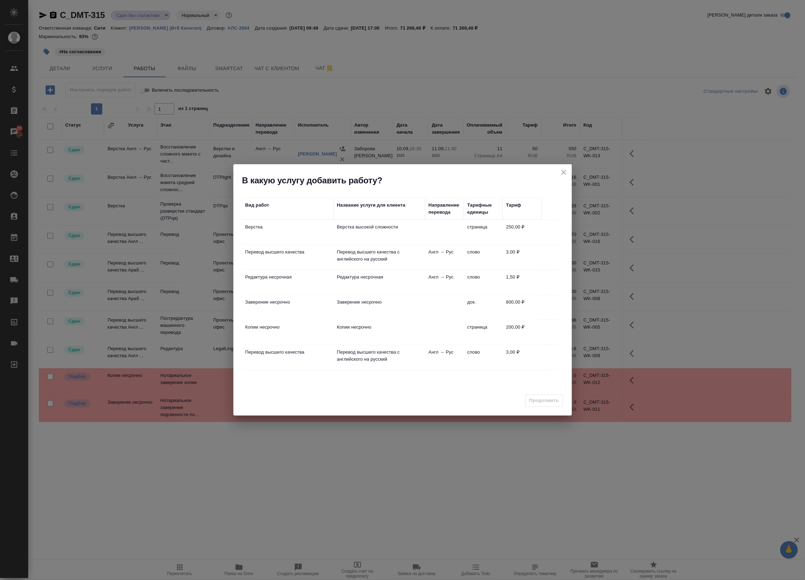
click at [307, 261] on td "Перевод высшего качества" at bounding box center [288, 257] width 92 height 25
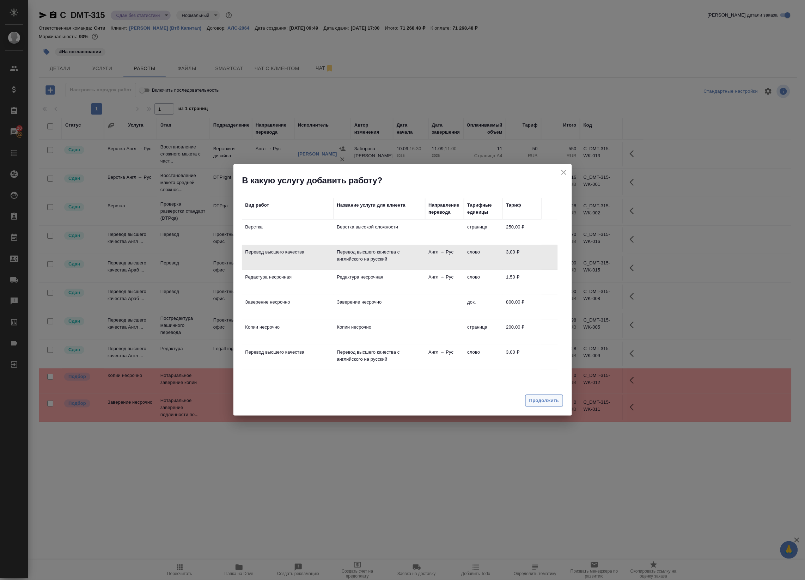
click at [542, 401] on span "Продолжить" at bounding box center [544, 401] width 30 height 8
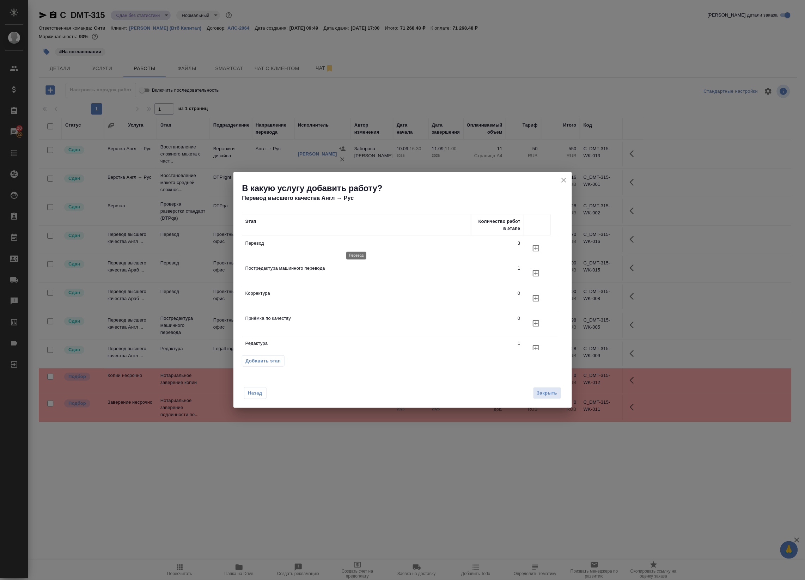
drag, startPoint x: 413, startPoint y: 242, endPoint x: 444, endPoint y: 245, distance: 31.8
click at [413, 242] on p "Перевод" at bounding box center [356, 243] width 222 height 7
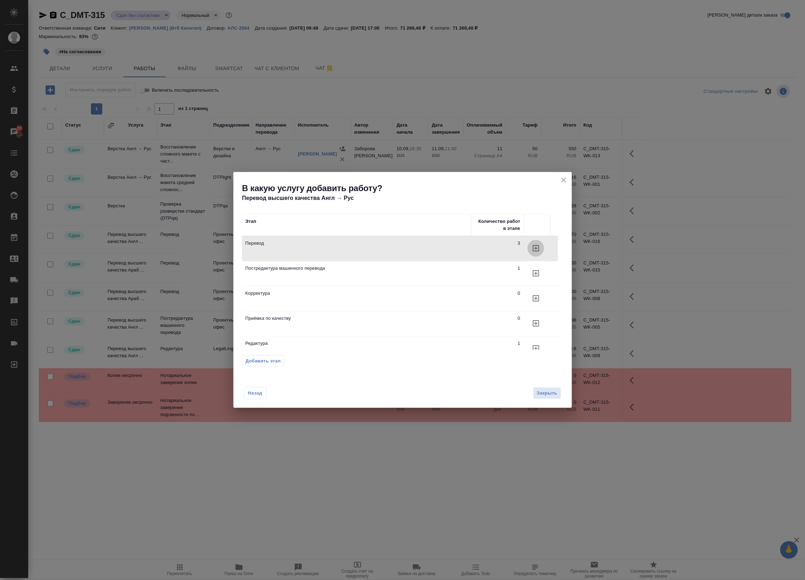
click at [538, 249] on icon "button" at bounding box center [536, 248] width 8 height 8
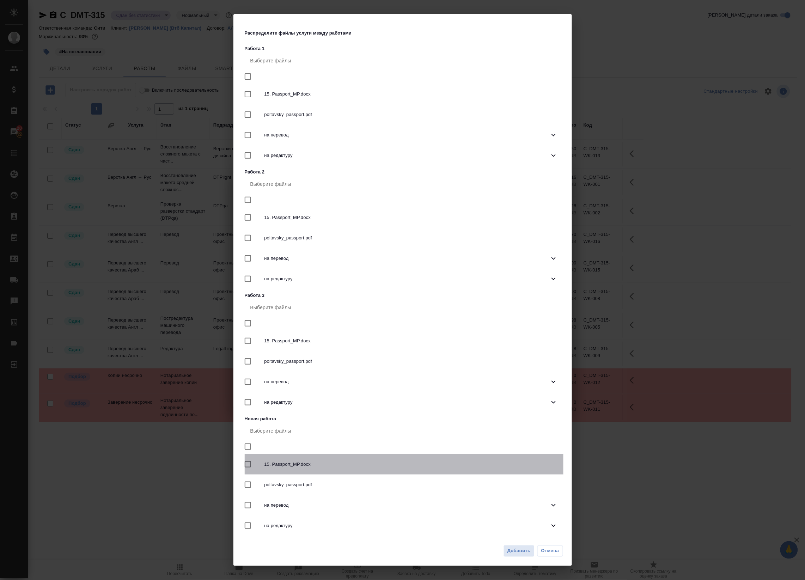
click at [249, 464] on input "checkbox" at bounding box center [247, 464] width 15 height 15
checkbox input "true"
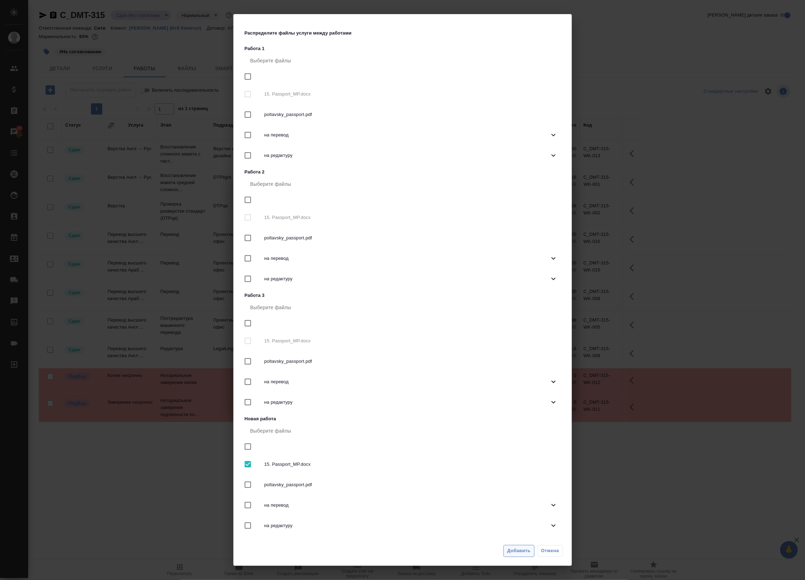
click at [515, 553] on span "Добавить" at bounding box center [518, 551] width 23 height 8
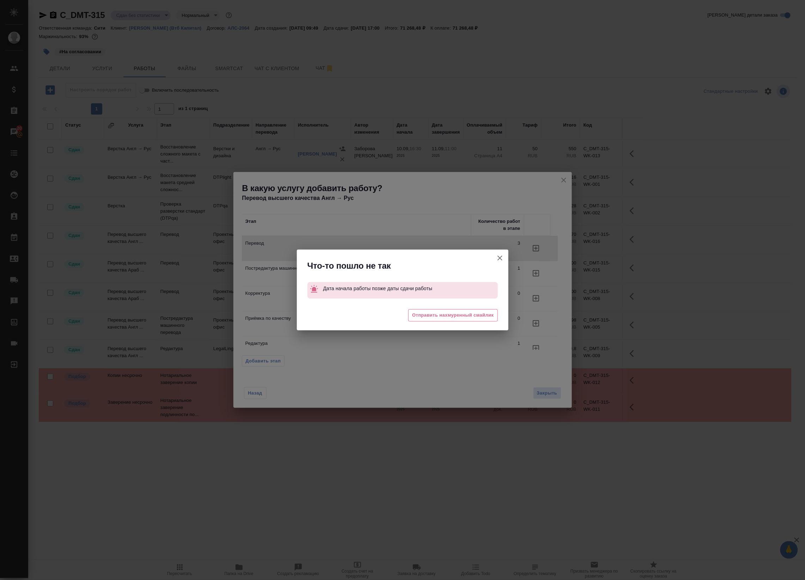
click at [500, 258] on icon "button" at bounding box center [499, 258] width 5 height 5
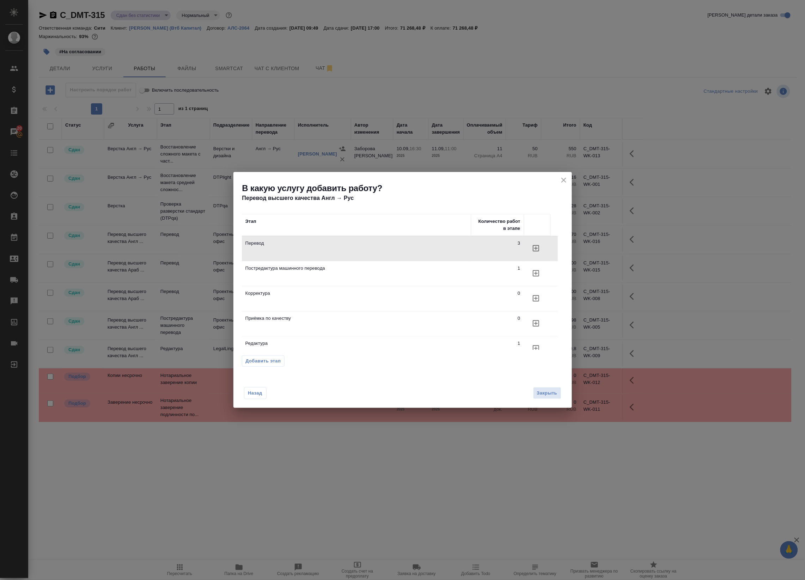
click at [563, 182] on icon "close" at bounding box center [563, 180] width 8 height 8
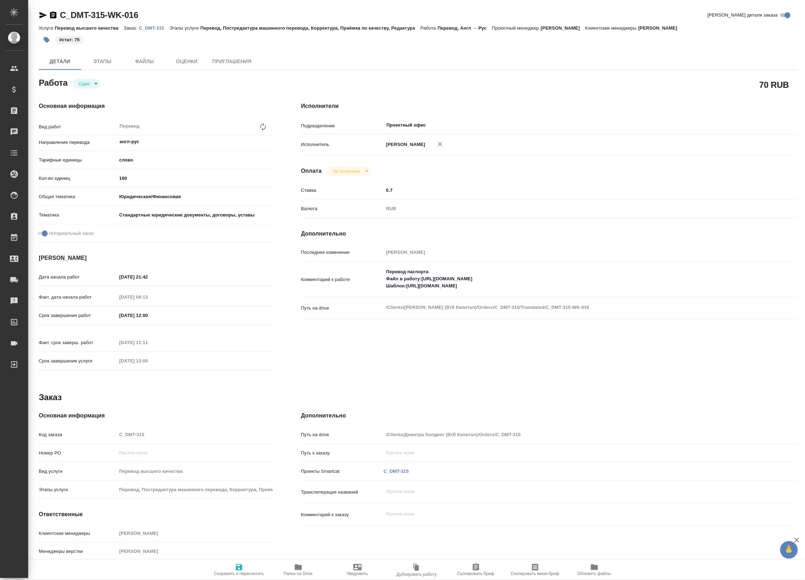
type textarea "x"
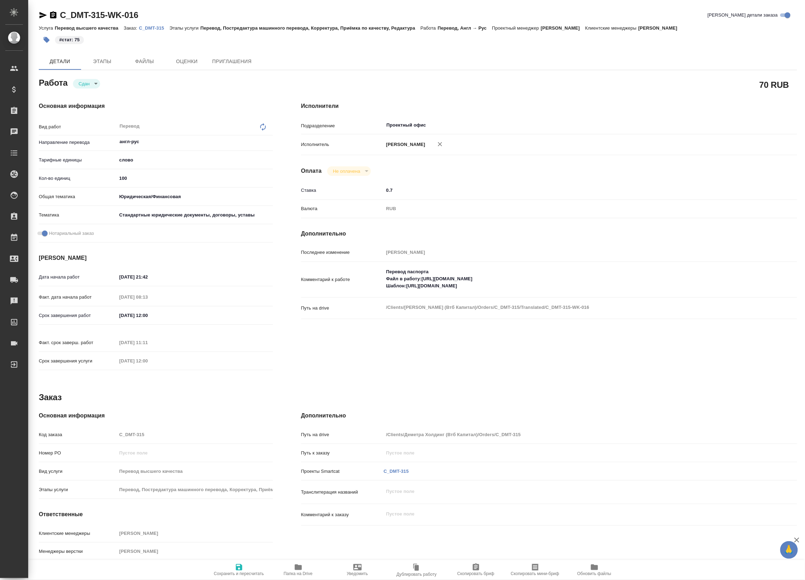
type textarea "x"
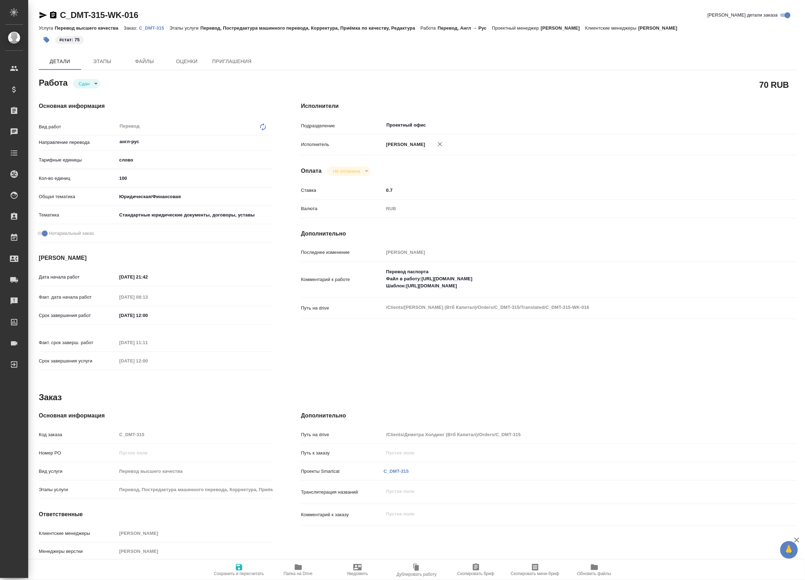
type textarea "x"
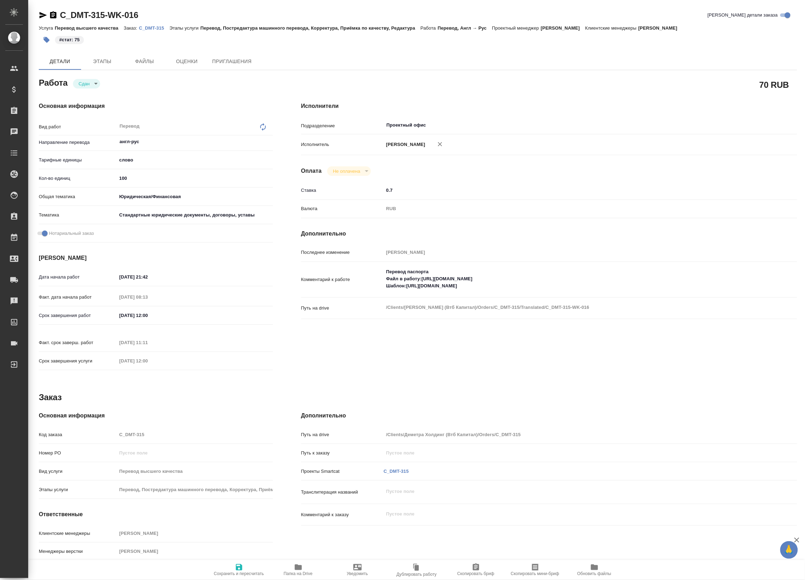
type textarea "x"
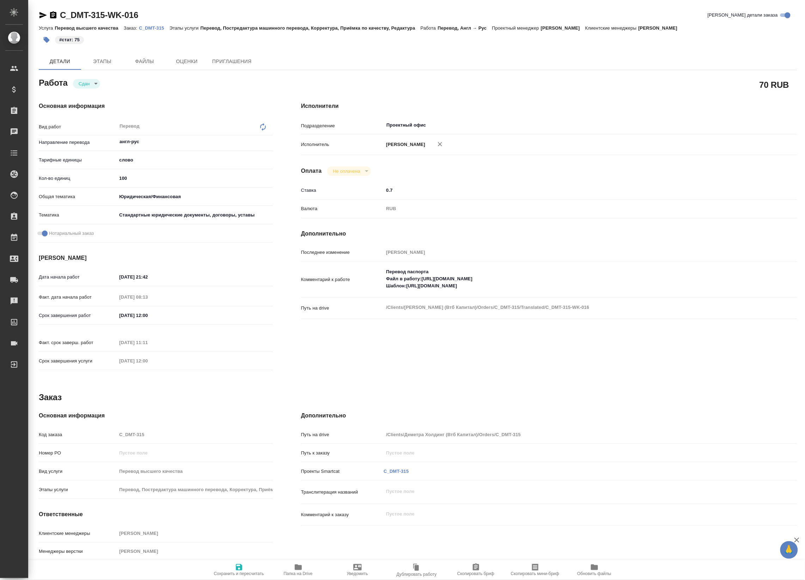
click at [302, 565] on icon "button" at bounding box center [298, 567] width 8 height 8
type textarea "x"
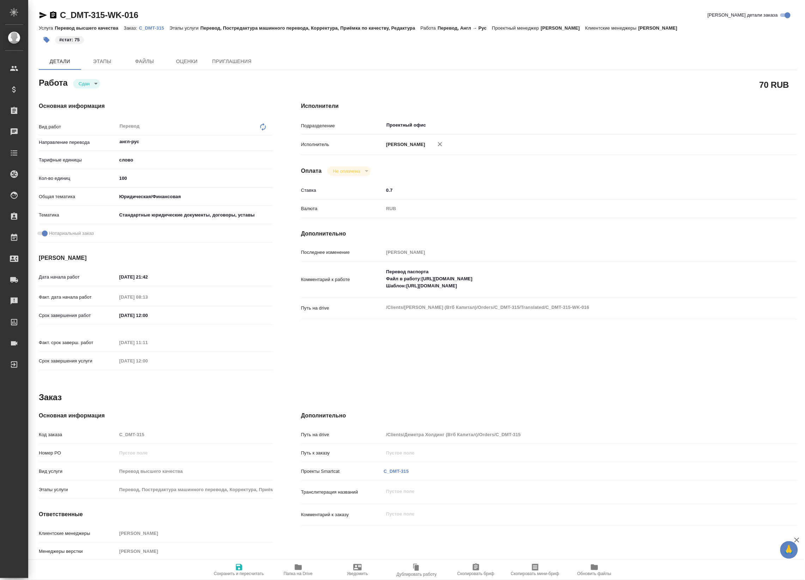
type textarea "x"
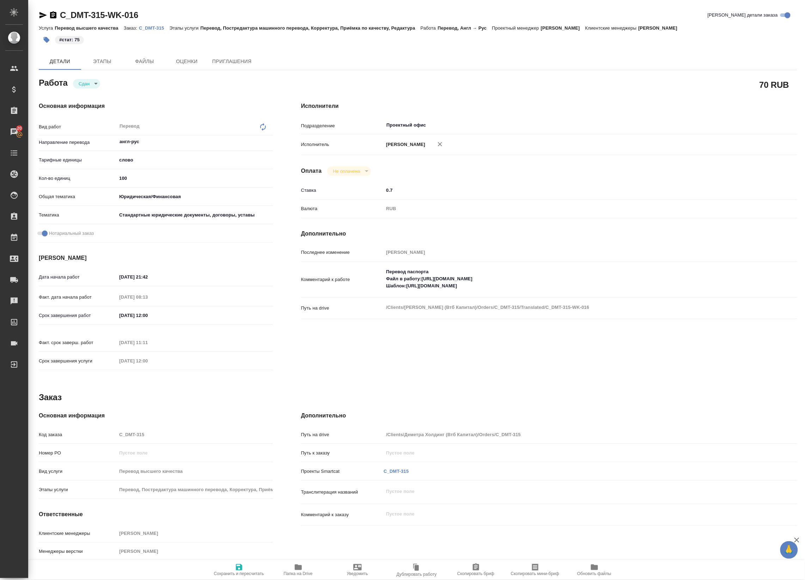
type textarea "x"
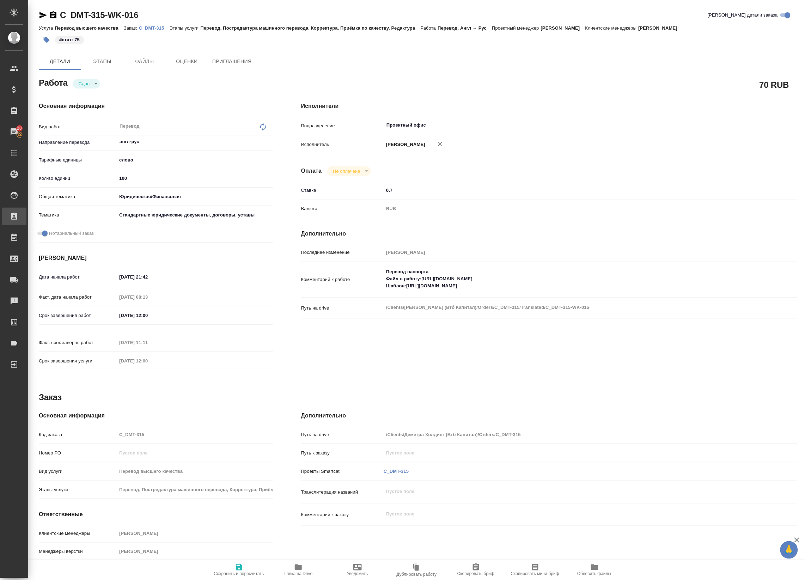
type textarea "x"
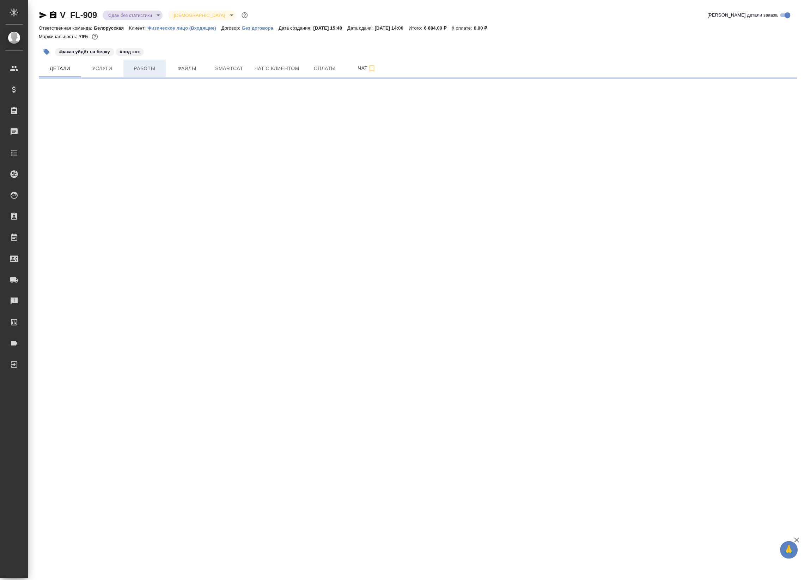
select select "RU"
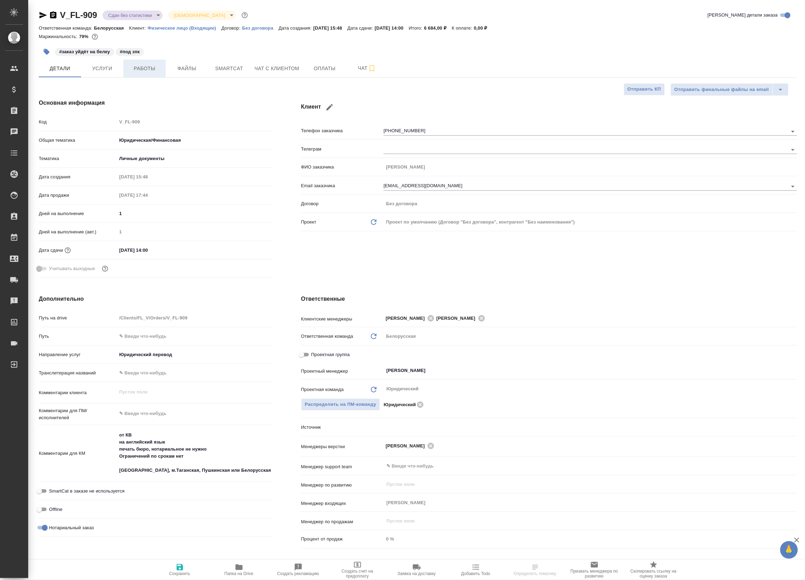
type textarea "x"
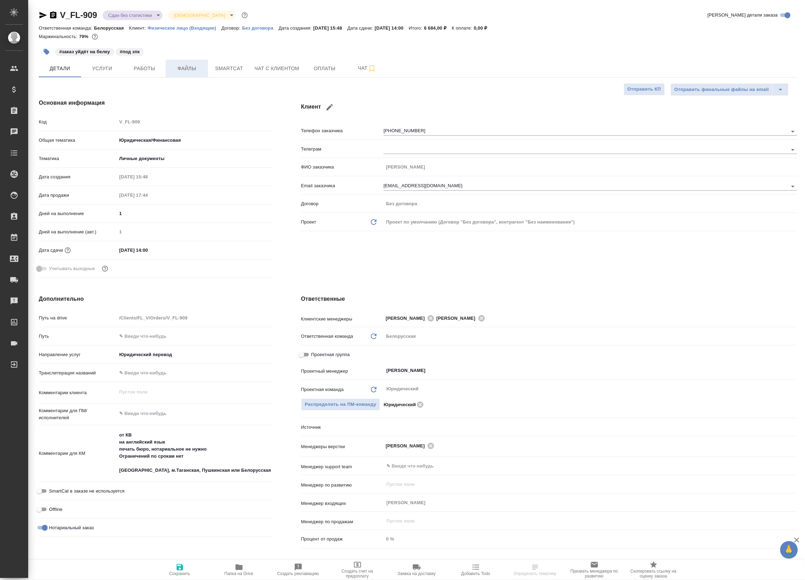
type textarea "x"
click at [189, 69] on span "Файлы" at bounding box center [187, 68] width 34 height 9
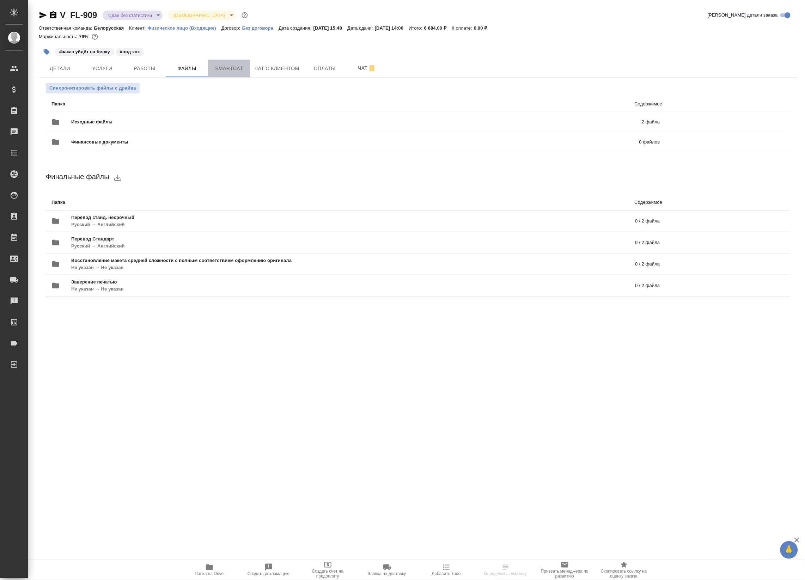
click at [241, 68] on span "Smartcat" at bounding box center [229, 68] width 34 height 9
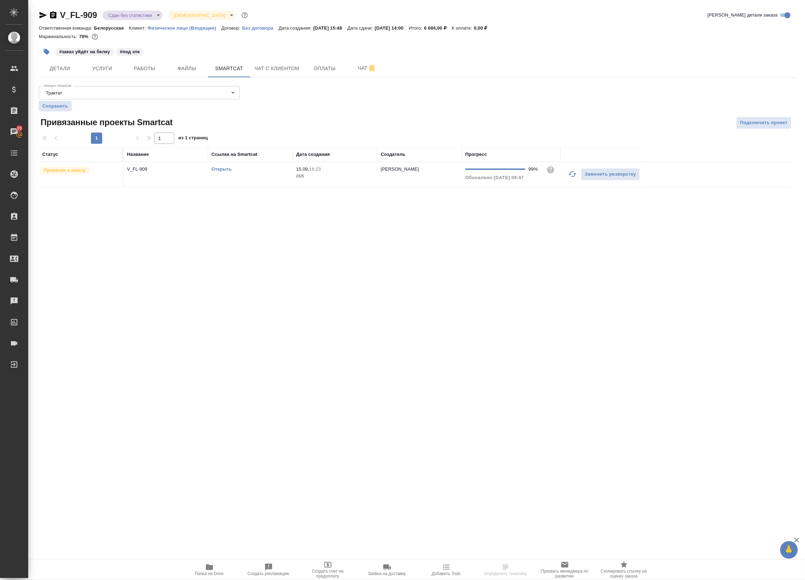
click at [187, 180] on td "V_FL-909" at bounding box center [165, 174] width 85 height 25
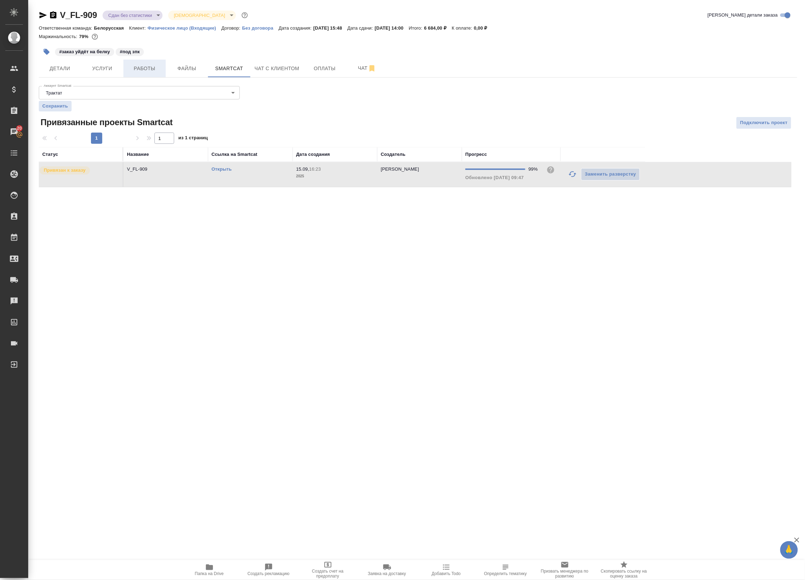
click at [152, 66] on span "Работы" at bounding box center [145, 68] width 34 height 9
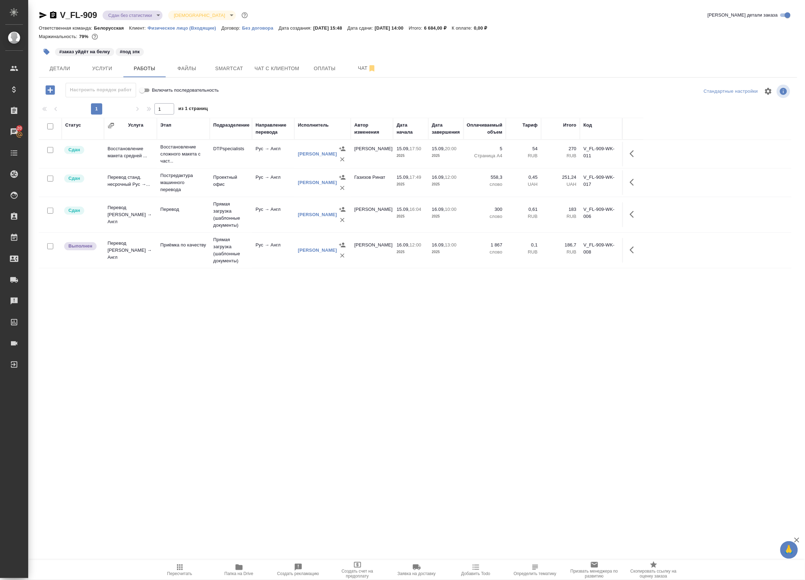
click at [639, 249] on button "button" at bounding box center [633, 249] width 17 height 17
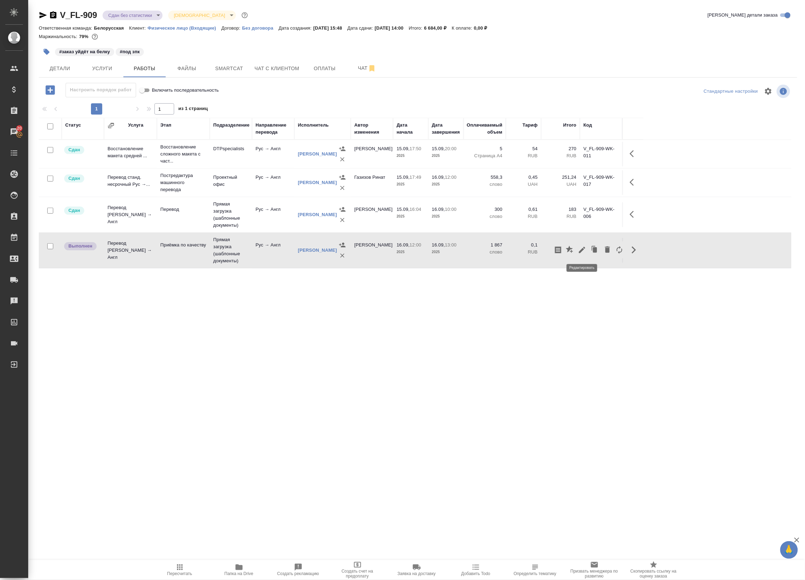
click at [582, 253] on icon "button" at bounding box center [582, 250] width 8 height 8
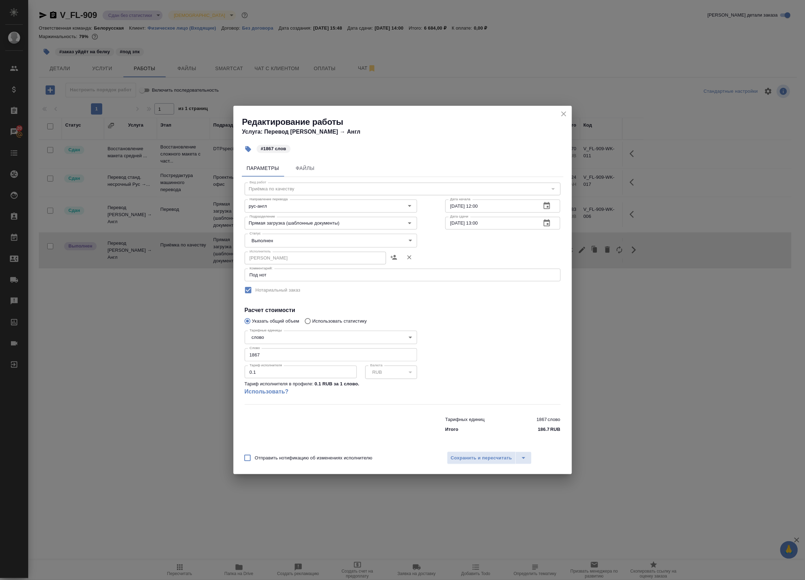
click at [293, 242] on body "🙏 .cls-1 fill:#fff; AWATERA Badanyan Artak Клиенты Спецификации Заказы 20 Чаты …" at bounding box center [402, 290] width 805 height 580
click at [285, 252] on li "Сдан" at bounding box center [331, 252] width 172 height 12
type input "closed"
click at [485, 449] on div "Отправить нотификацию об изменениях исполнителю Сохранить и пересчитать" at bounding box center [402, 460] width 338 height 27
click at [487, 457] on span "Сохранить и пересчитать" at bounding box center [481, 458] width 61 height 8
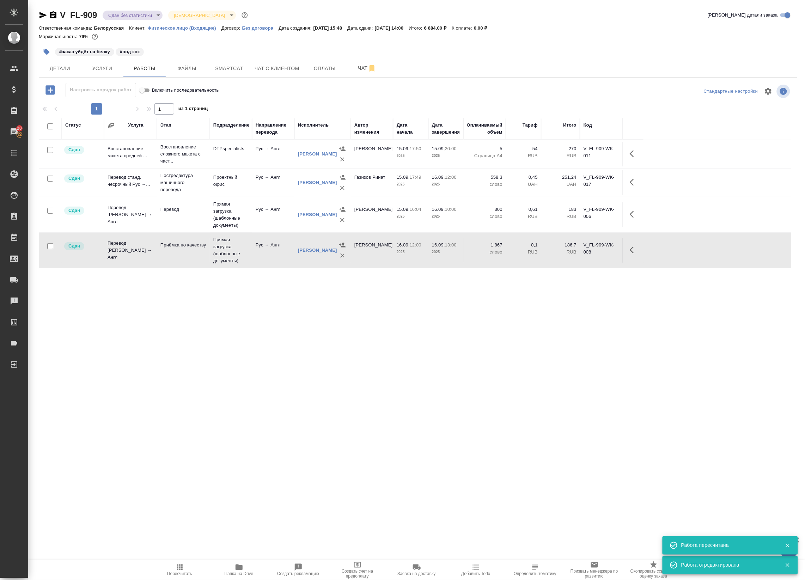
click at [175, 573] on span "Пересчитать" at bounding box center [179, 573] width 25 height 5
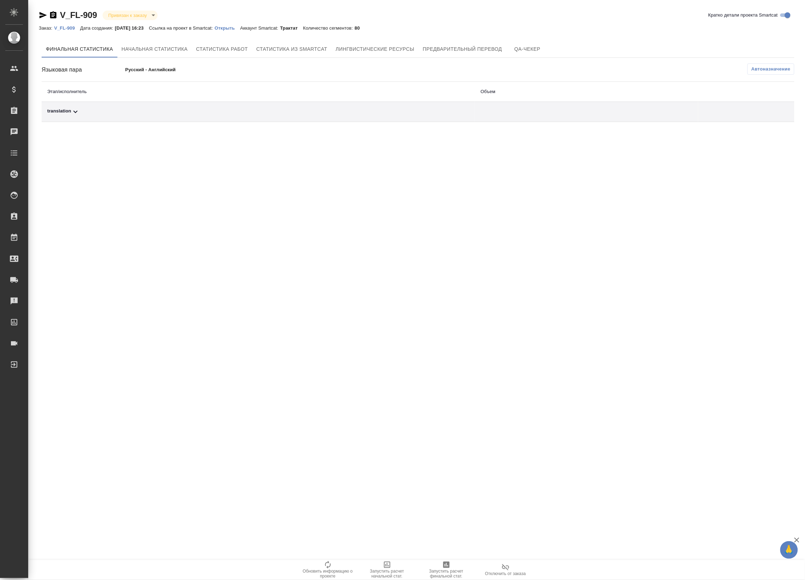
click at [428, 111] on div "translation" at bounding box center [258, 112] width 422 height 8
click at [453, 572] on span "Запустить расчет финальной стат." at bounding box center [446, 574] width 51 height 10
click at [544, 106] on td at bounding box center [586, 112] width 223 height 20
click at [522, 115] on td at bounding box center [586, 112] width 223 height 20
click at [771, 66] on span "Автоназначение" at bounding box center [770, 69] width 39 height 7
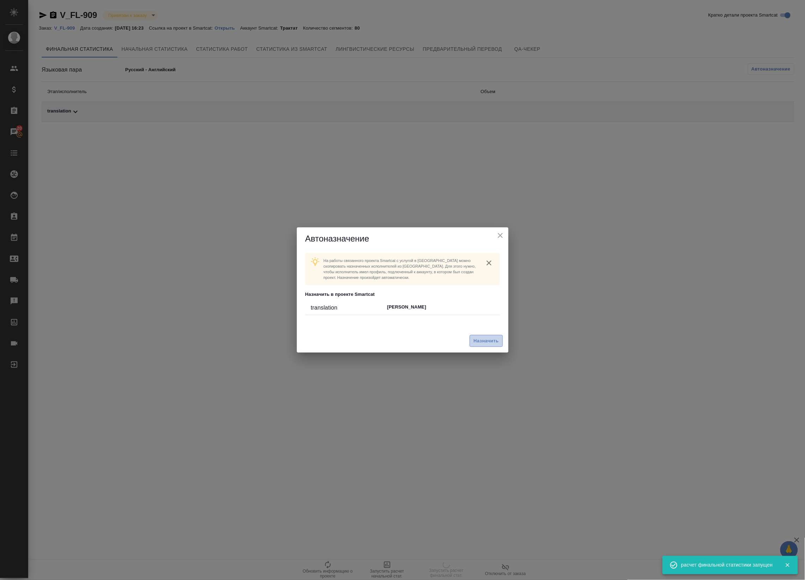
click at [483, 342] on span "Назначить" at bounding box center [485, 341] width 25 height 8
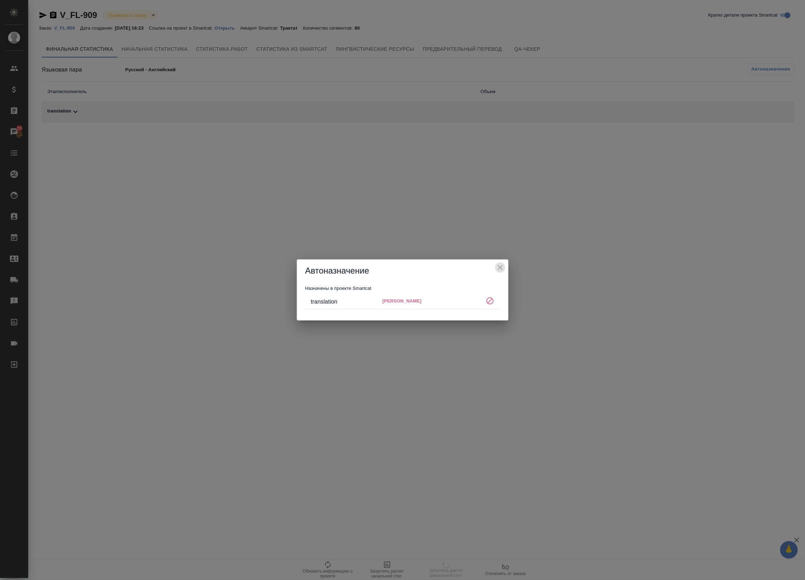
click at [498, 267] on icon "close" at bounding box center [500, 267] width 8 height 8
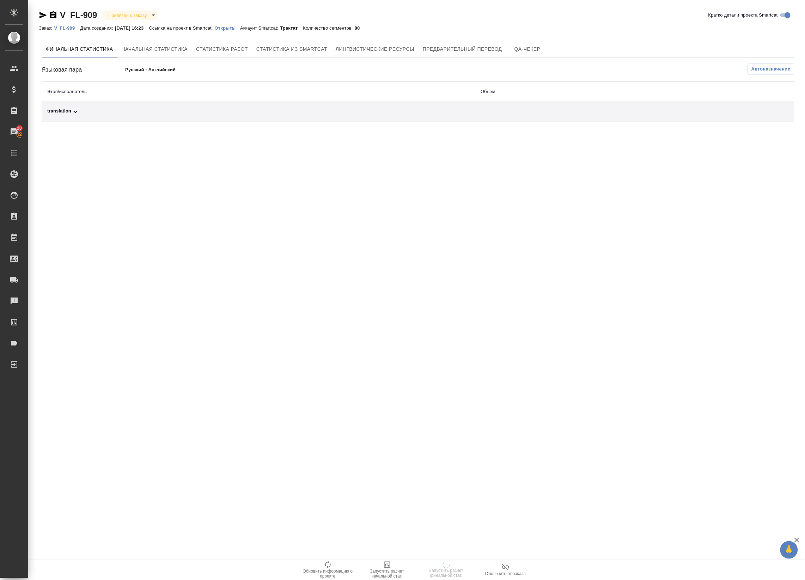
click at [358, 130] on div "V_FL-909 Привязан к заказу linkedToOrder Кратко детали проекта Smartcat Заказ: …" at bounding box center [418, 67] width 766 height 134
click at [343, 110] on div "translation" at bounding box center [258, 112] width 422 height 8
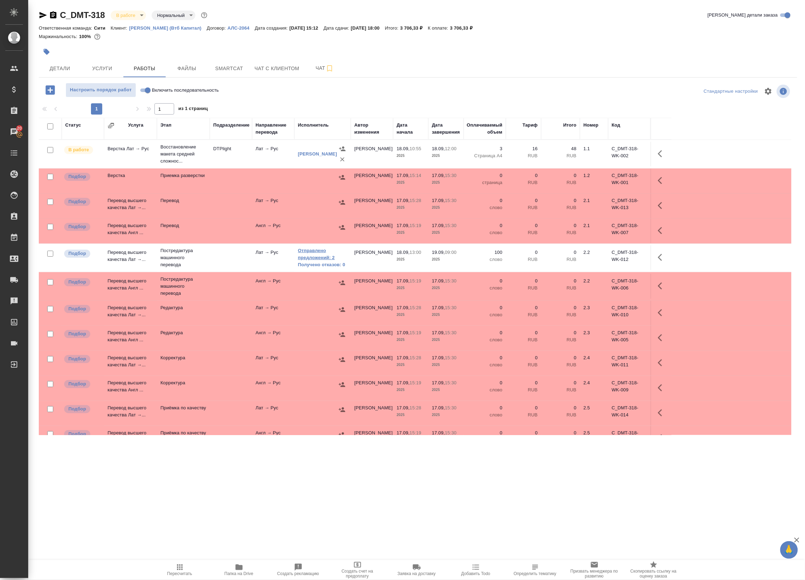
click at [315, 254] on link "Отправлено предложений: 2" at bounding box center [322, 254] width 49 height 14
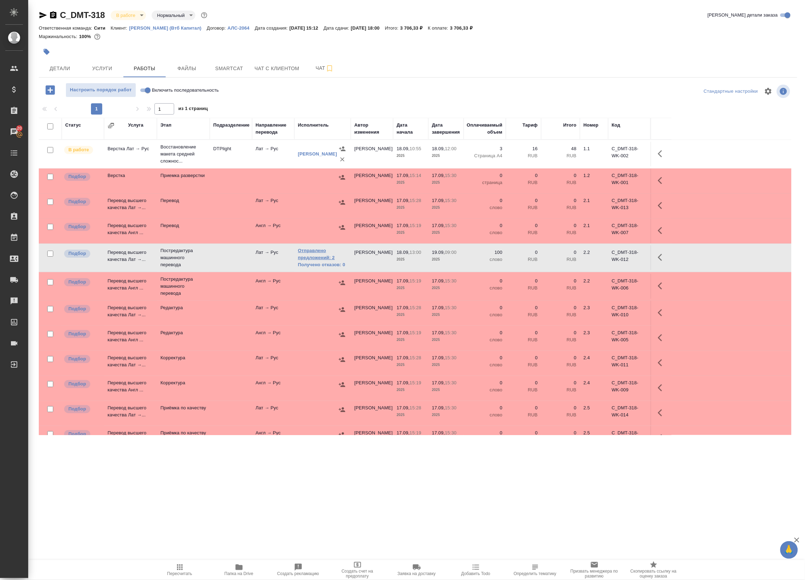
click at [319, 259] on link "Отправлено предложений: 2" at bounding box center [322, 254] width 49 height 14
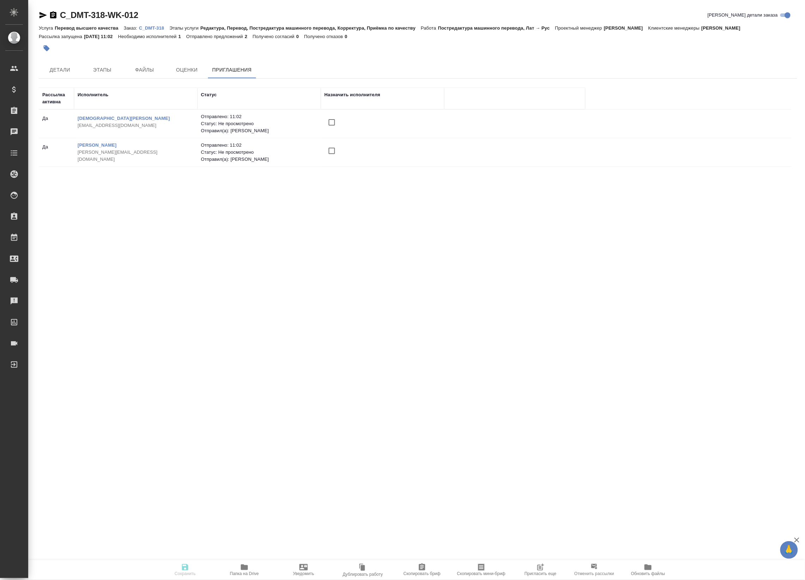
click at [541, 568] on icon "button" at bounding box center [541, 566] width 5 height 5
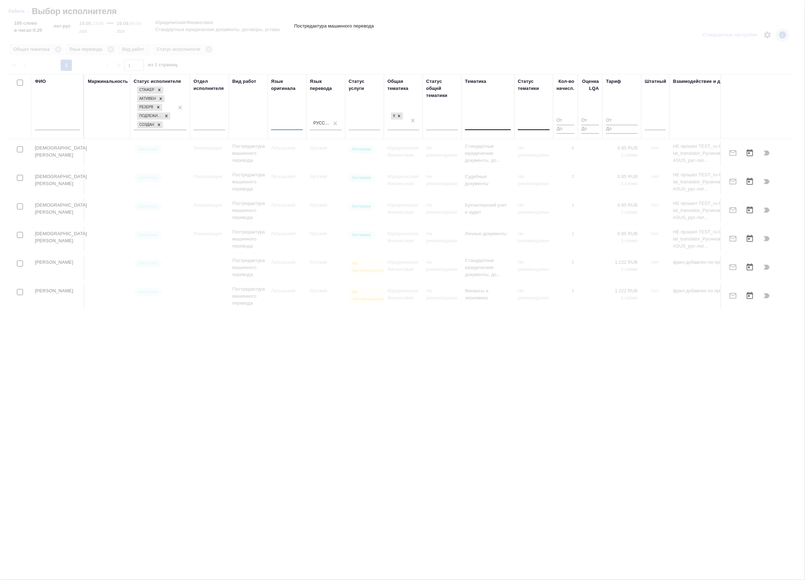
click at [288, 125] on div at bounding box center [287, 123] width 32 height 10
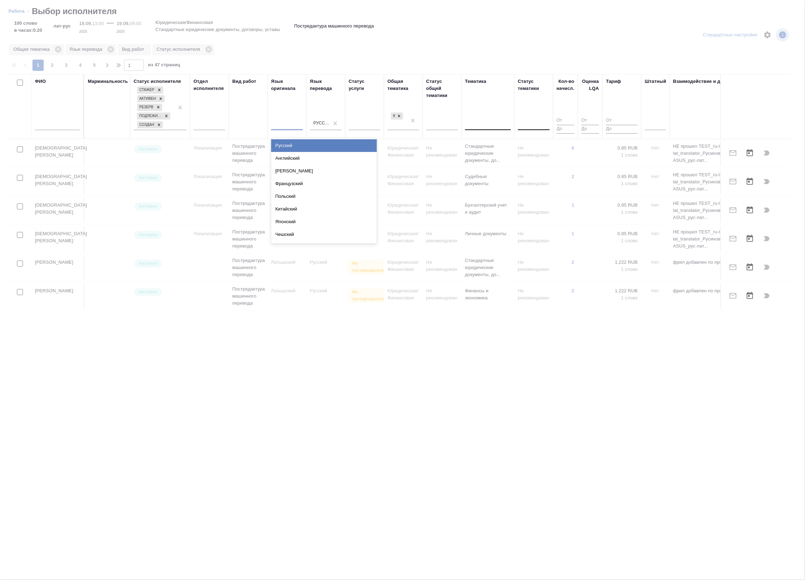
click at [293, 142] on div "Русский" at bounding box center [324, 145] width 106 height 13
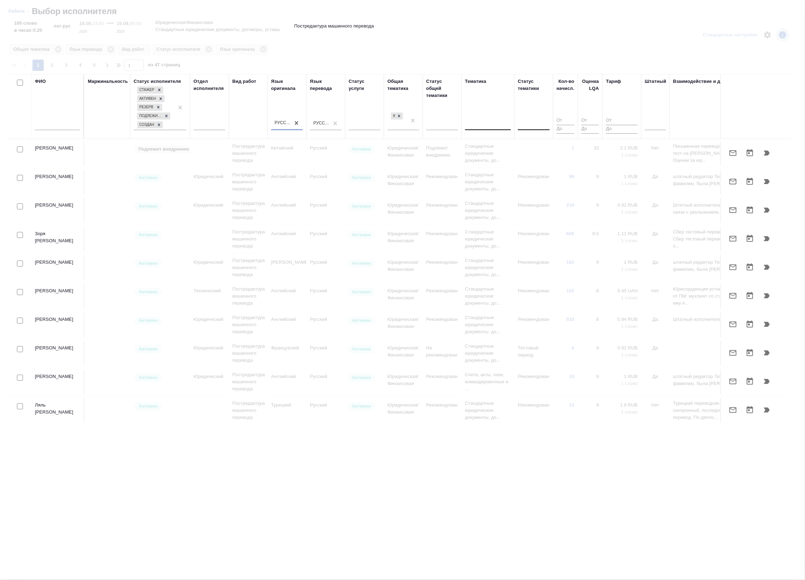
click at [337, 124] on th "Язык перевода Русский" at bounding box center [325, 106] width 39 height 65
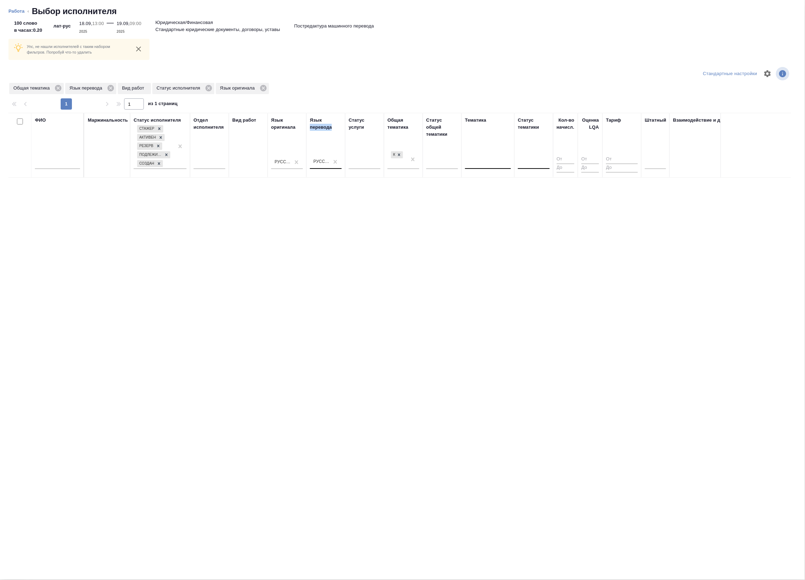
drag, startPoint x: 337, startPoint y: 124, endPoint x: 334, endPoint y: 159, distance: 35.0
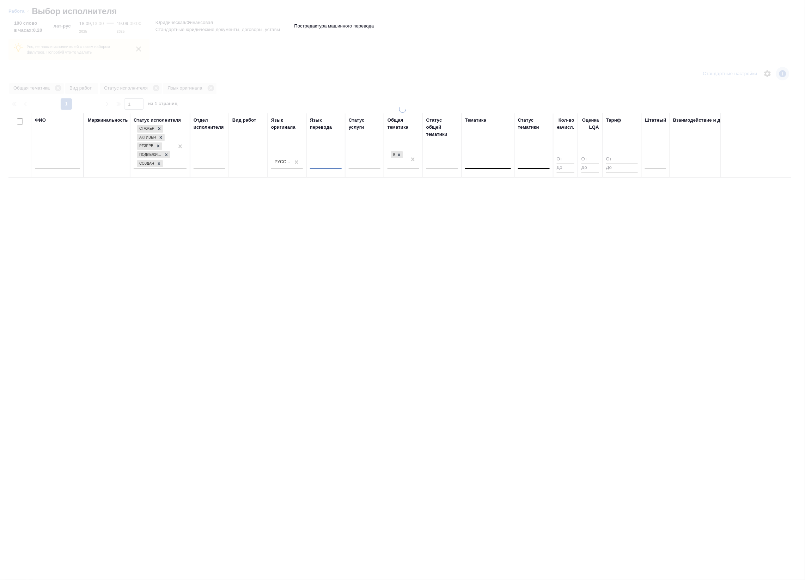
click at [334, 159] on div at bounding box center [326, 162] width 32 height 10
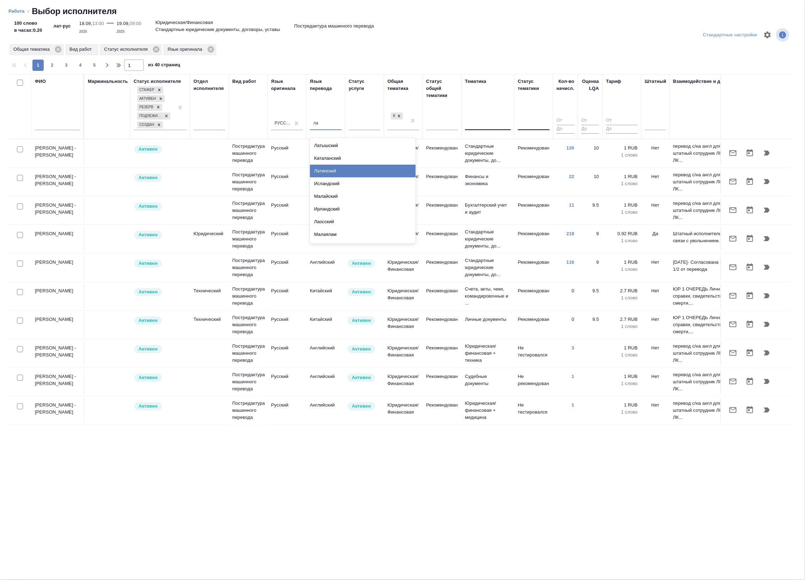
type input "лат"
click at [337, 184] on div "Латвийский" at bounding box center [363, 183] width 106 height 13
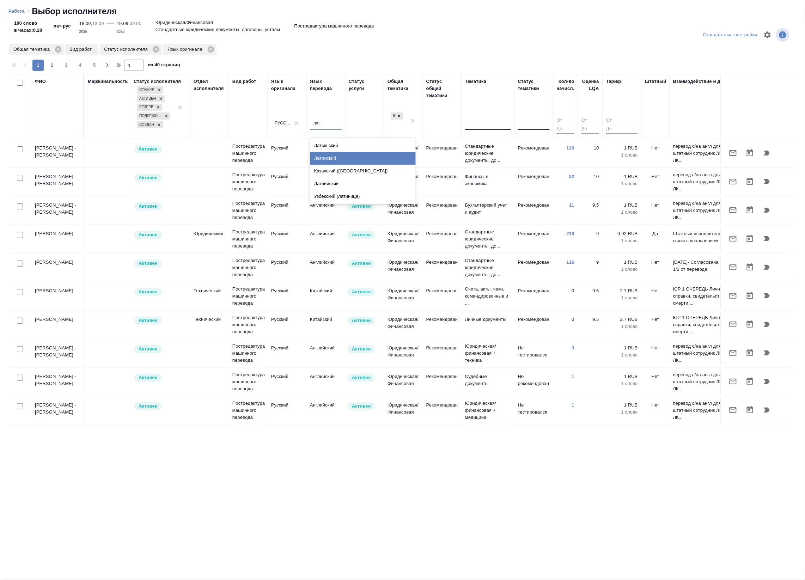
type input "латв"
click at [339, 142] on div "Латвийский" at bounding box center [363, 145] width 106 height 13
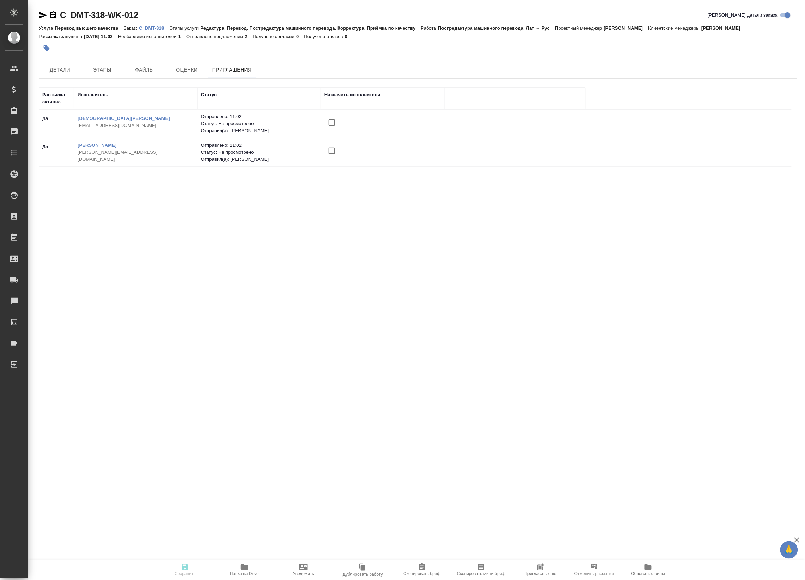
click at [540, 570] on icon "button" at bounding box center [540, 568] width 6 height 6
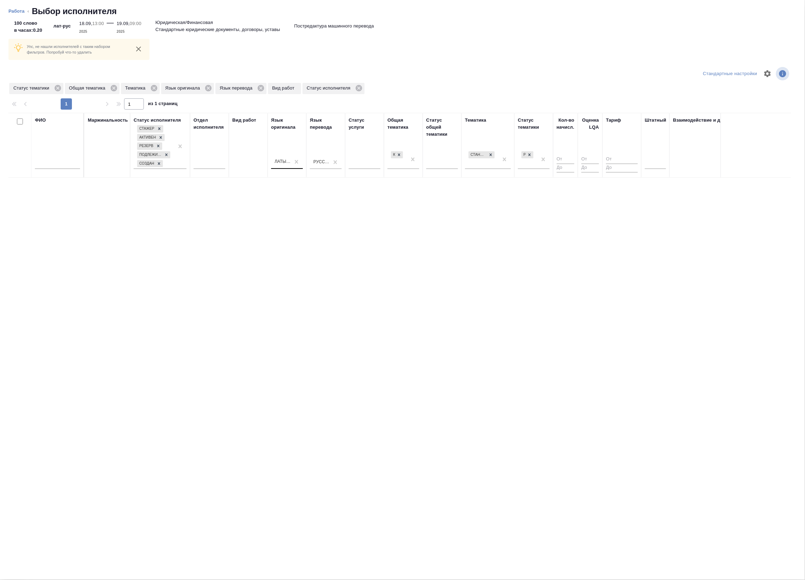
click at [281, 160] on div "Латышский" at bounding box center [283, 162] width 16 height 6
click at [246, 190] on div "ФИО Маржинальность Статус исполнителя [PERSON_NAME] Резерв Подлежит внедрению С…" at bounding box center [399, 289] width 782 height 352
type input "лат"
click at [328, 192] on div "Латинский" at bounding box center [363, 197] width 106 height 13
type input "латы"
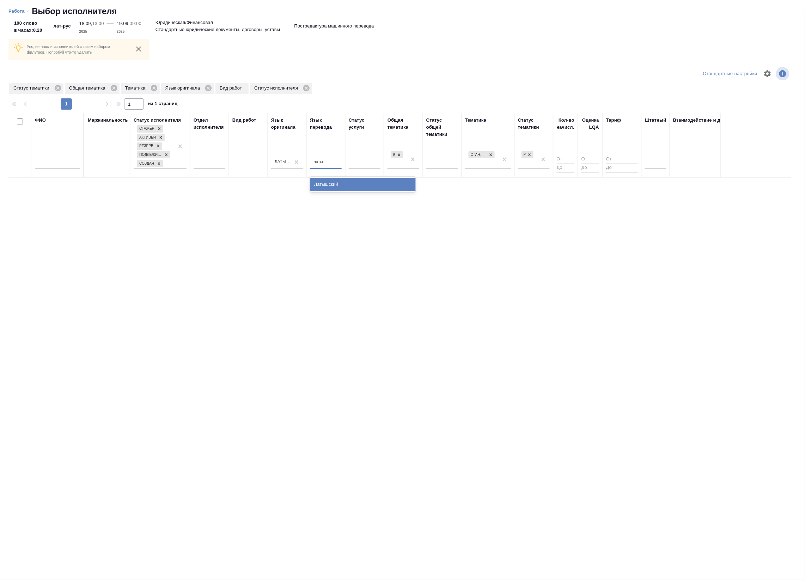
click at [330, 183] on div "Латышский" at bounding box center [363, 184] width 106 height 13
type input "рус"
click at [294, 184] on div "Русский" at bounding box center [324, 184] width 106 height 13
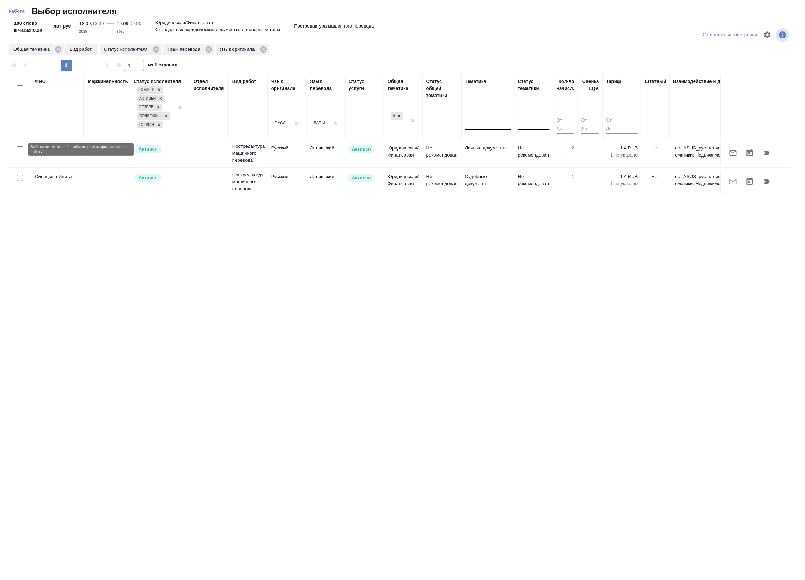
click at [19, 148] on input "checkbox" at bounding box center [20, 149] width 6 height 6
checkbox input "true"
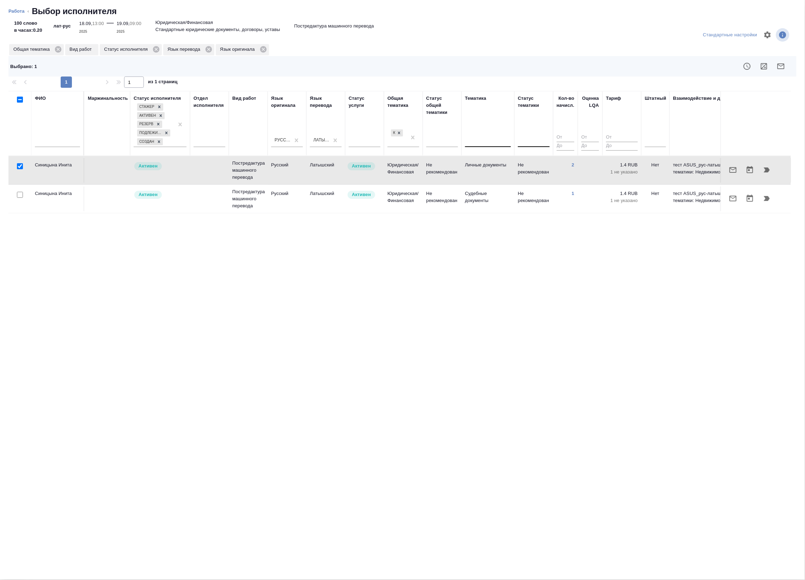
click at [733, 174] on icon "button" at bounding box center [733, 170] width 8 height 8
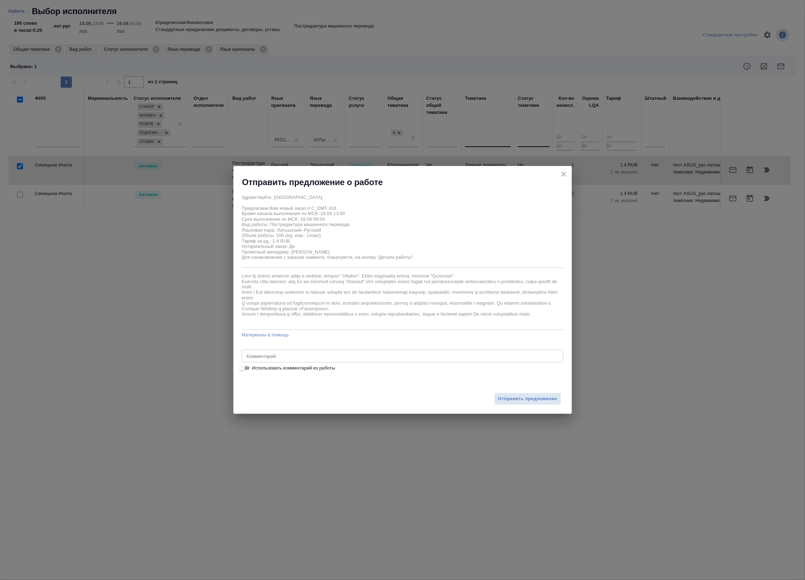
click at [279, 369] on span "Использовать комментарий из работы" at bounding box center [293, 367] width 83 height 7
click at [255, 369] on input "Использовать комментарий из работы" at bounding box center [241, 368] width 25 height 8
checkbox input "true"
type textarea "под нот оригинал для сверки https://drive.awatera.com/s/cjBBPG3sBi67AGK"
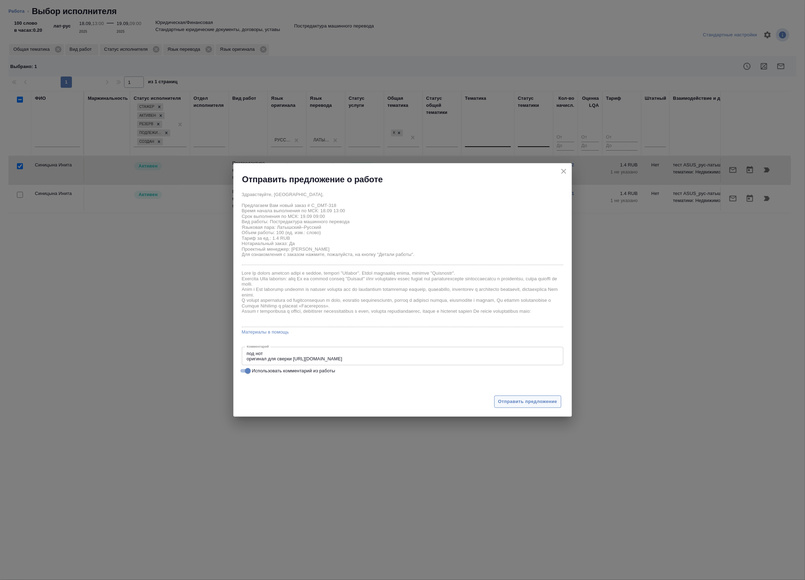
click at [535, 404] on span "Отправить предложение" at bounding box center [527, 402] width 59 height 8
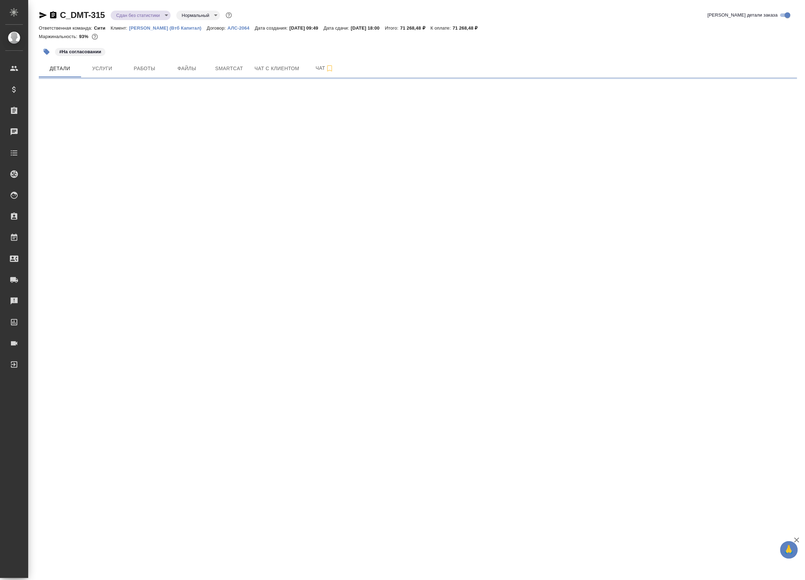
select select "RU"
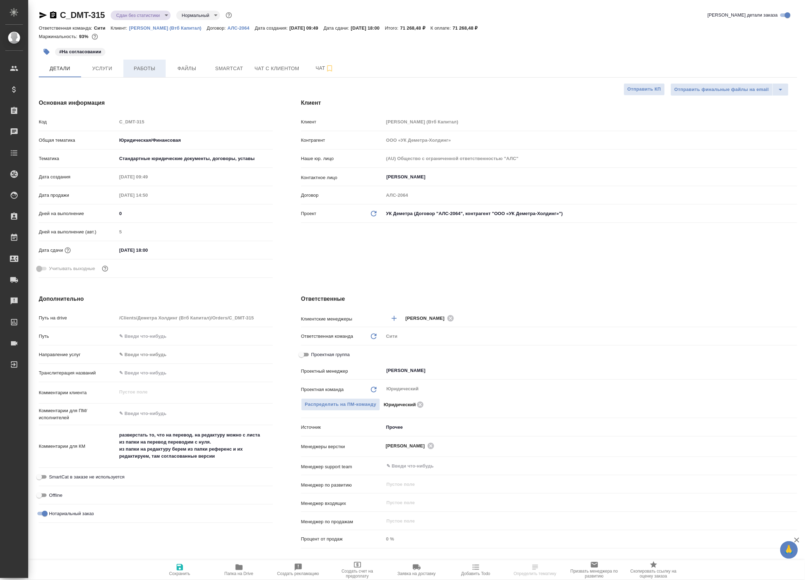
type textarea "x"
click at [147, 68] on span "Работы" at bounding box center [145, 68] width 34 height 9
type textarea "x"
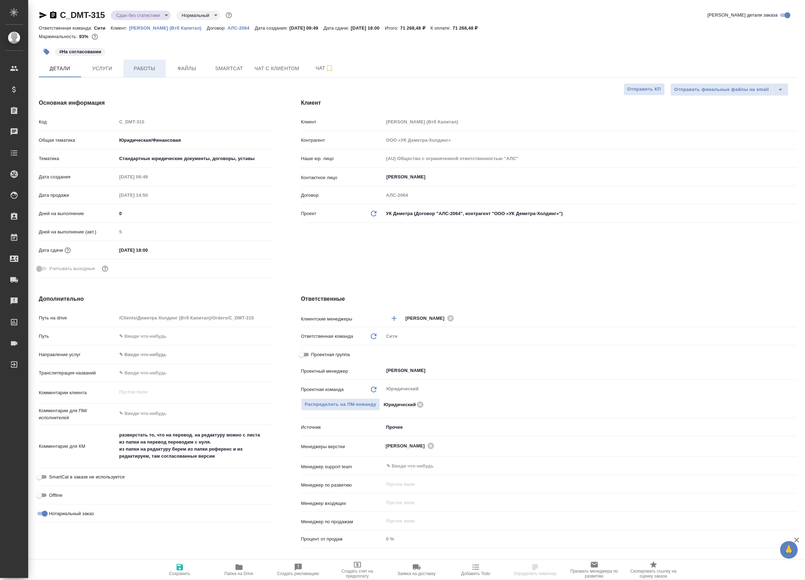
type textarea "x"
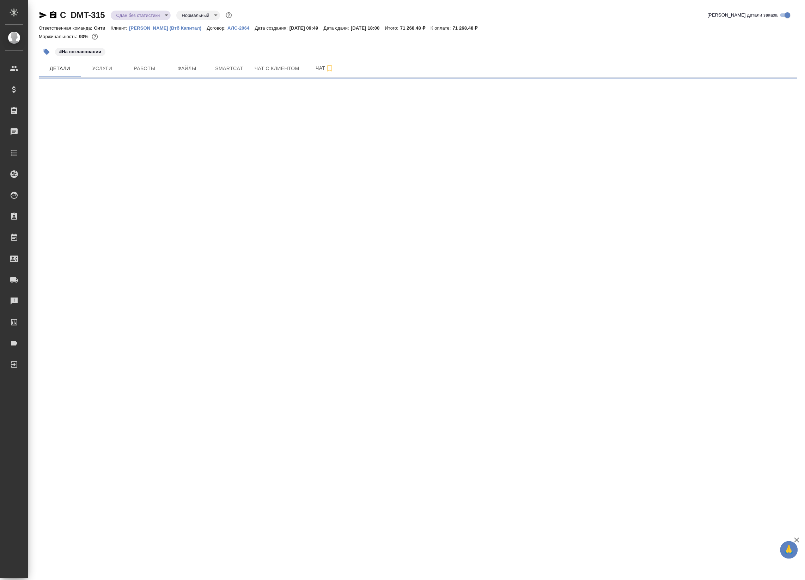
select select "RU"
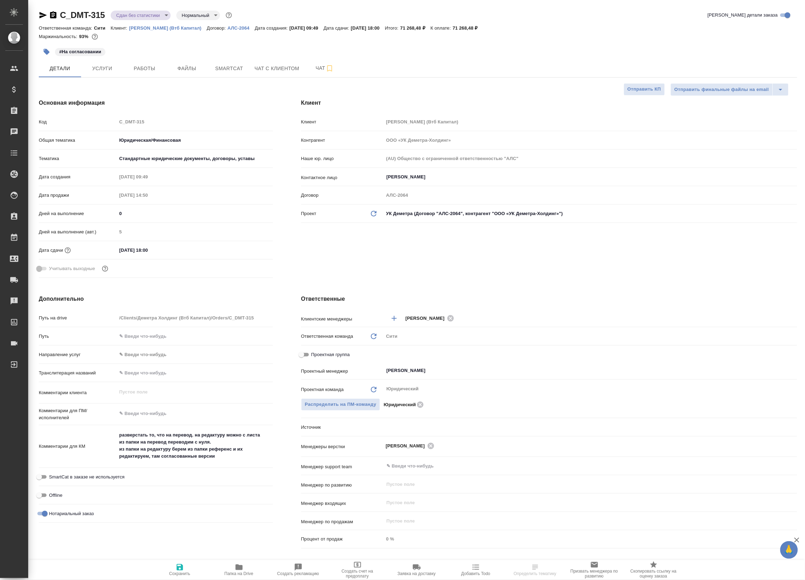
type textarea "x"
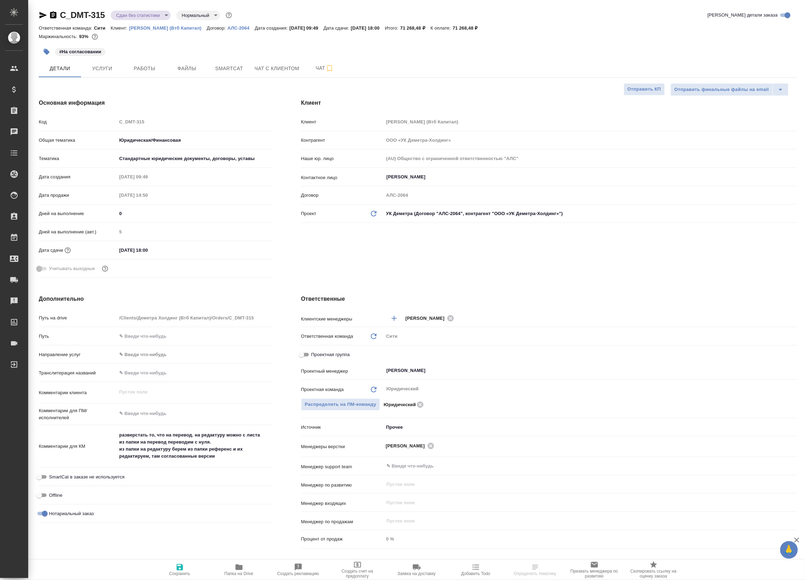
type textarea "x"
click at [154, 62] on button "Работы" at bounding box center [144, 69] width 42 height 18
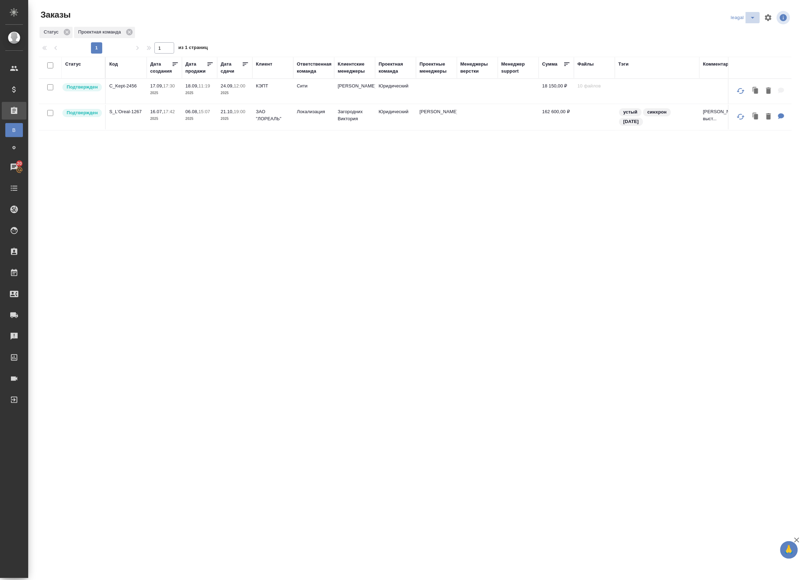
click at [750, 16] on icon "split button" at bounding box center [752, 17] width 8 height 8
click at [743, 34] on li "Артак" at bounding box center [744, 31] width 31 height 11
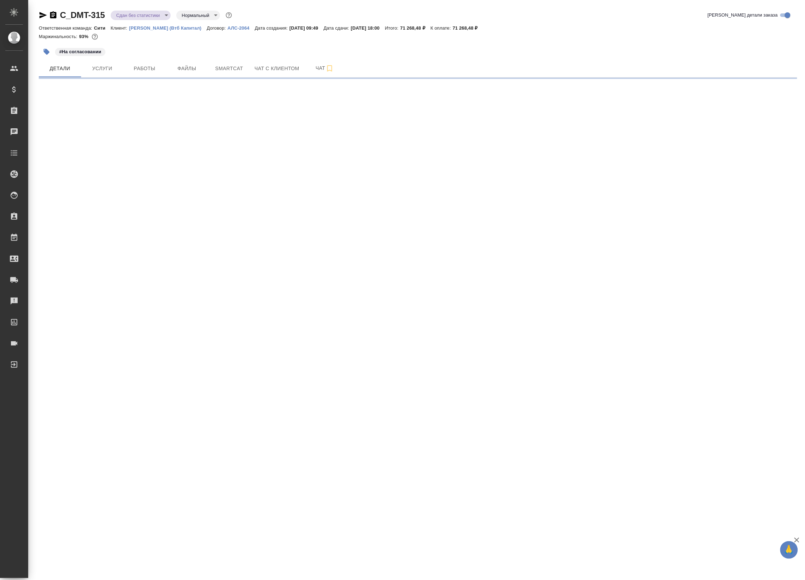
select select "RU"
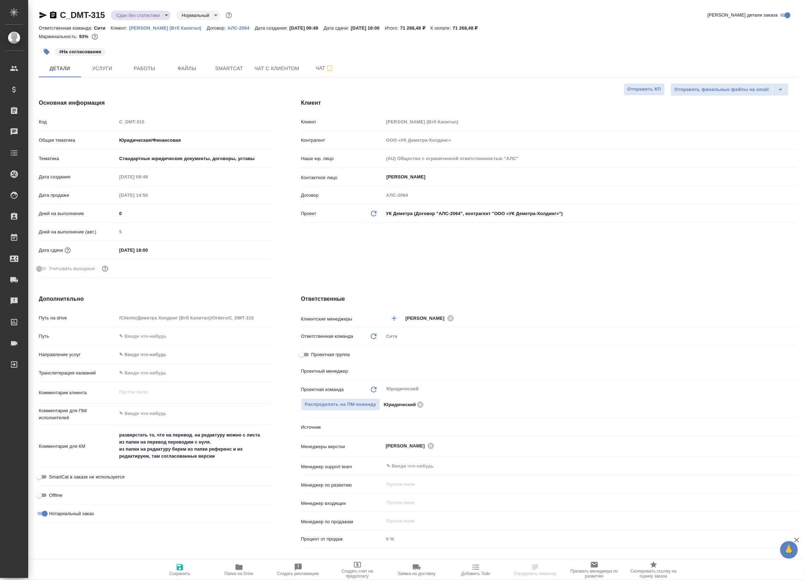
type textarea "x"
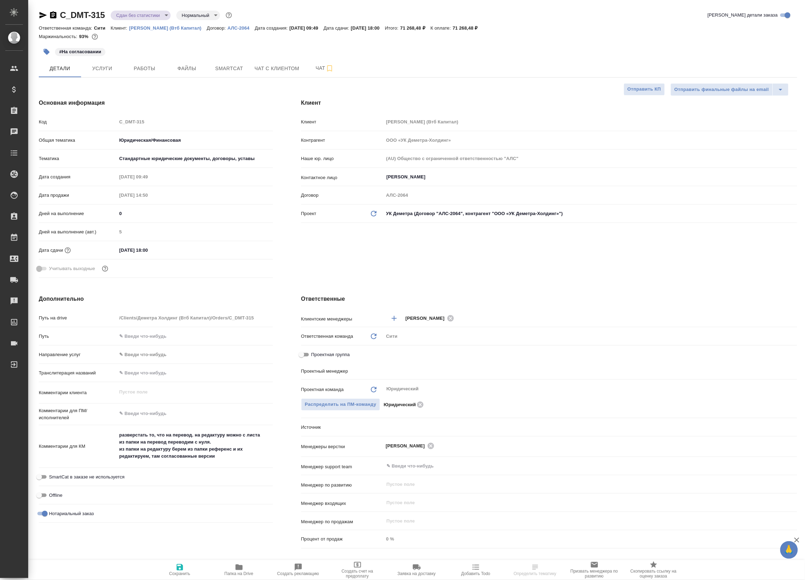
type textarea "x"
type input "[PERSON_NAME]"
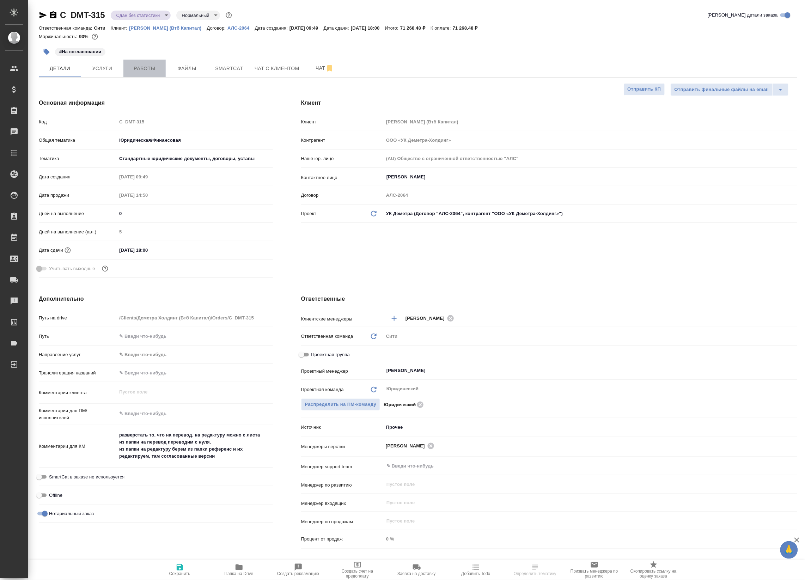
click at [128, 64] on span "Работы" at bounding box center [145, 68] width 34 height 9
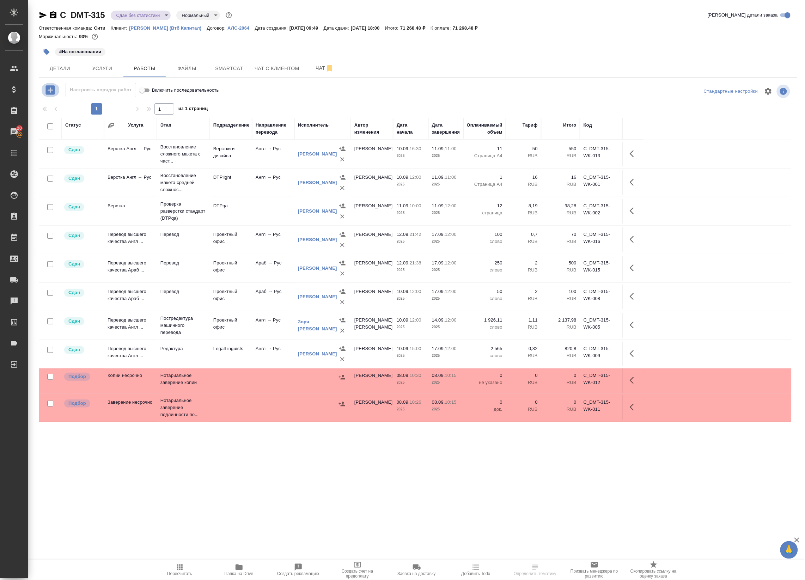
click at [49, 88] on icon "button" at bounding box center [49, 89] width 9 height 9
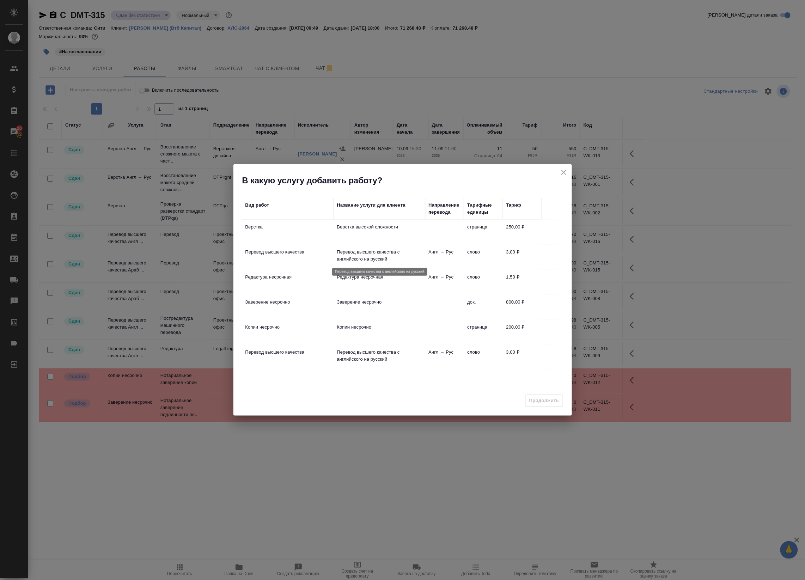
click at [390, 258] on p "Перевод высшего качества с английского на русский" at bounding box center [379, 255] width 85 height 14
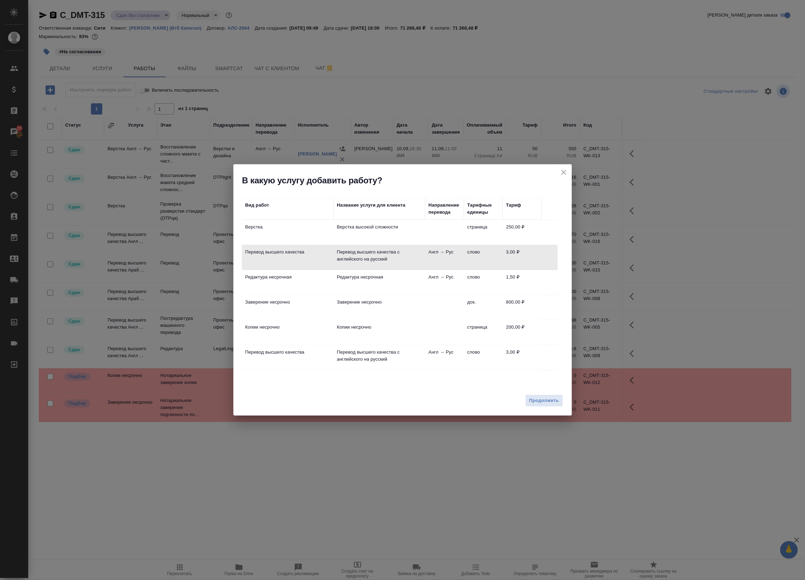
click at [547, 408] on div "Продолжить" at bounding box center [402, 403] width 338 height 25
click at [545, 401] on span "Продолжить" at bounding box center [544, 401] width 30 height 8
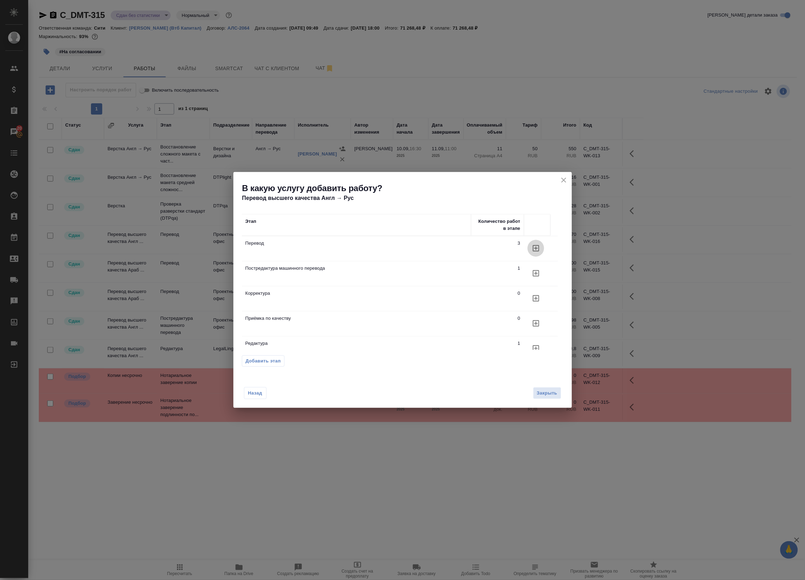
click at [536, 247] on icon "button" at bounding box center [536, 248] width 8 height 8
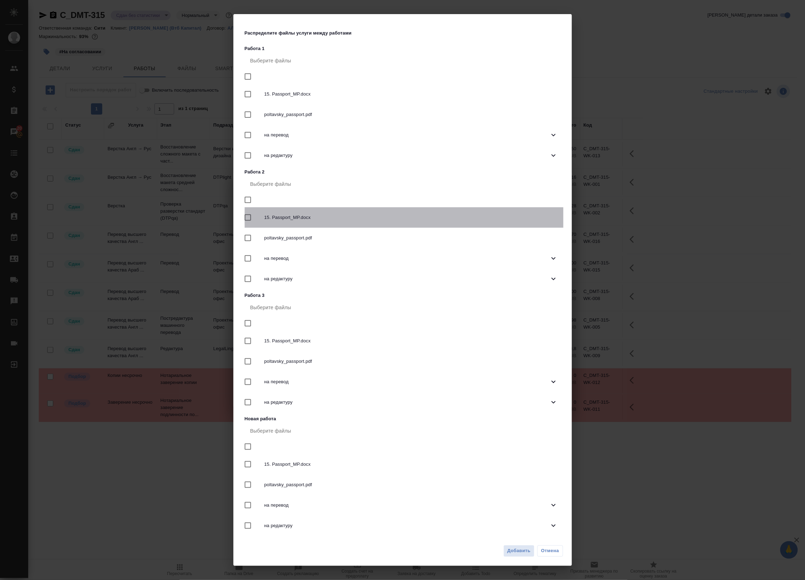
click at [247, 219] on input "checkbox" at bounding box center [247, 217] width 15 height 15
checkbox input "true"
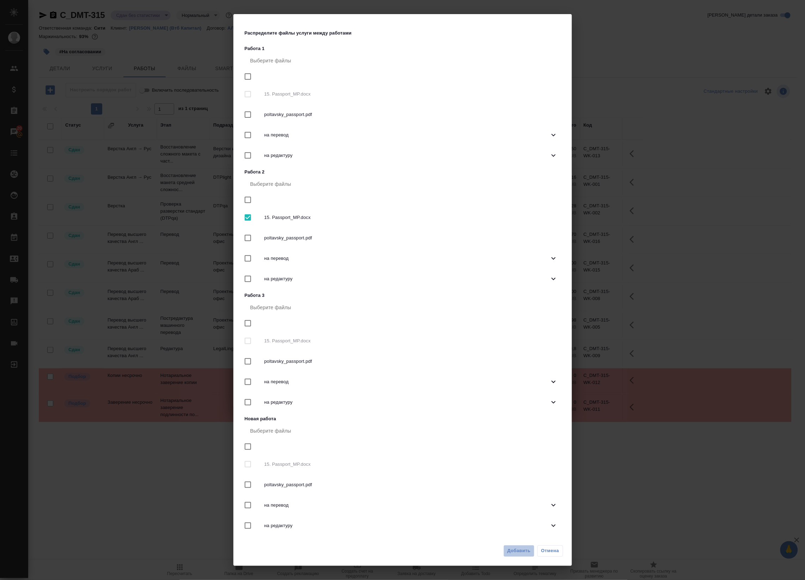
click at [520, 551] on span "Добавить" at bounding box center [518, 551] width 23 height 8
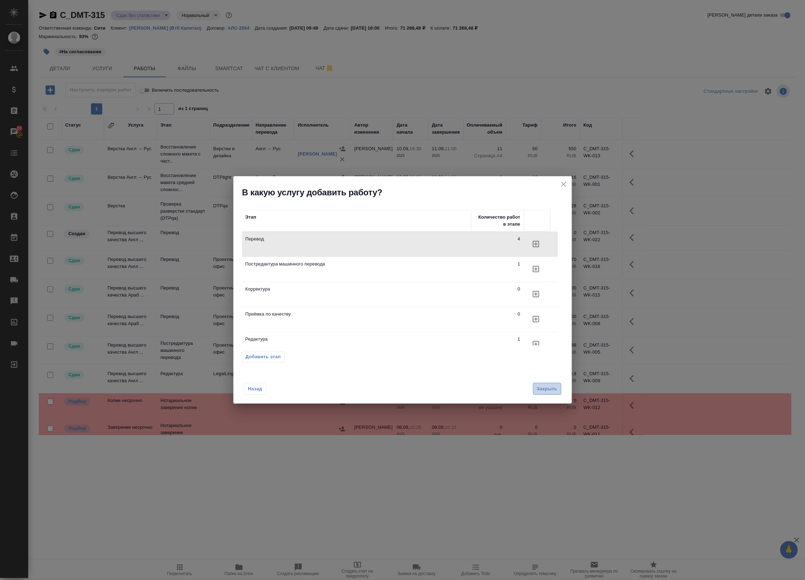
click at [554, 394] on button "Закрыть" at bounding box center [547, 389] width 28 height 12
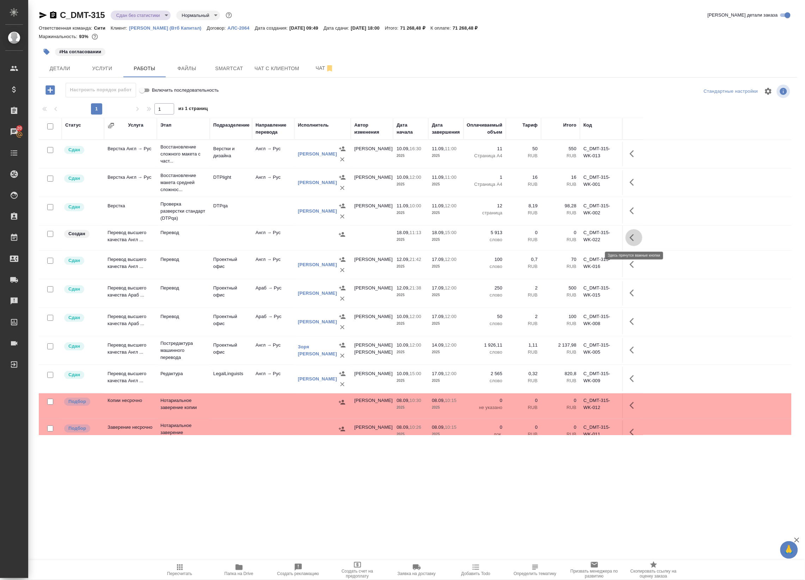
click at [633, 237] on icon "button" at bounding box center [634, 237] width 8 height 8
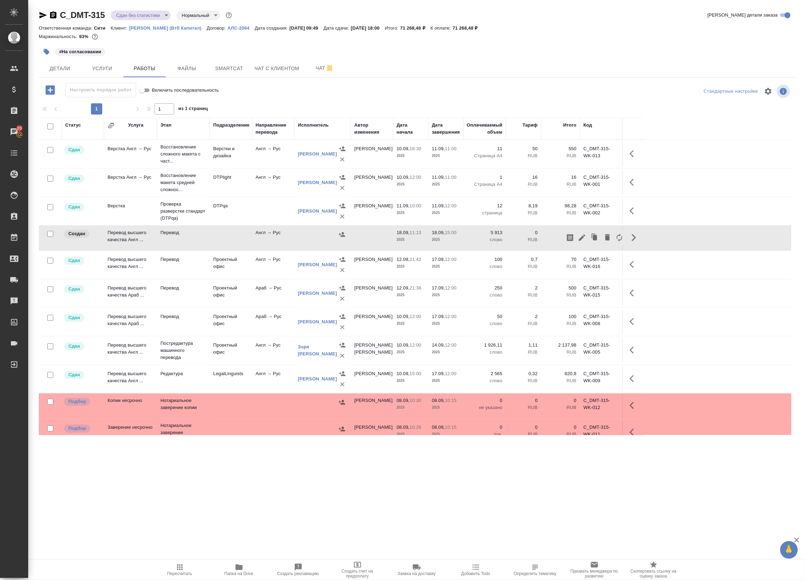
click at [209, 238] on td "Перевод" at bounding box center [183, 238] width 53 height 25
click at [635, 240] on icon "button" at bounding box center [634, 237] width 8 height 8
click at [580, 240] on icon "button" at bounding box center [582, 237] width 6 height 6
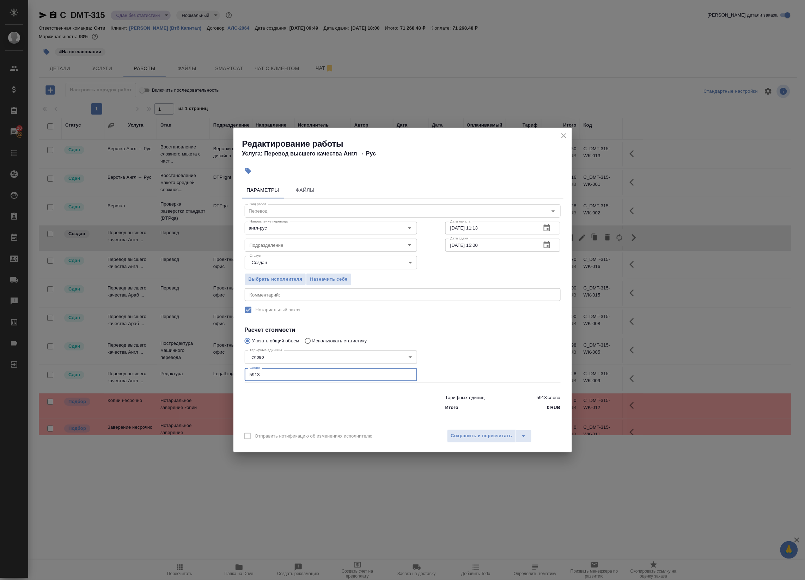
drag, startPoint x: 290, startPoint y: 377, endPoint x: 184, endPoint y: 373, distance: 105.8
click at [184, 373] on div "Редактирование работы Услуга: Перевод высшего качества Англ → Рус Параметры Фай…" at bounding box center [402, 290] width 805 height 580
type input "100"
click at [495, 436] on span "Сохранить и пересчитать" at bounding box center [481, 436] width 61 height 8
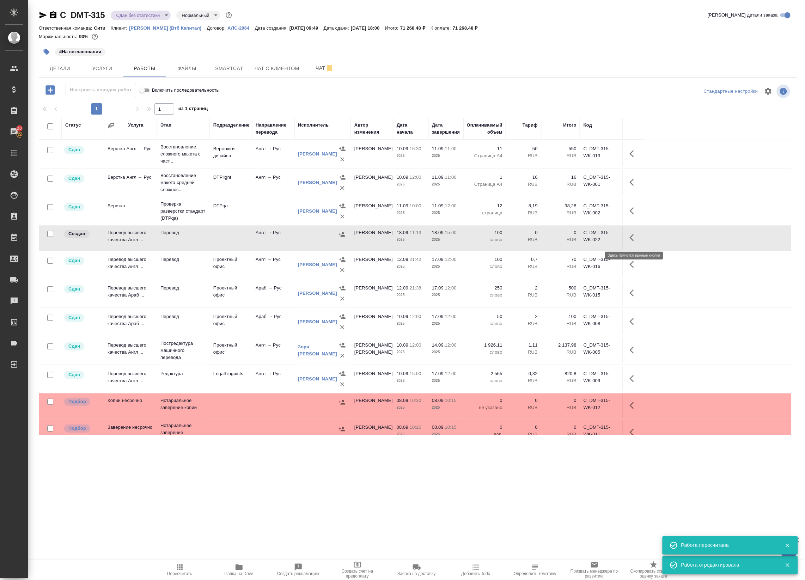
click at [633, 237] on icon "button" at bounding box center [634, 237] width 8 height 8
click at [581, 239] on icon "button" at bounding box center [582, 237] width 6 height 6
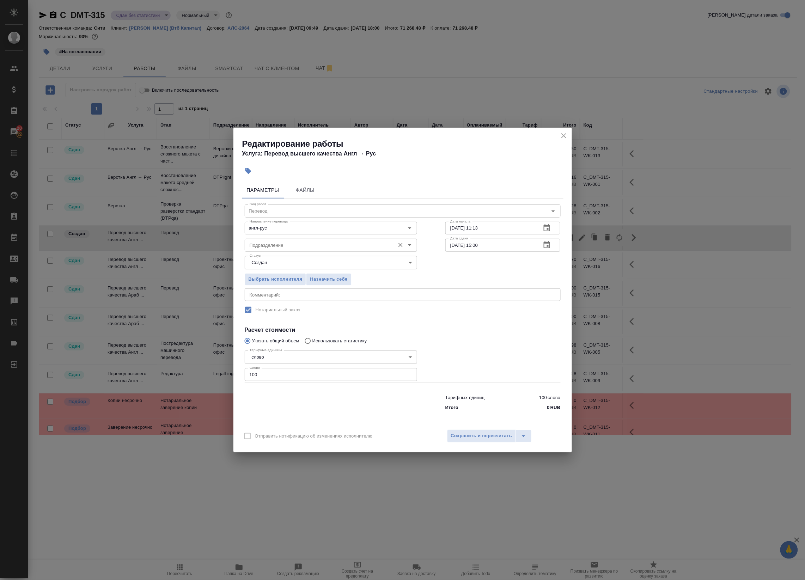
drag, startPoint x: 264, startPoint y: 244, endPoint x: 268, endPoint y: 246, distance: 4.1
click at [264, 244] on input "Подразделение" at bounding box center [319, 245] width 145 height 8
click at [295, 264] on li "Прямая загрузка (шаблонные документы)" at bounding box center [330, 260] width 172 height 13
type input "Прямая загрузка (шаблонные документы)"
click at [467, 438] on span "Сохранить и пересчитать" at bounding box center [481, 436] width 61 height 8
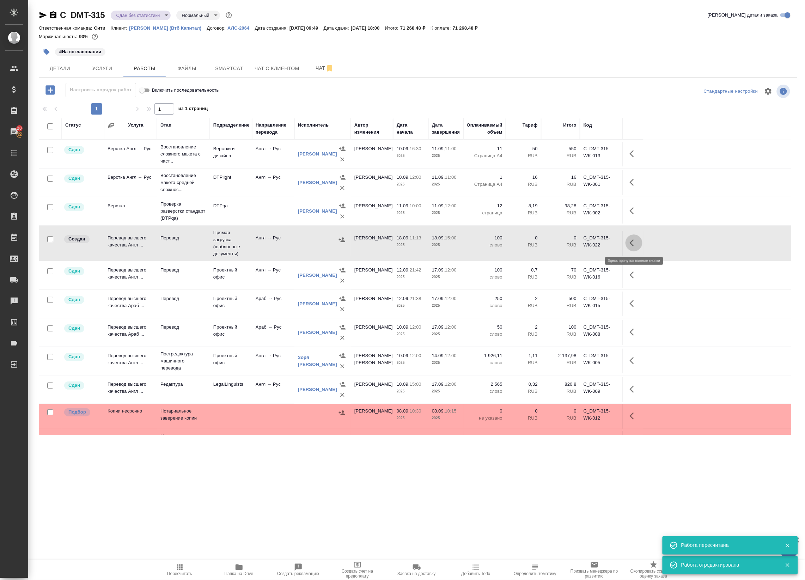
click at [630, 242] on icon "button" at bounding box center [634, 243] width 8 height 8
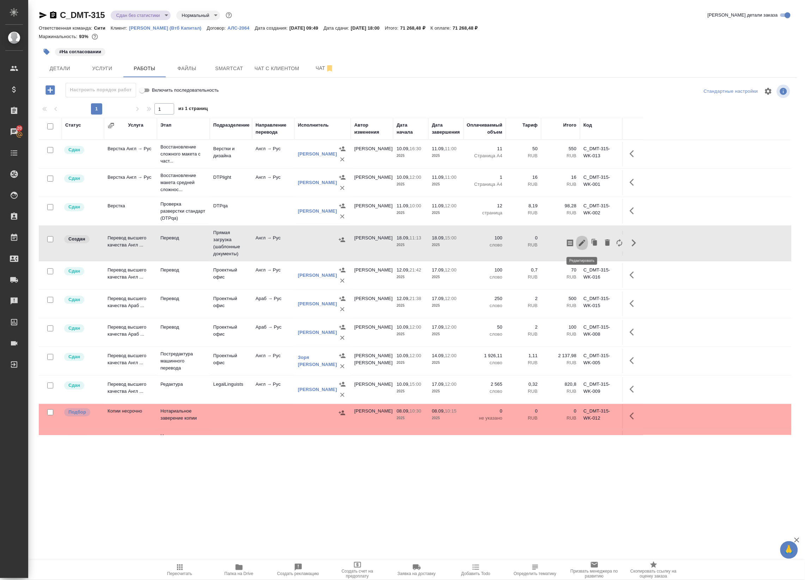
click at [582, 248] on button "button" at bounding box center [582, 242] width 12 height 17
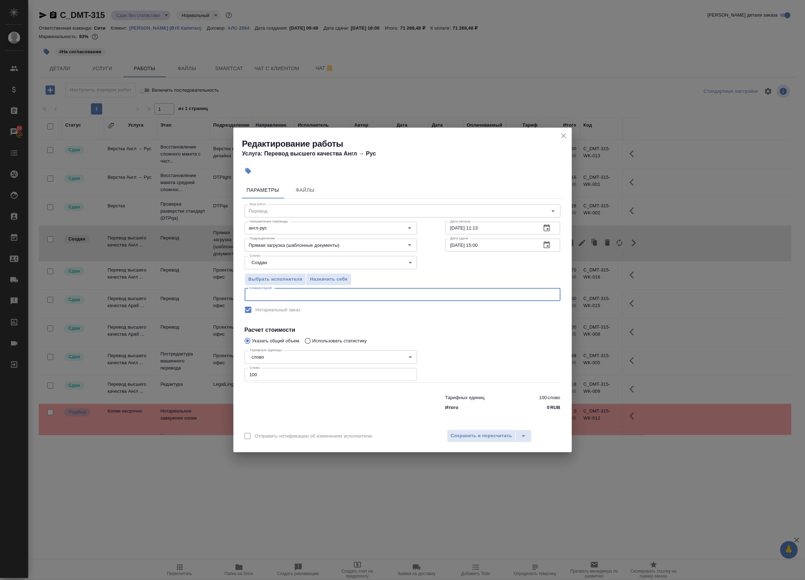
click at [272, 293] on textarea at bounding box center [403, 294] width 306 height 5
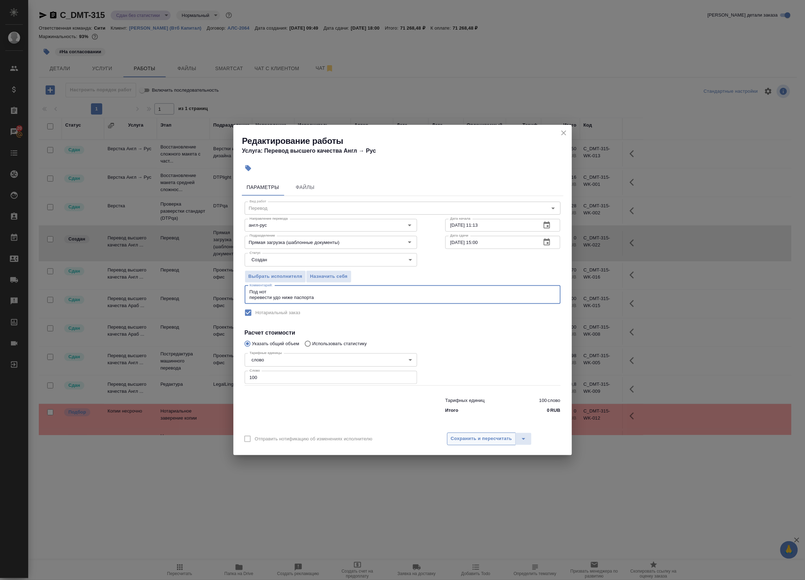
type textarea "Под нот перевести удо ниже паспорта"
click at [477, 443] on button "Сохранить и пересчитать" at bounding box center [481, 438] width 69 height 13
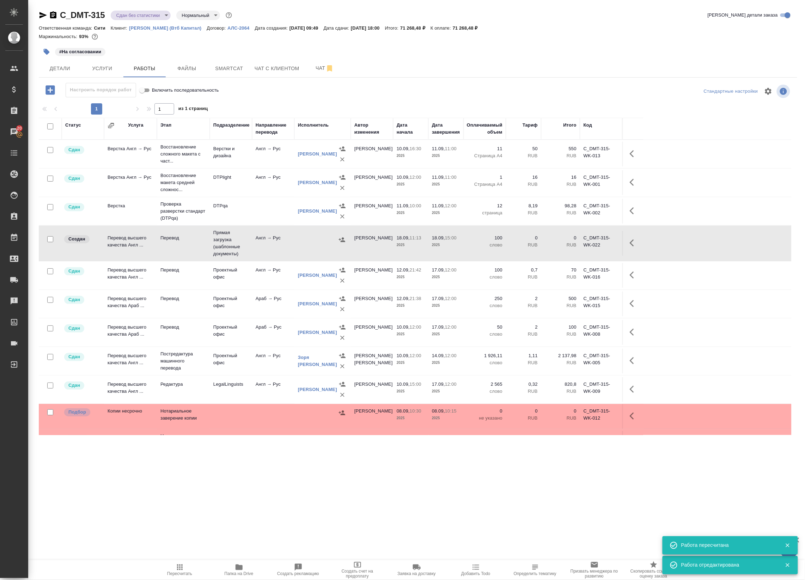
click at [307, 241] on div at bounding box center [322, 239] width 49 height 11
click at [633, 244] on icon "button" at bounding box center [634, 243] width 8 height 8
click at [572, 243] on icon "button" at bounding box center [570, 242] width 6 height 7
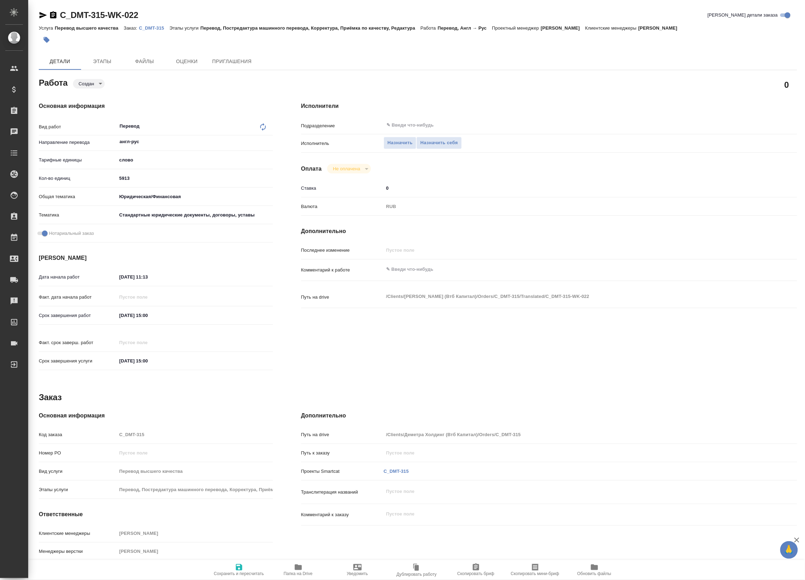
type textarea "x"
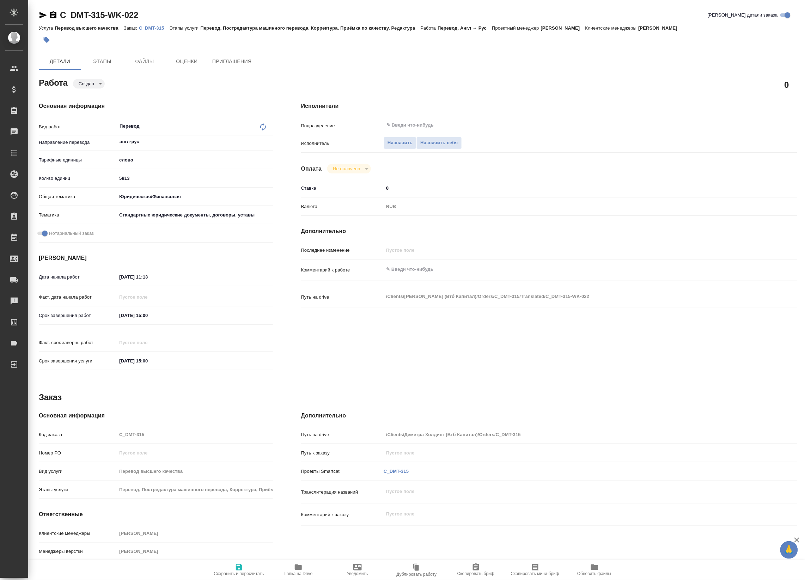
type textarea "x"
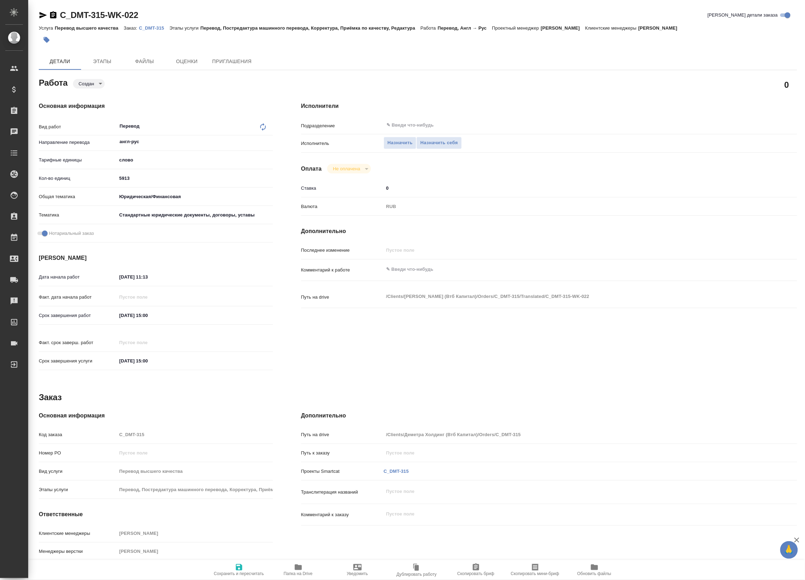
type textarea "x"
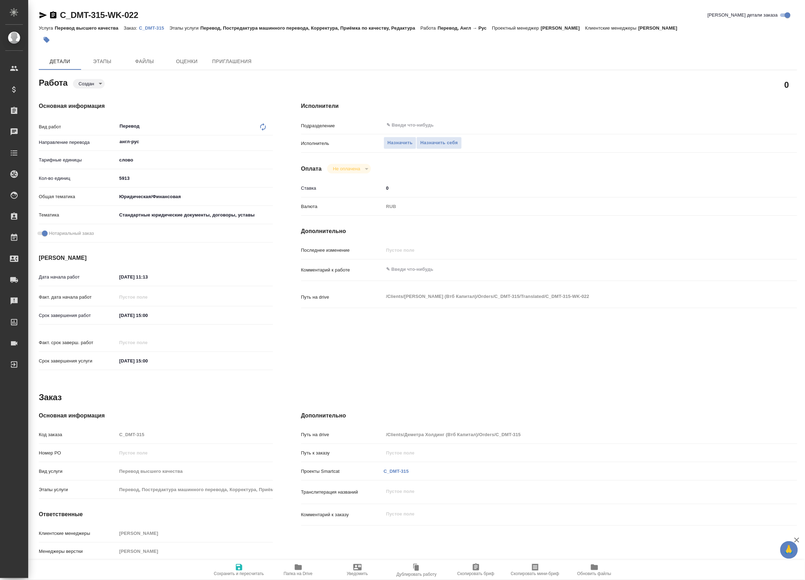
type textarea "x"
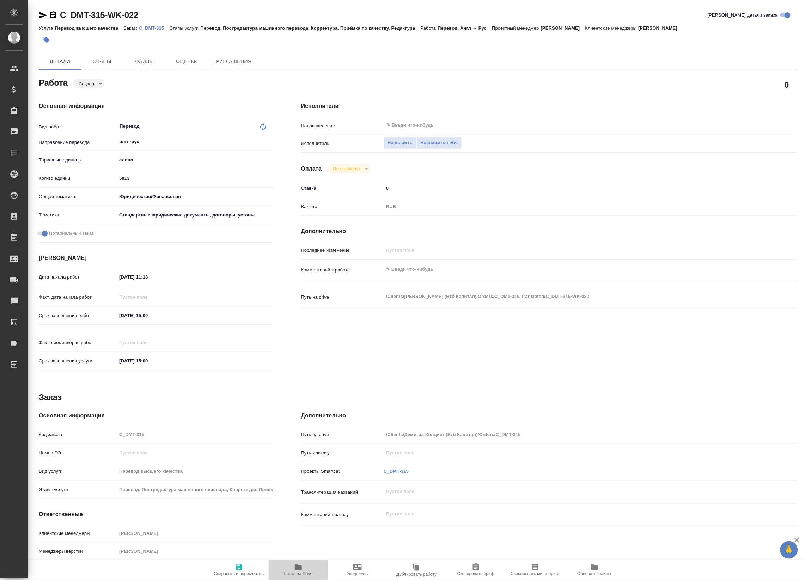
click at [305, 569] on span "Папка на Drive" at bounding box center [298, 569] width 51 height 13
type textarea "x"
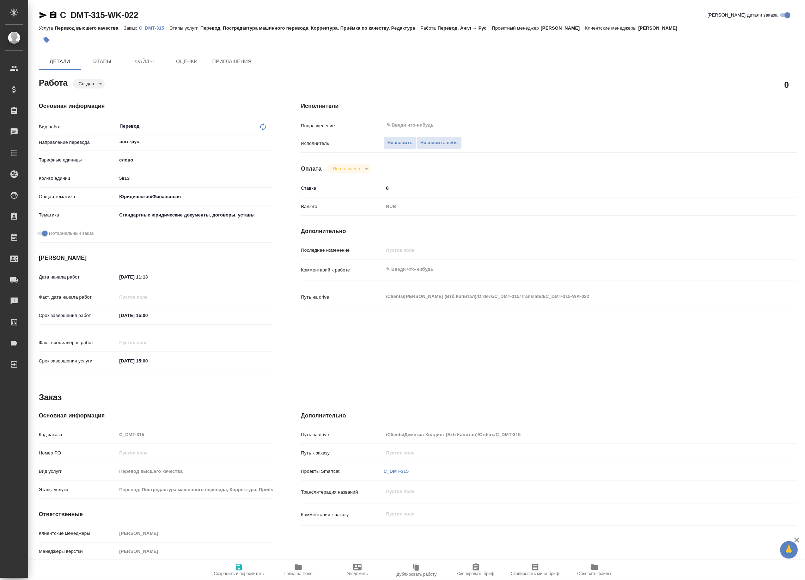
type textarea "x"
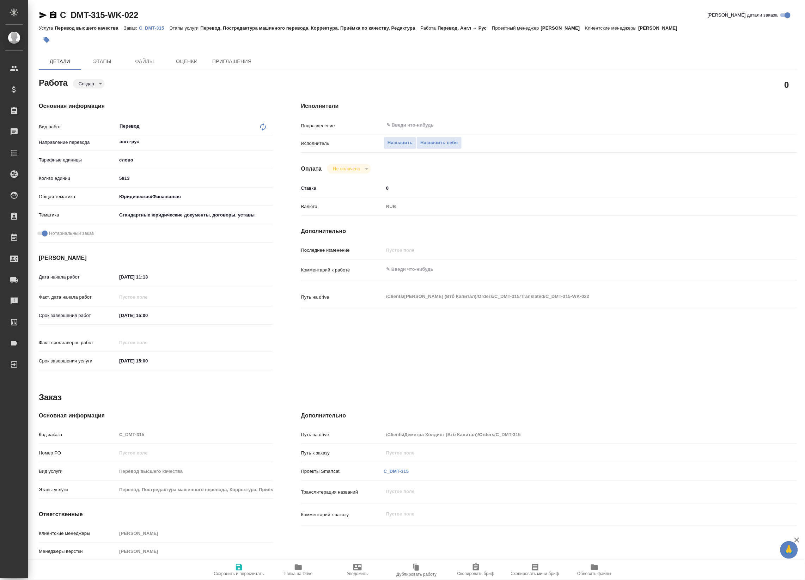
type textarea "x"
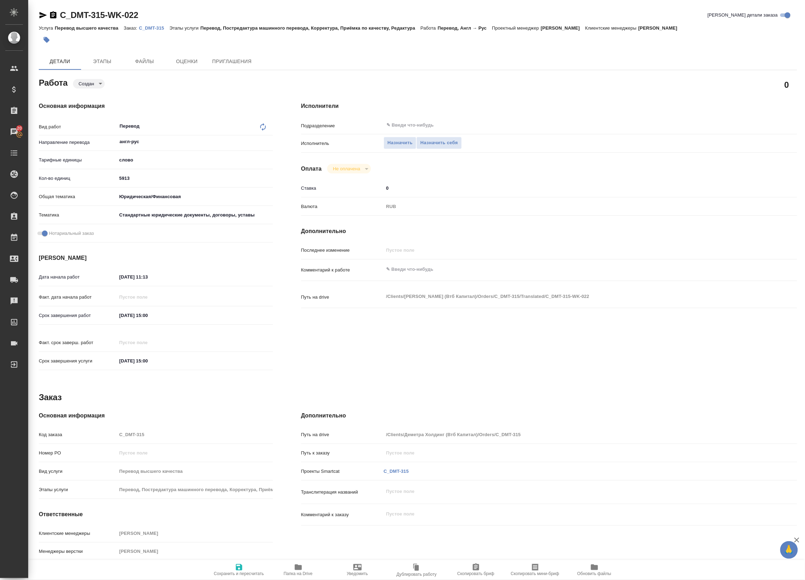
type textarea "x"
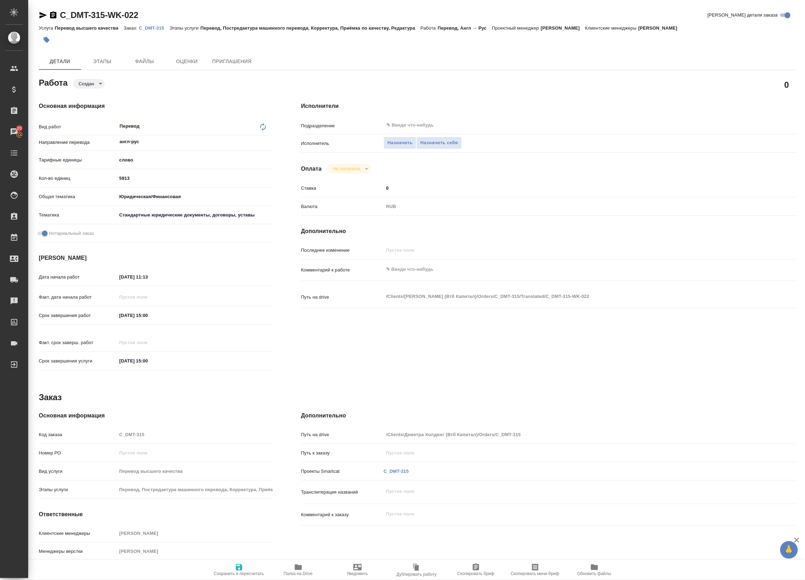
type textarea "x"
click at [300, 570] on icon "button" at bounding box center [298, 567] width 7 height 6
click at [484, 277] on textarea "Под нот перевести удо ниже паспорта" at bounding box center [569, 272] width 372 height 19
type textarea "Под нот перевести удо ниже паспорта"
drag, startPoint x: 406, startPoint y: 287, endPoint x: 333, endPoint y: 271, distance: 75.2
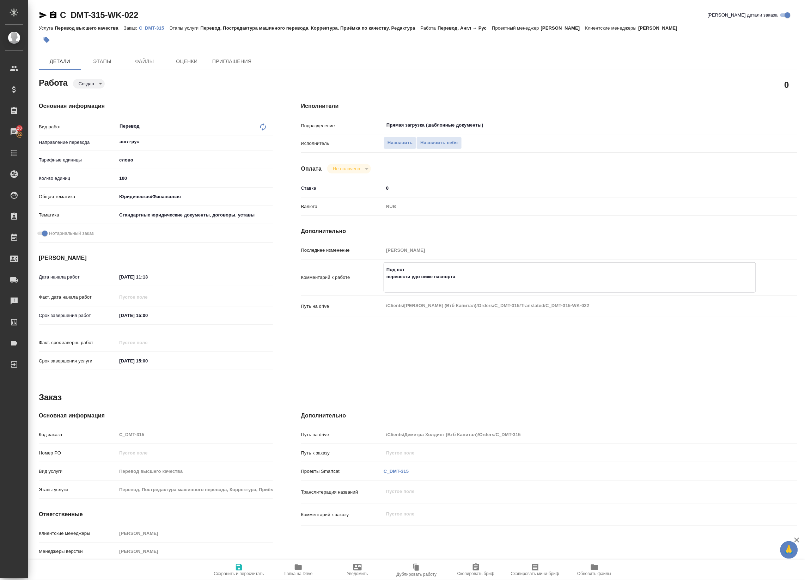
click at [332, 271] on div "Комментарий к работе Под нот перевести удо ниже паспорта x" at bounding box center [549, 277] width 496 height 30
click at [428, 278] on textarea "Под нот Перевести удо нижн паспорта и вставить" at bounding box center [569, 273] width 371 height 19
click at [479, 277] on textarea "Под нот Перевести удо ниже паспорта и вставить" at bounding box center [569, 273] width 371 height 19
type textarea "Под нот Перевести удо ниже паспорта и вставить в ворд документ с паспортом"
click at [85, 73] on div "Работа Создан created" at bounding box center [156, 85] width 262 height 46
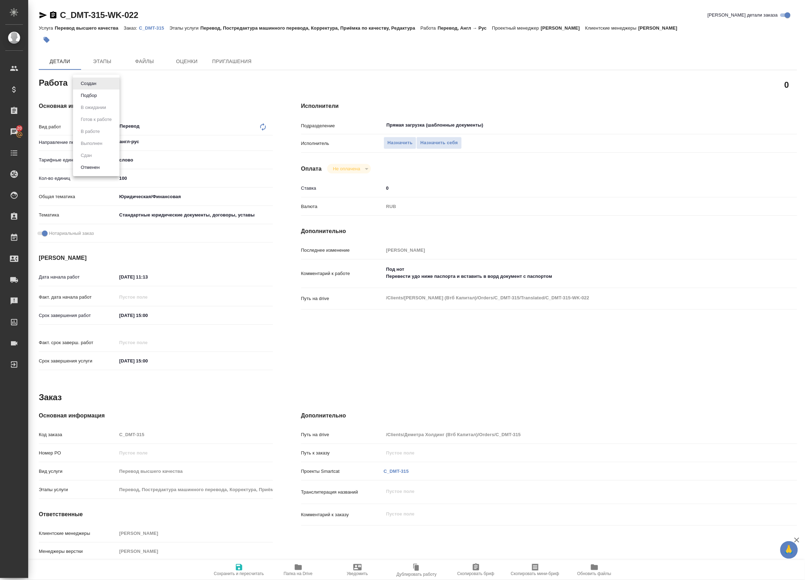
click at [84, 87] on body "🙏 .cls-1 fill:#fff; AWATERA Badanyan Artak Клиенты Спецификации Заказы 20 Чаты …" at bounding box center [402, 290] width 805 height 580
click at [90, 96] on button "Подбор" at bounding box center [89, 96] width 20 height 8
type textarea "x"
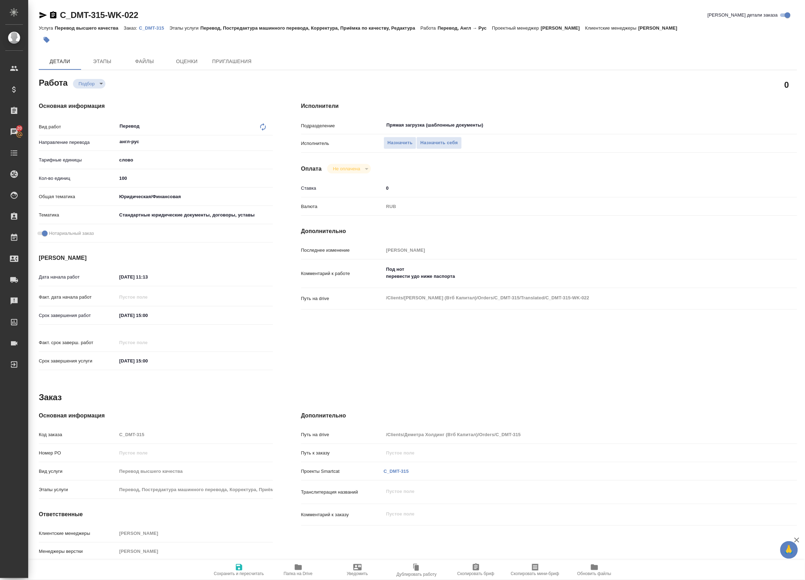
type textarea "x"
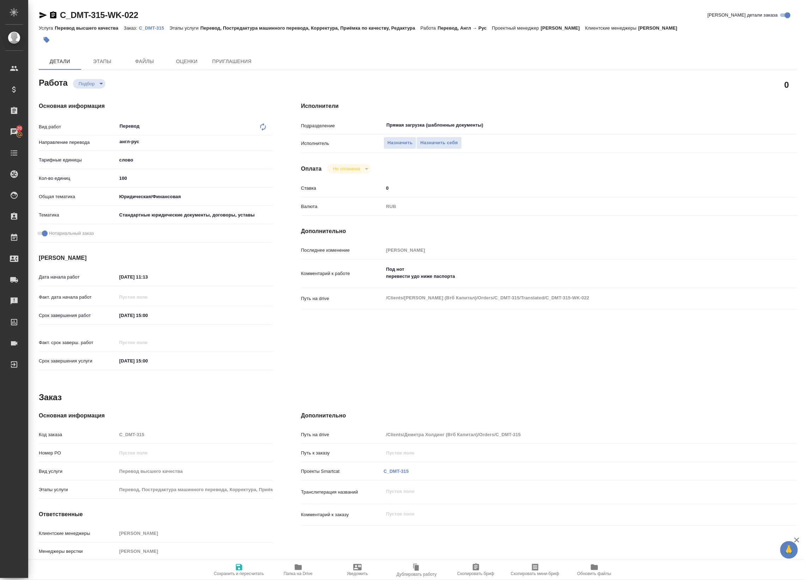
type textarea "x"
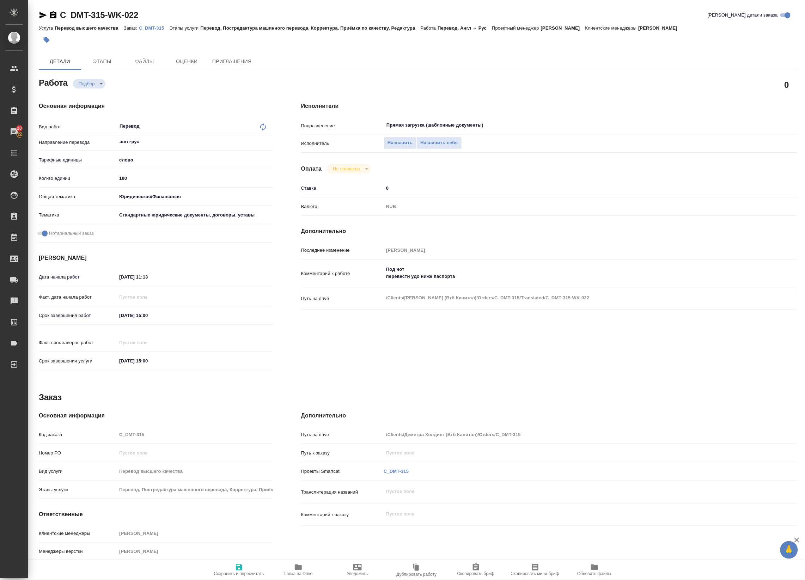
type textarea "x"
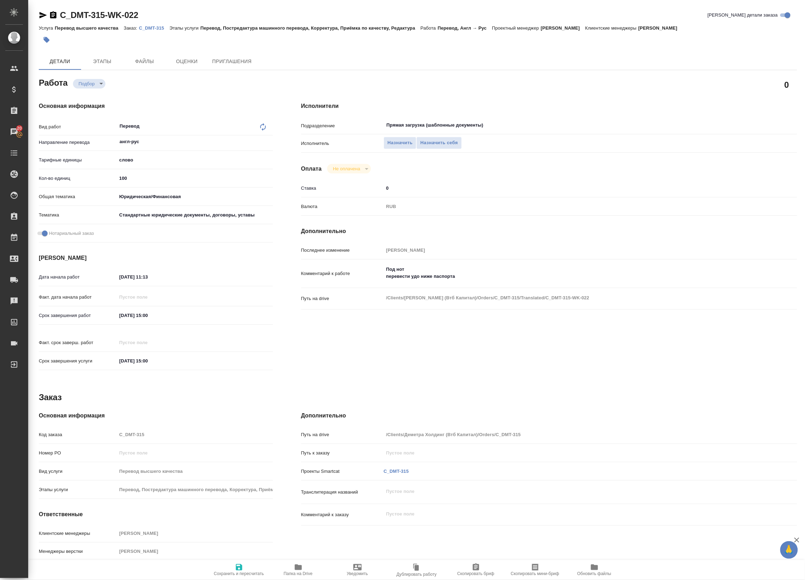
type textarea "x"
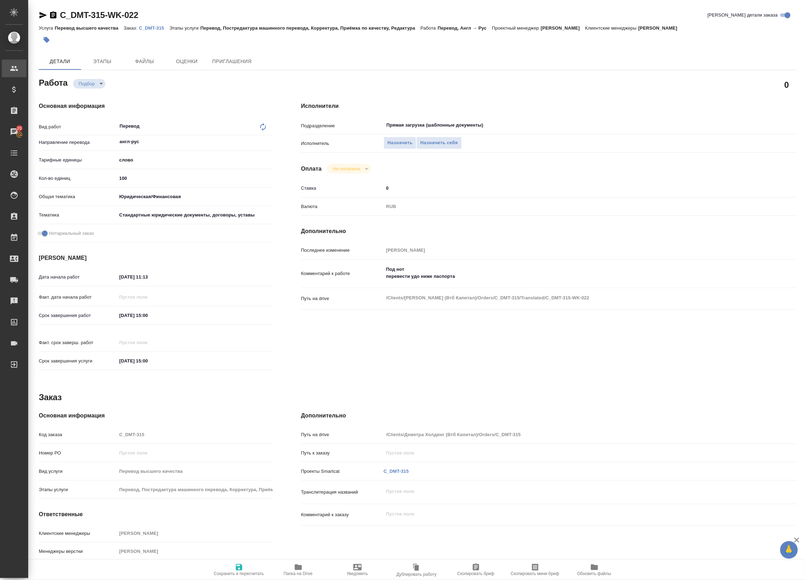
type textarea "x"
